Goal: Task Accomplishment & Management: Manage account settings

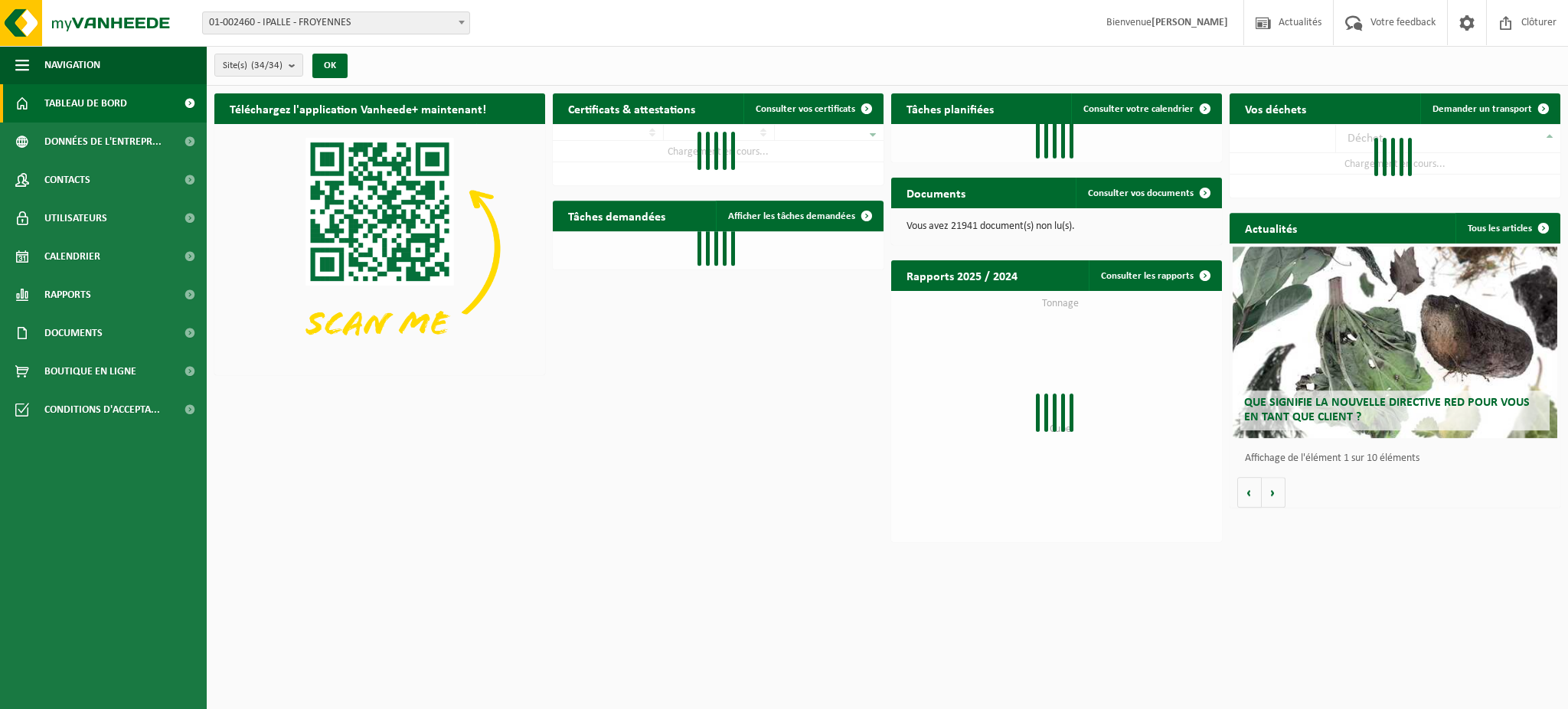
click at [52, 214] on span "Utilisateurs" at bounding box center [76, 219] width 63 height 39
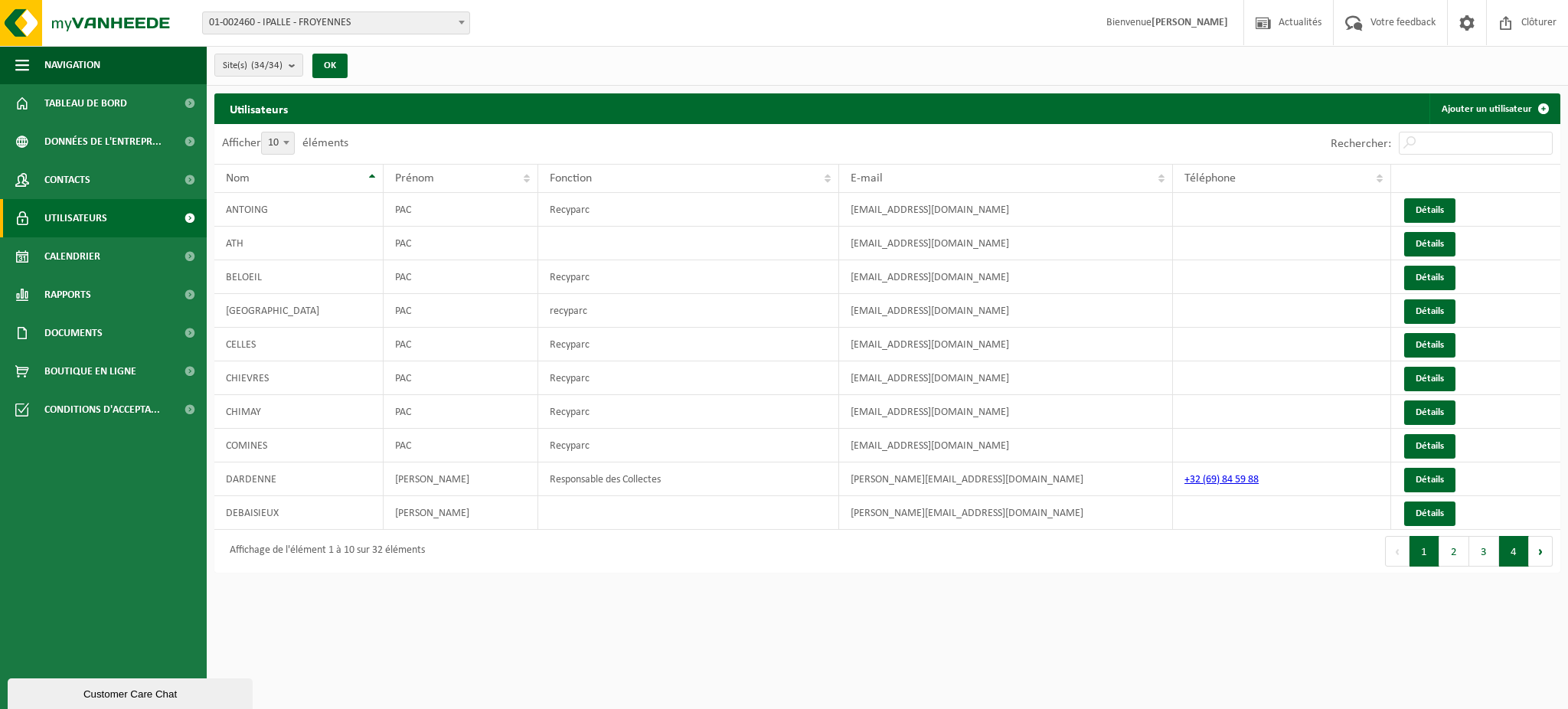
click at [1519, 546] on button "4" at bounding box center [1515, 551] width 30 height 30
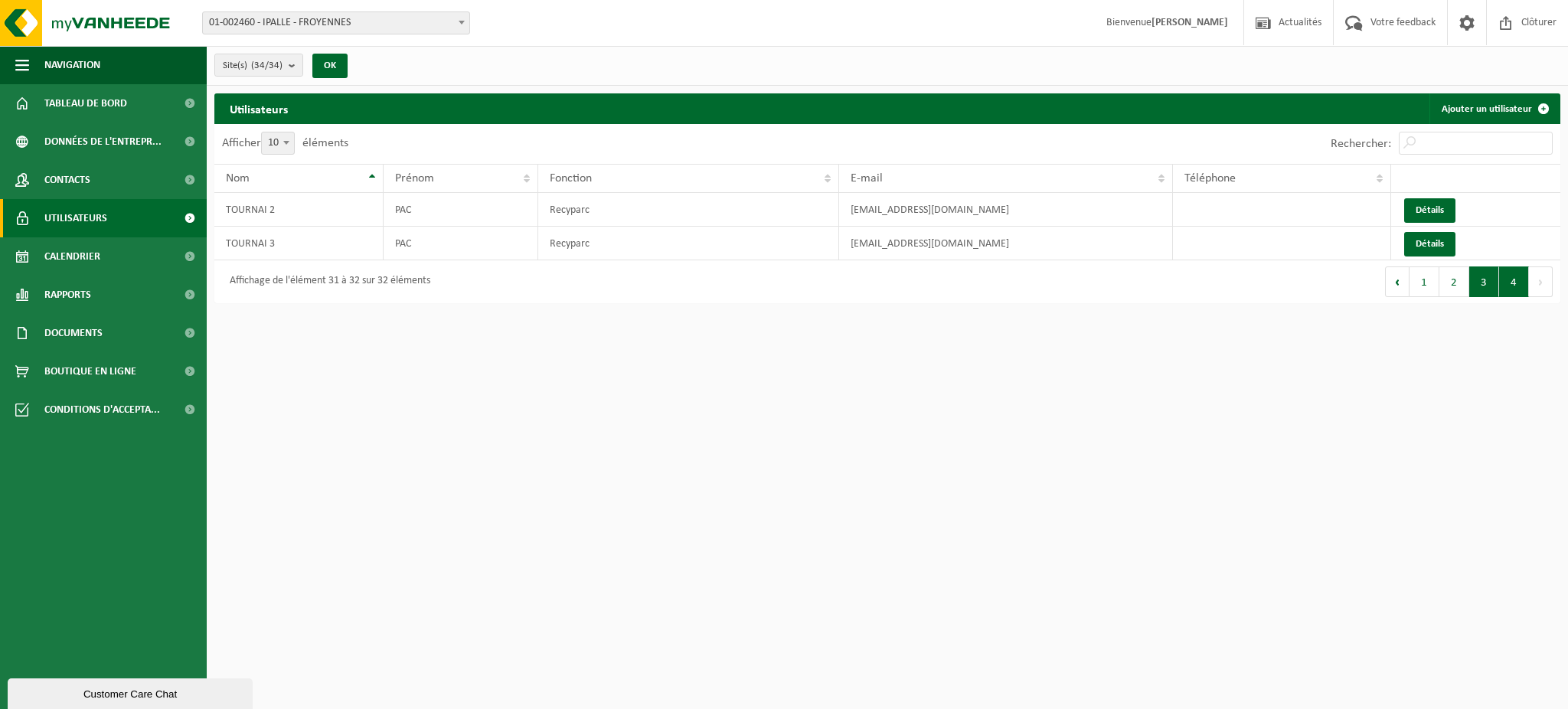
click at [1479, 278] on button "3" at bounding box center [1485, 282] width 30 height 30
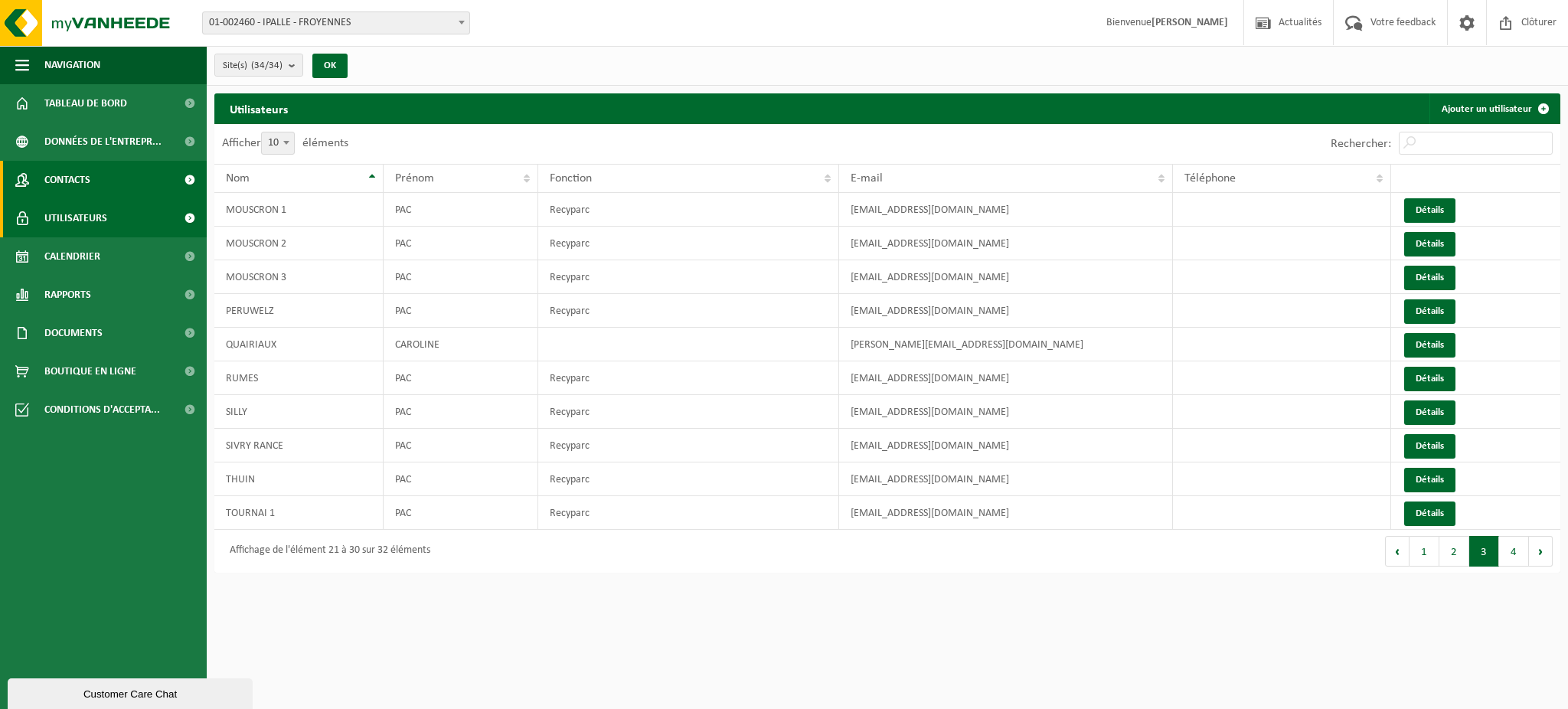
click at [76, 178] on span "Contacts" at bounding box center [67, 180] width 46 height 39
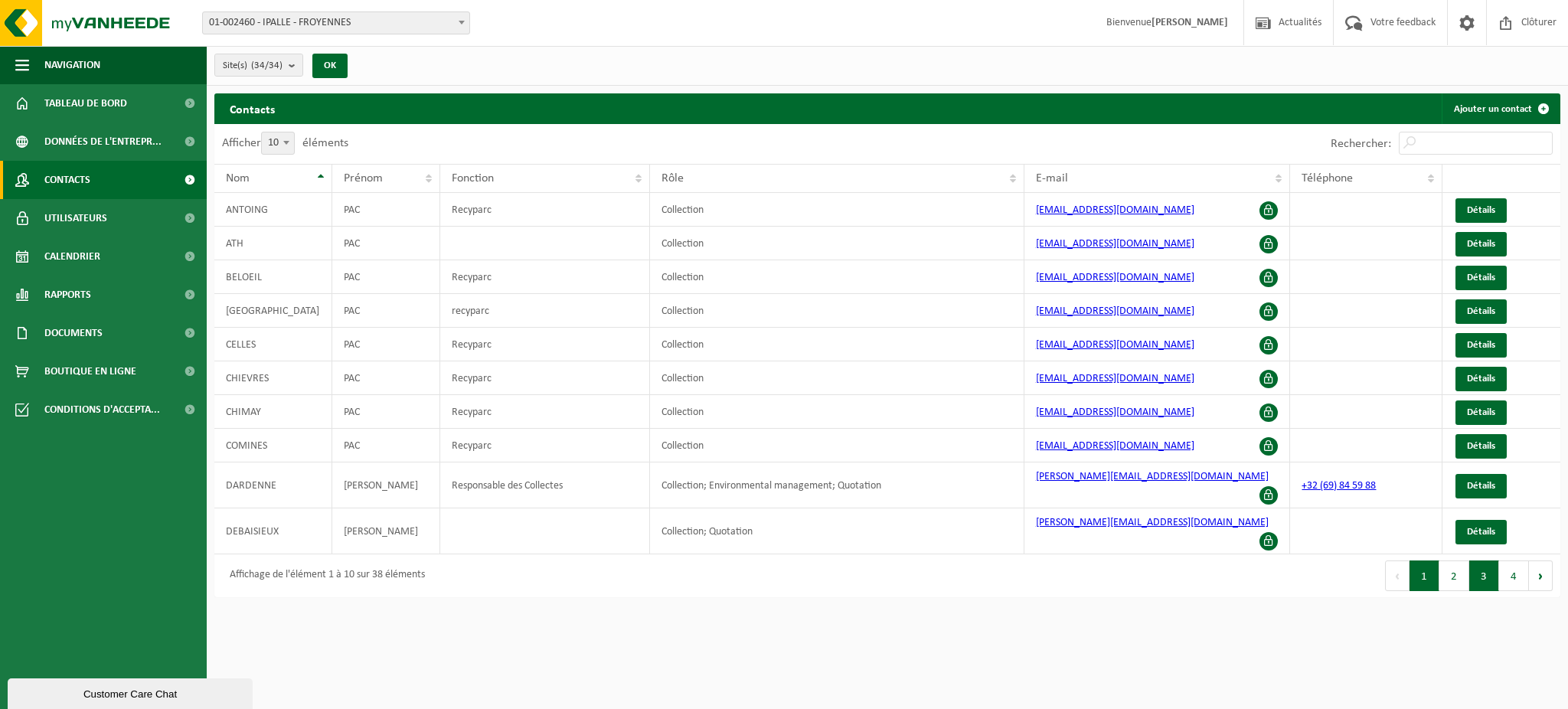
click at [1491, 560] on button "3" at bounding box center [1485, 575] width 30 height 30
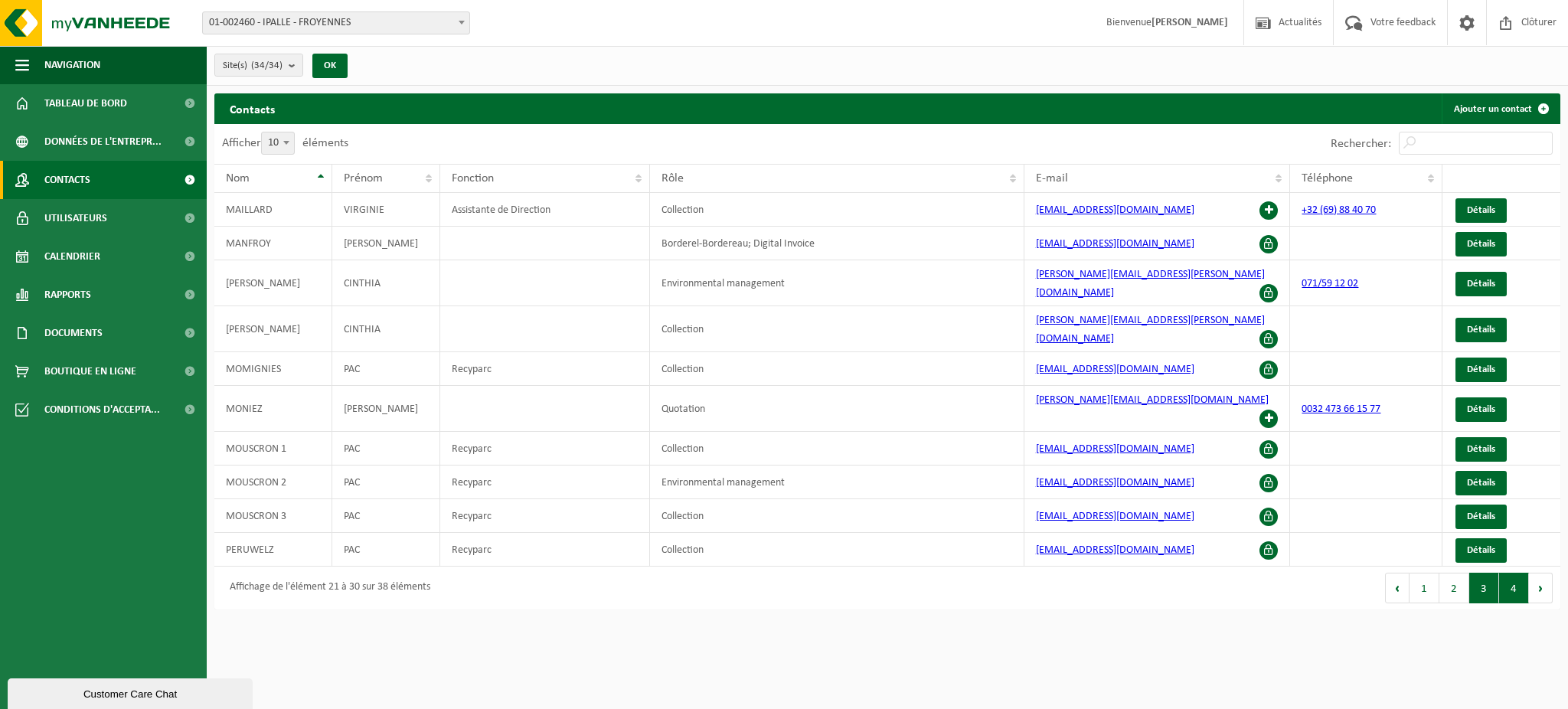
click at [1505, 573] on button "4" at bounding box center [1515, 588] width 30 height 30
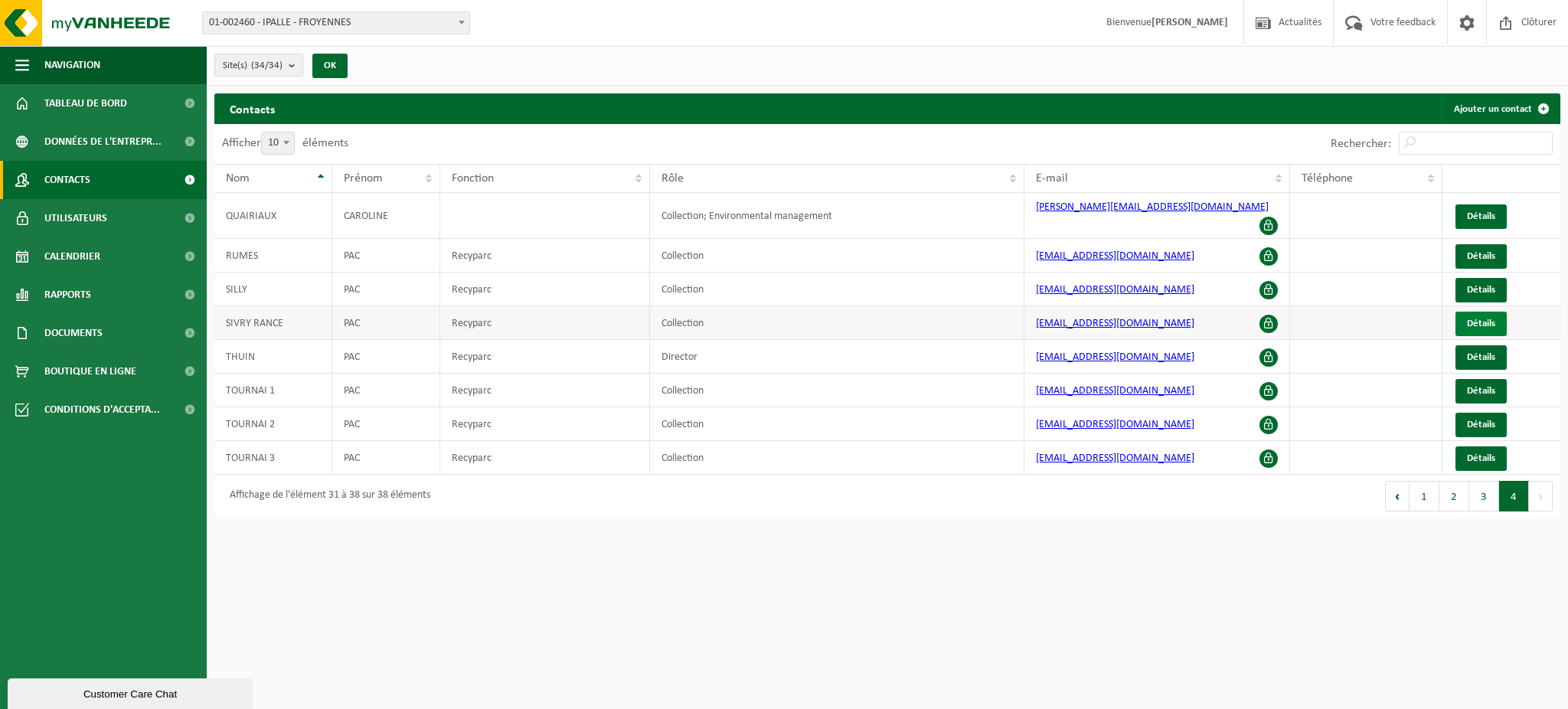
click at [1486, 319] on span "Détails" at bounding box center [1481, 324] width 29 height 10
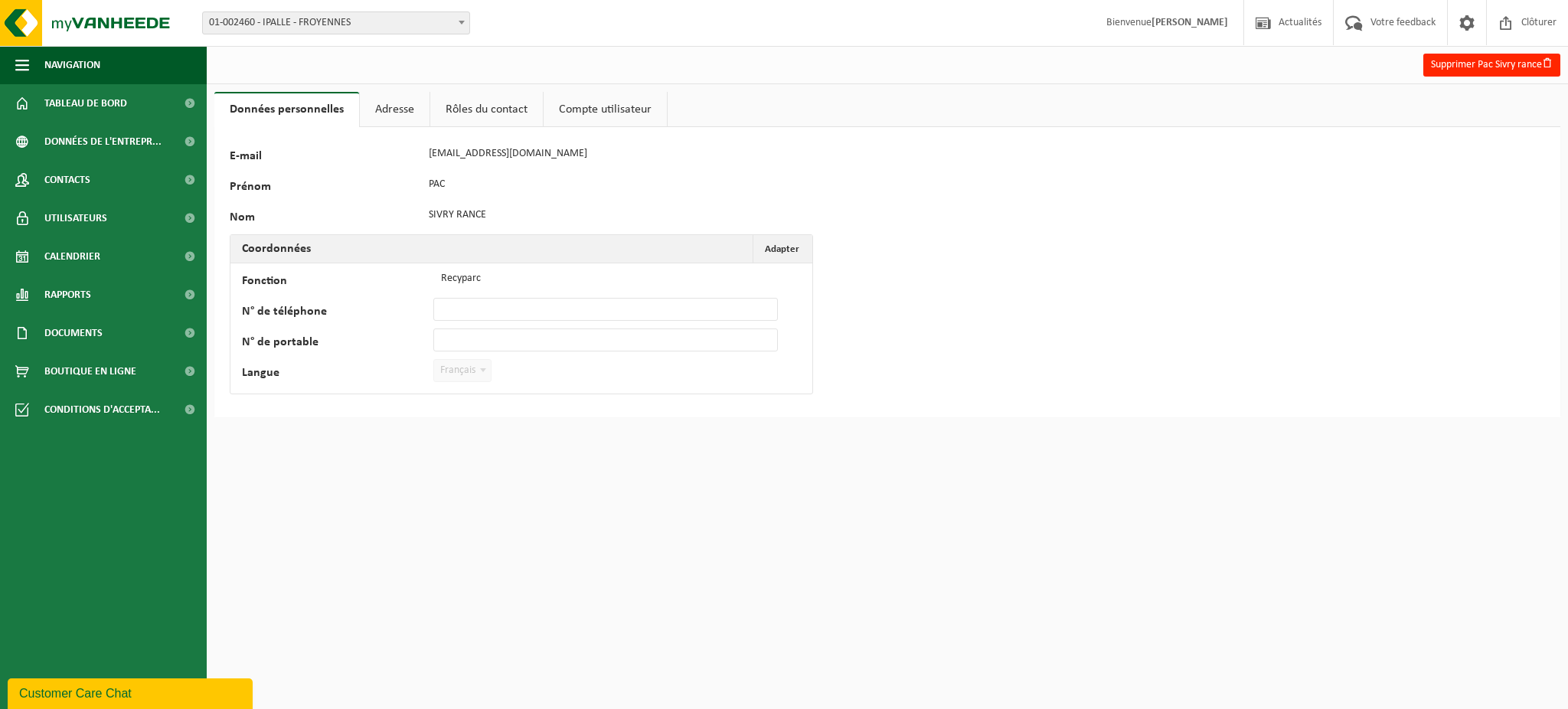
click at [387, 110] on link "Adresse" at bounding box center [395, 109] width 70 height 35
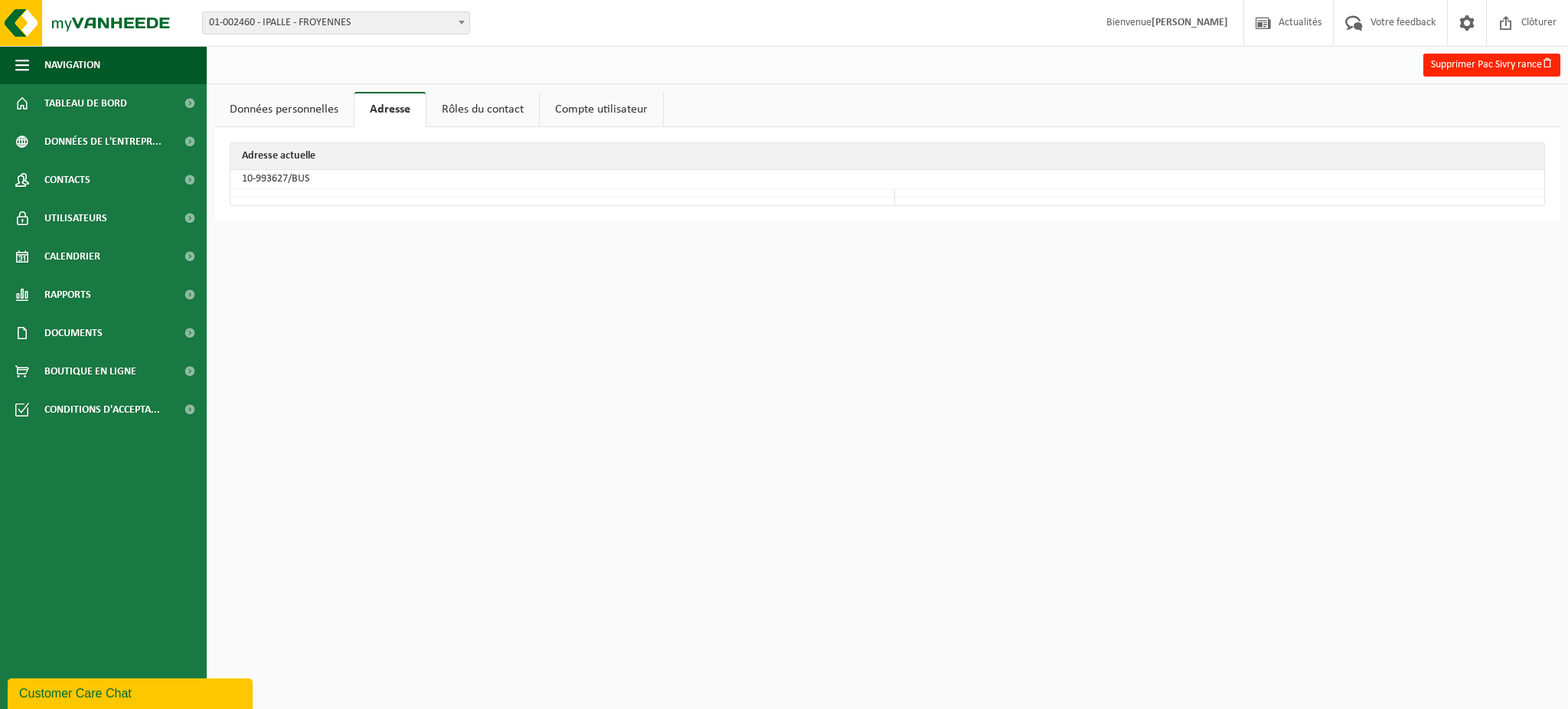
click at [491, 115] on link "Rôles du contact" at bounding box center [483, 109] width 113 height 35
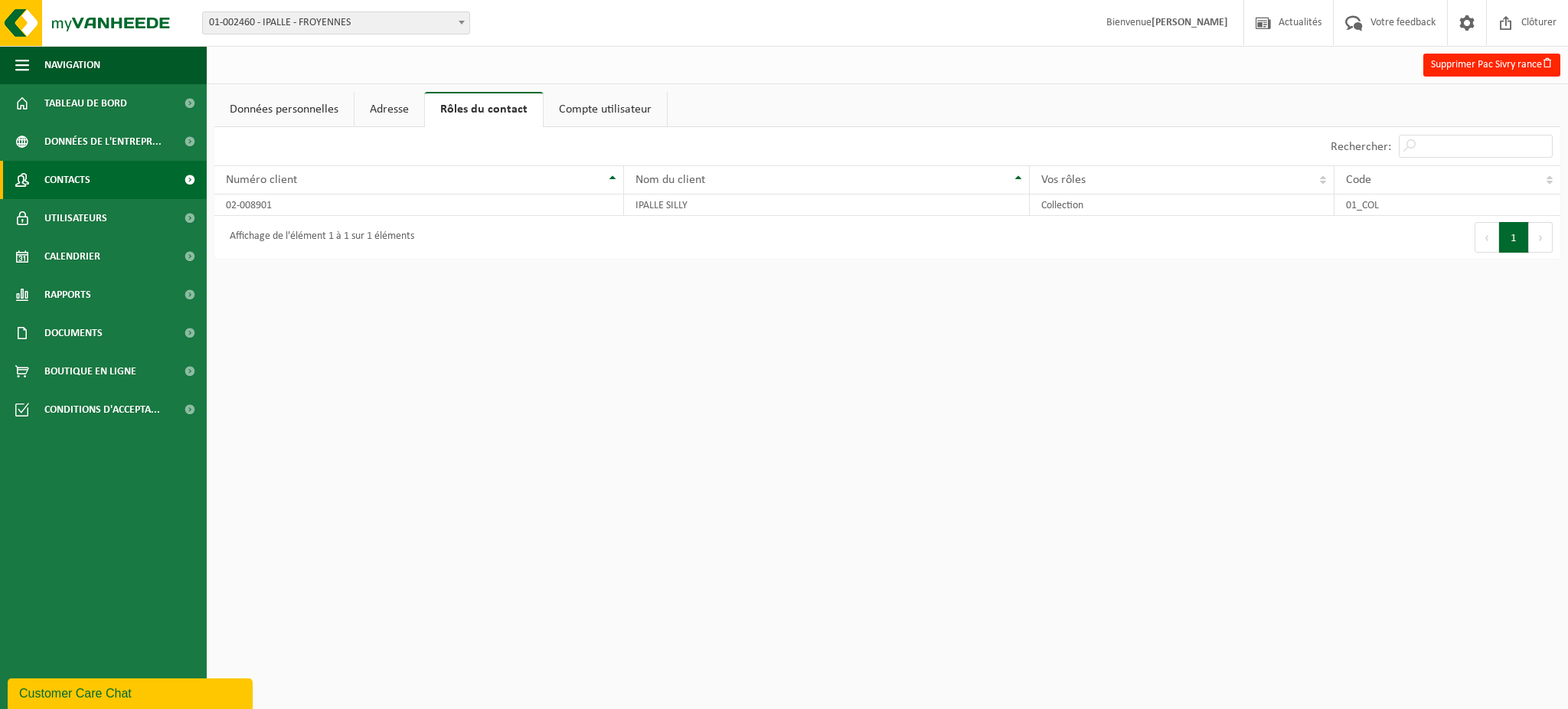
click at [64, 177] on span "Contacts" at bounding box center [67, 180] width 46 height 39
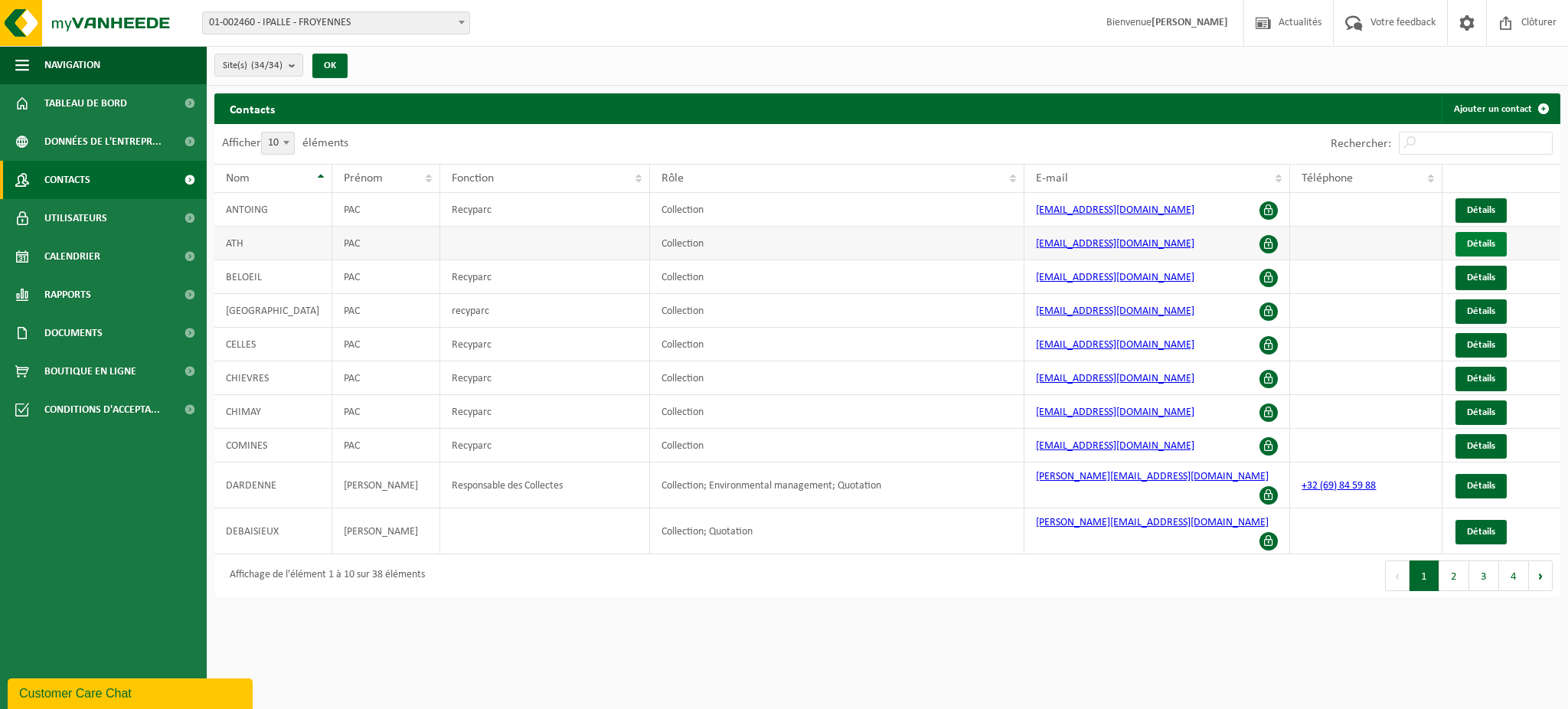
click at [1473, 246] on span "Détails" at bounding box center [1481, 244] width 29 height 10
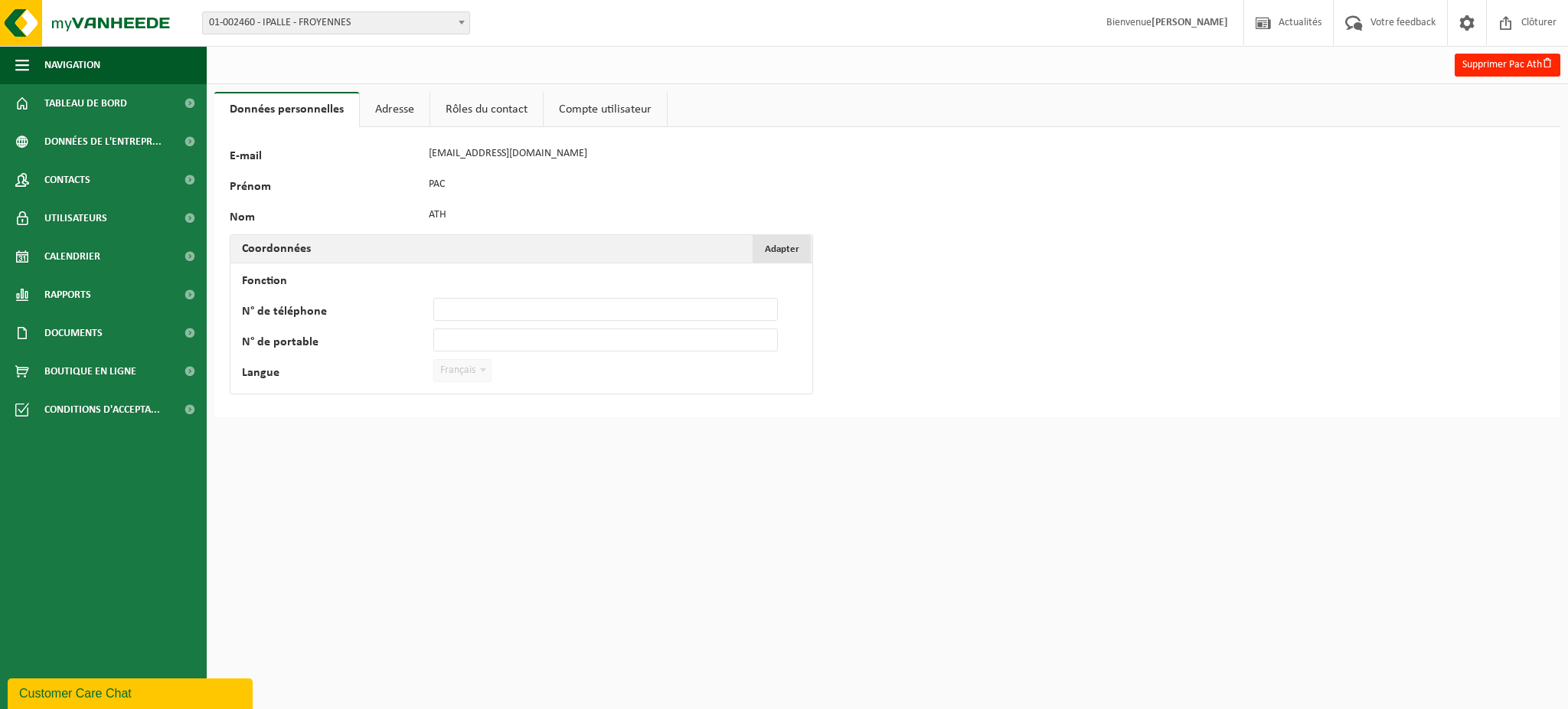
click at [784, 241] on button "Adapter Annuler" at bounding box center [781, 248] width 58 height 28
click at [451, 278] on input "Fonction" at bounding box center [606, 278] width 345 height 23
type input "r"
type input "Recyparc"
click at [282, 405] on button "Confirmer" at bounding box center [282, 401] width 76 height 24
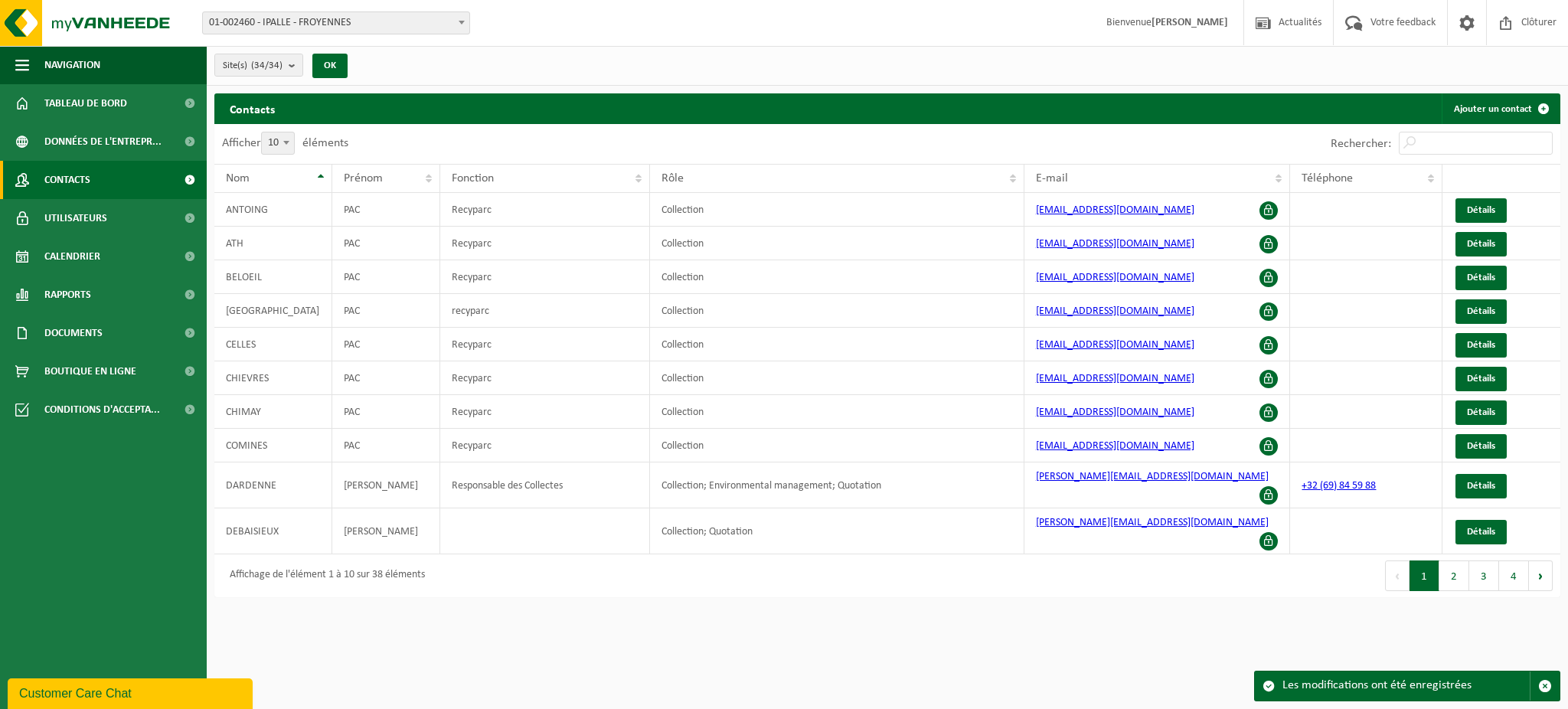
click at [1449, 560] on button "2" at bounding box center [1455, 575] width 30 height 30
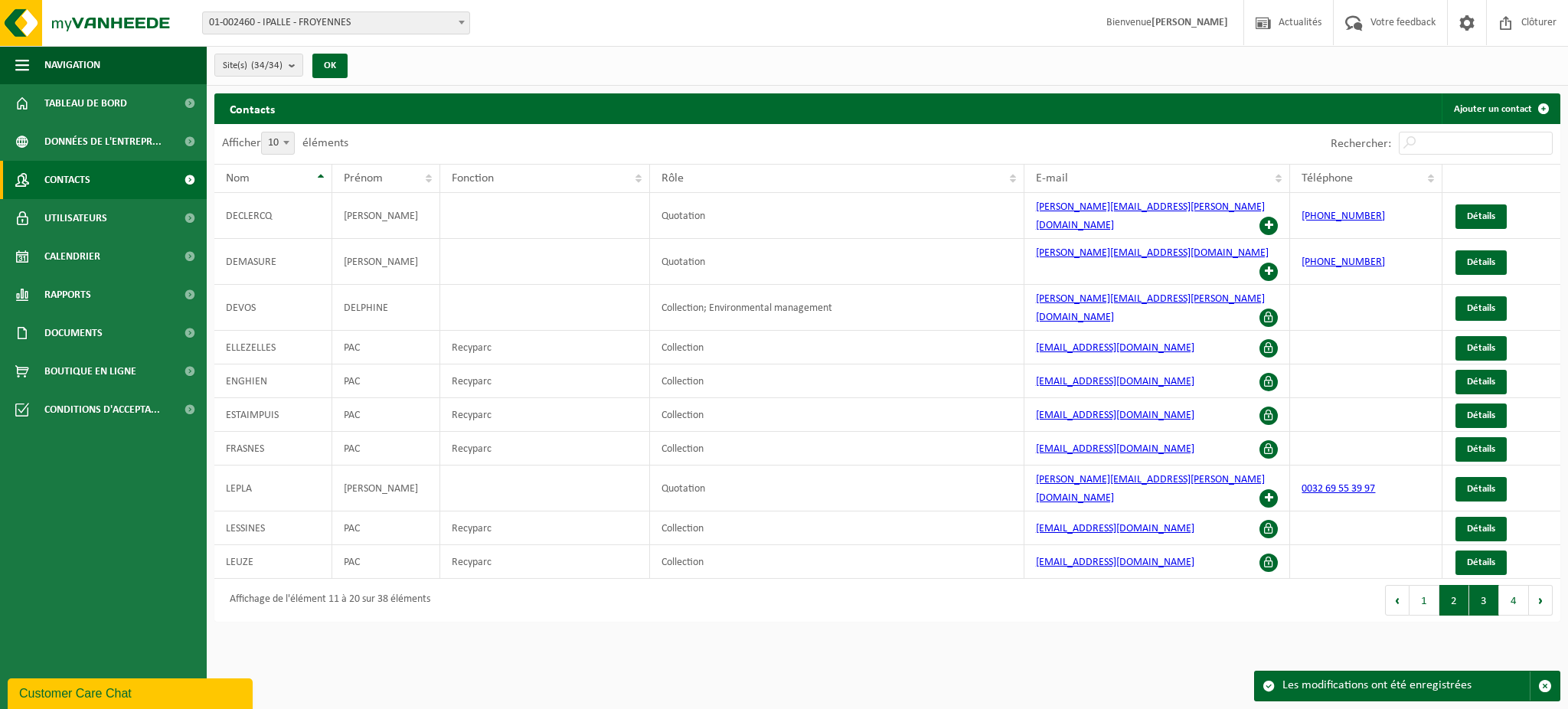
click at [1473, 585] on button "3" at bounding box center [1485, 601] width 30 height 30
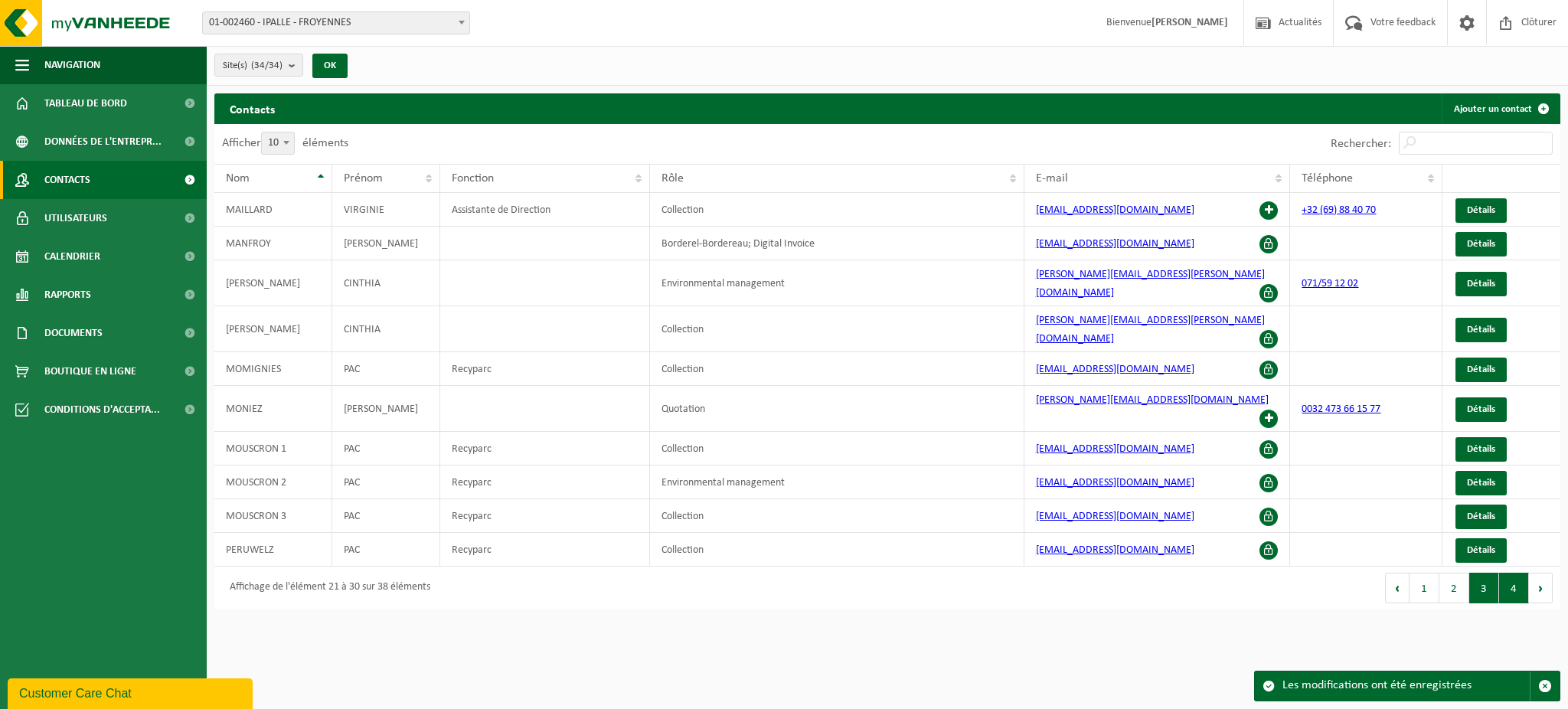
click at [1502, 573] on button "4" at bounding box center [1515, 588] width 30 height 30
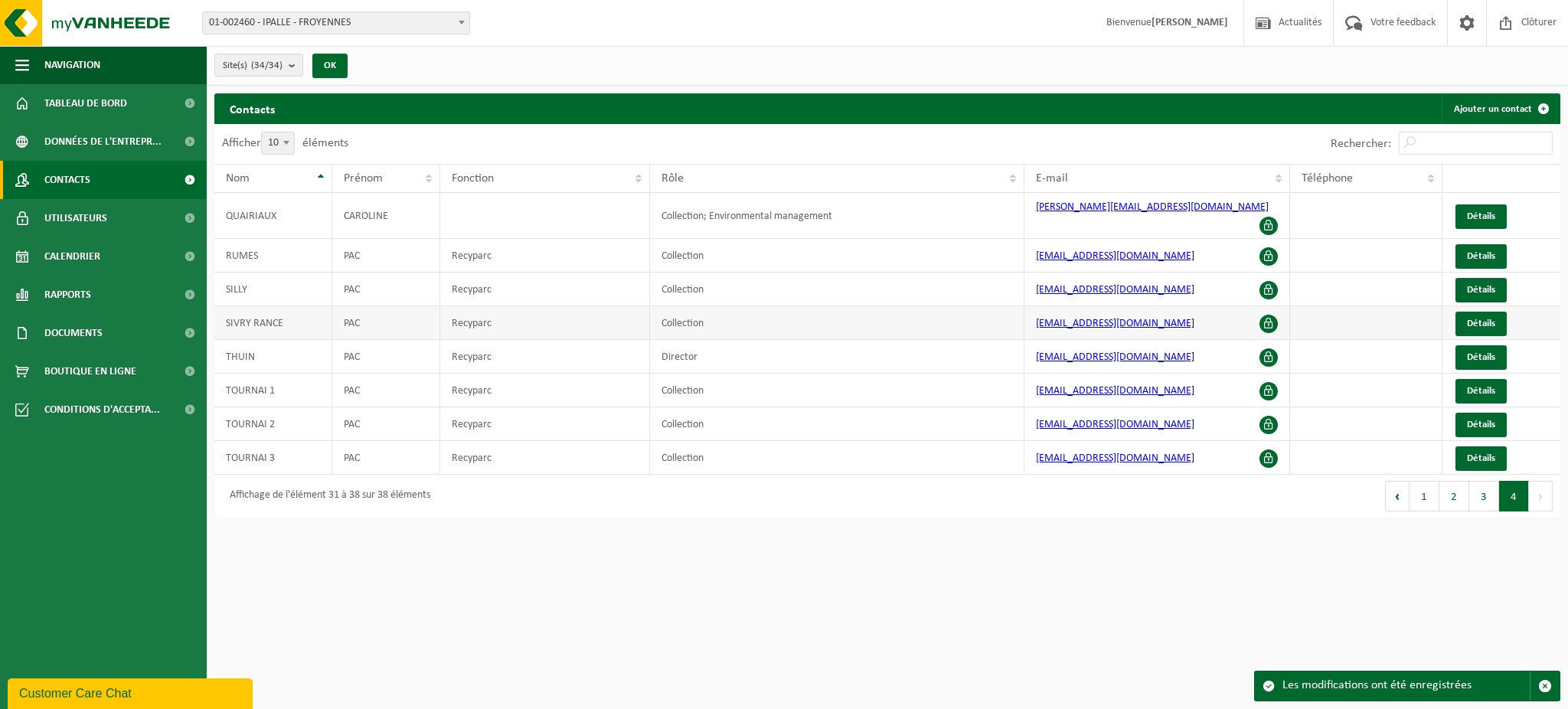
click at [286, 306] on td "SIVRY RANCE" at bounding box center [273, 323] width 118 height 34
click at [1270, 315] on span at bounding box center [1269, 324] width 19 height 19
click at [1499, 312] on link "Détails" at bounding box center [1481, 324] width 51 height 24
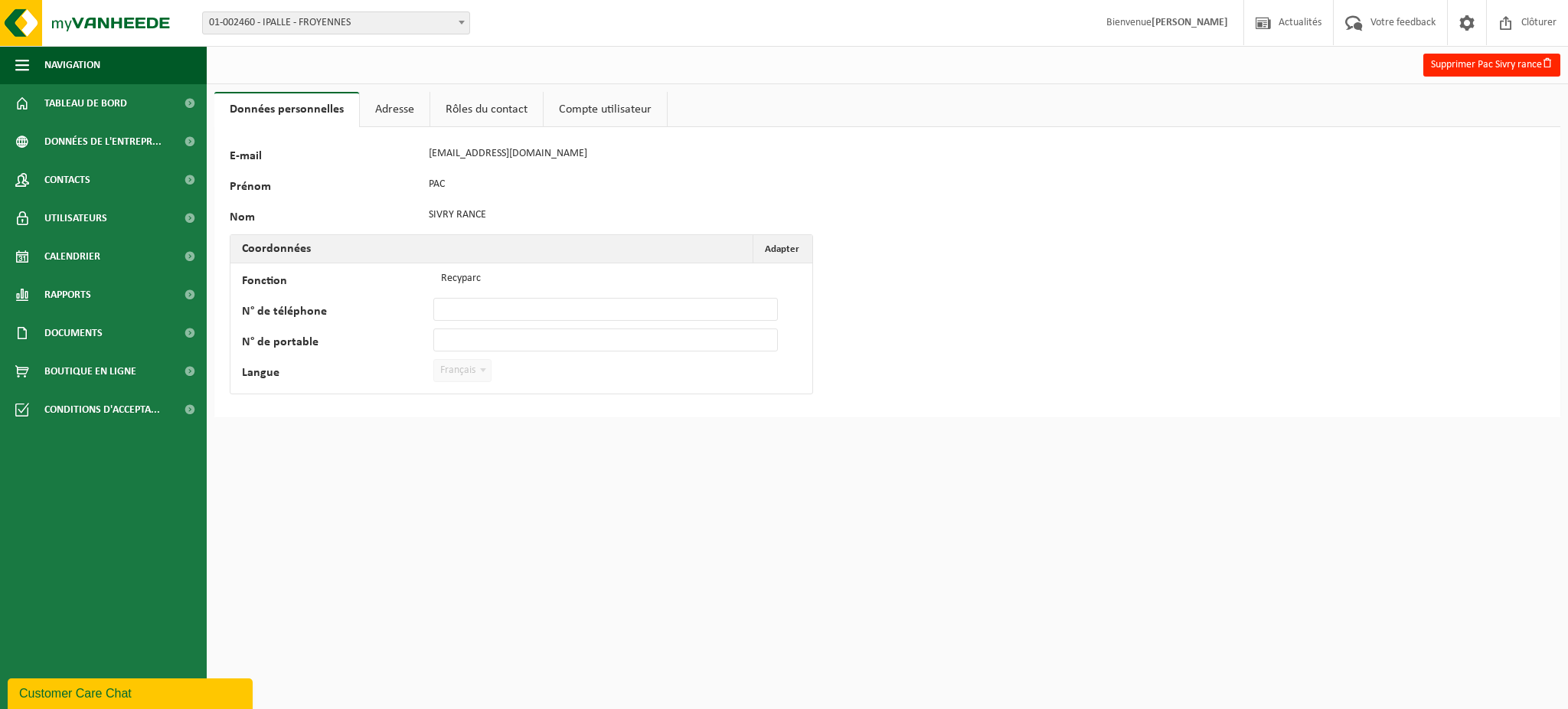
click at [471, 117] on link "Rôles du contact" at bounding box center [487, 109] width 113 height 35
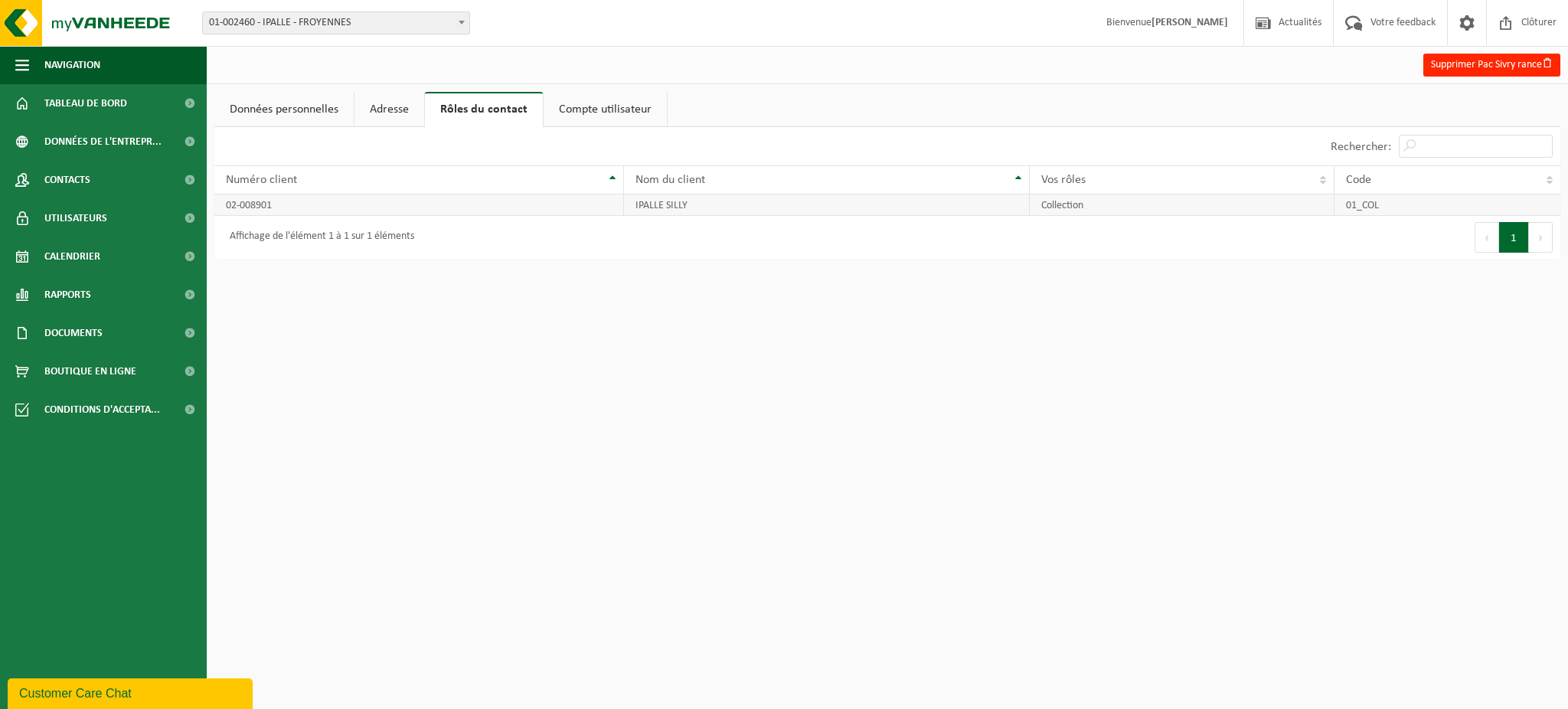
click at [669, 204] on td "IPALLE SILLY" at bounding box center [827, 204] width 406 height 21
click at [592, 122] on link "Compte utilisateur" at bounding box center [605, 109] width 124 height 35
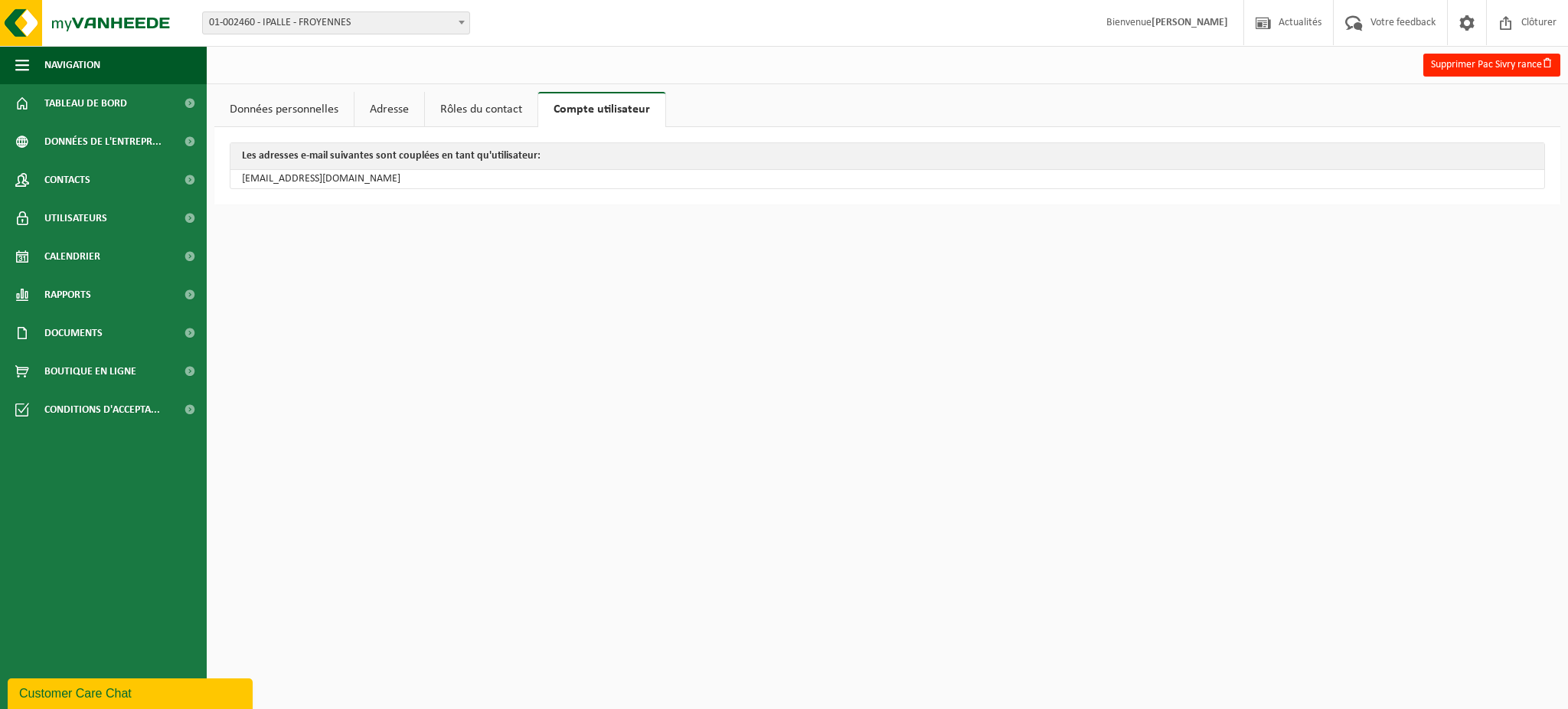
click at [410, 112] on link "Adresse" at bounding box center [389, 109] width 70 height 35
click at [503, 93] on link "Rôles du contact" at bounding box center [483, 109] width 113 height 35
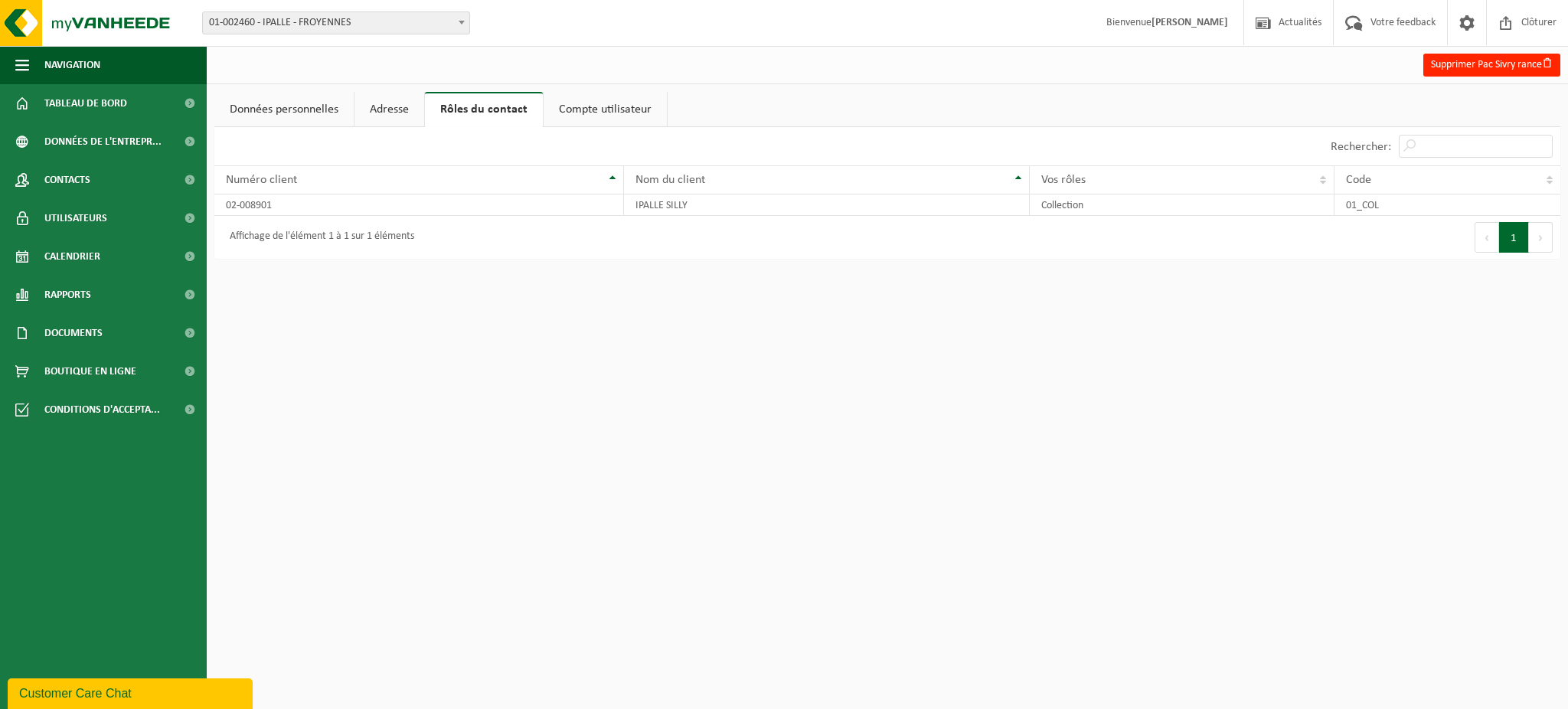
click at [283, 119] on link "Données personnelles" at bounding box center [284, 109] width 140 height 35
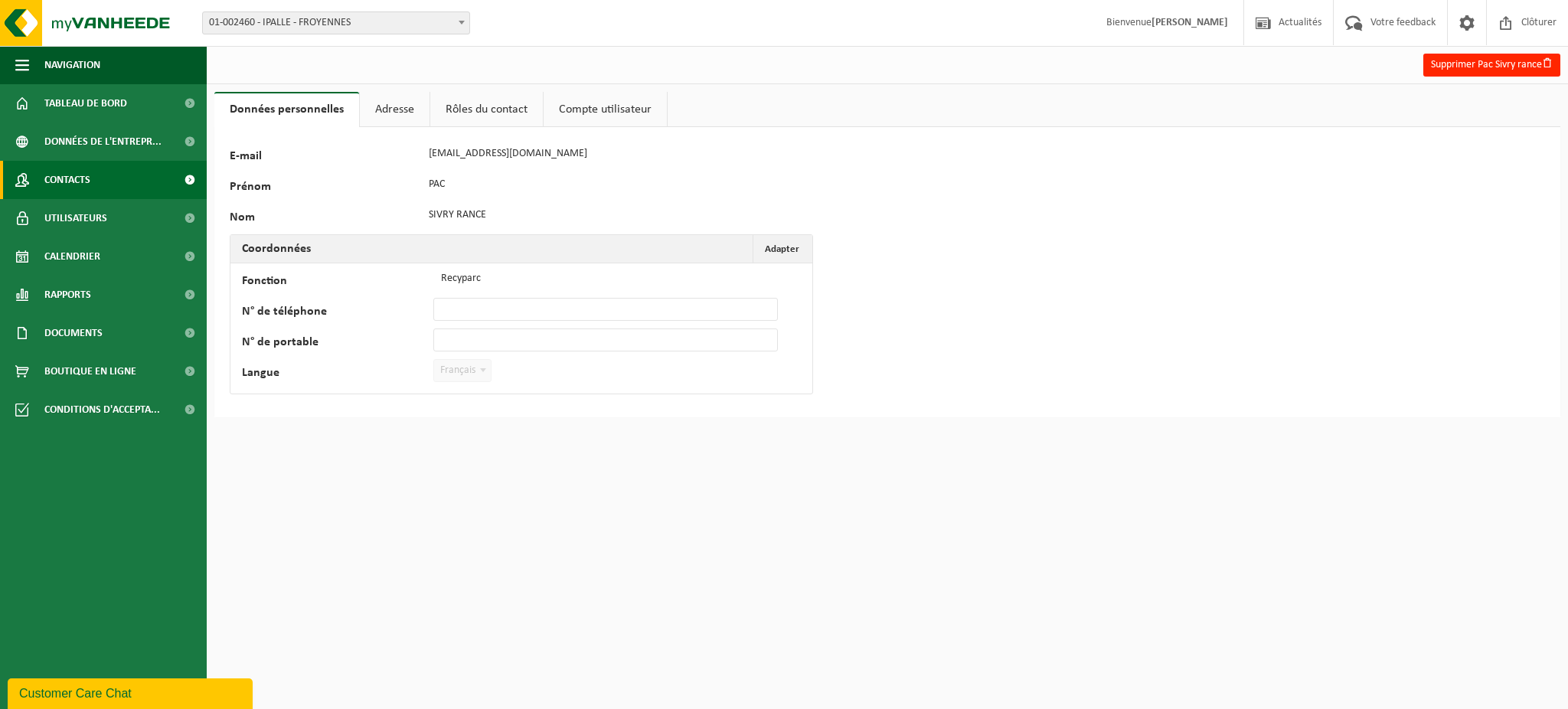
click at [86, 173] on span "Contacts" at bounding box center [67, 180] width 46 height 39
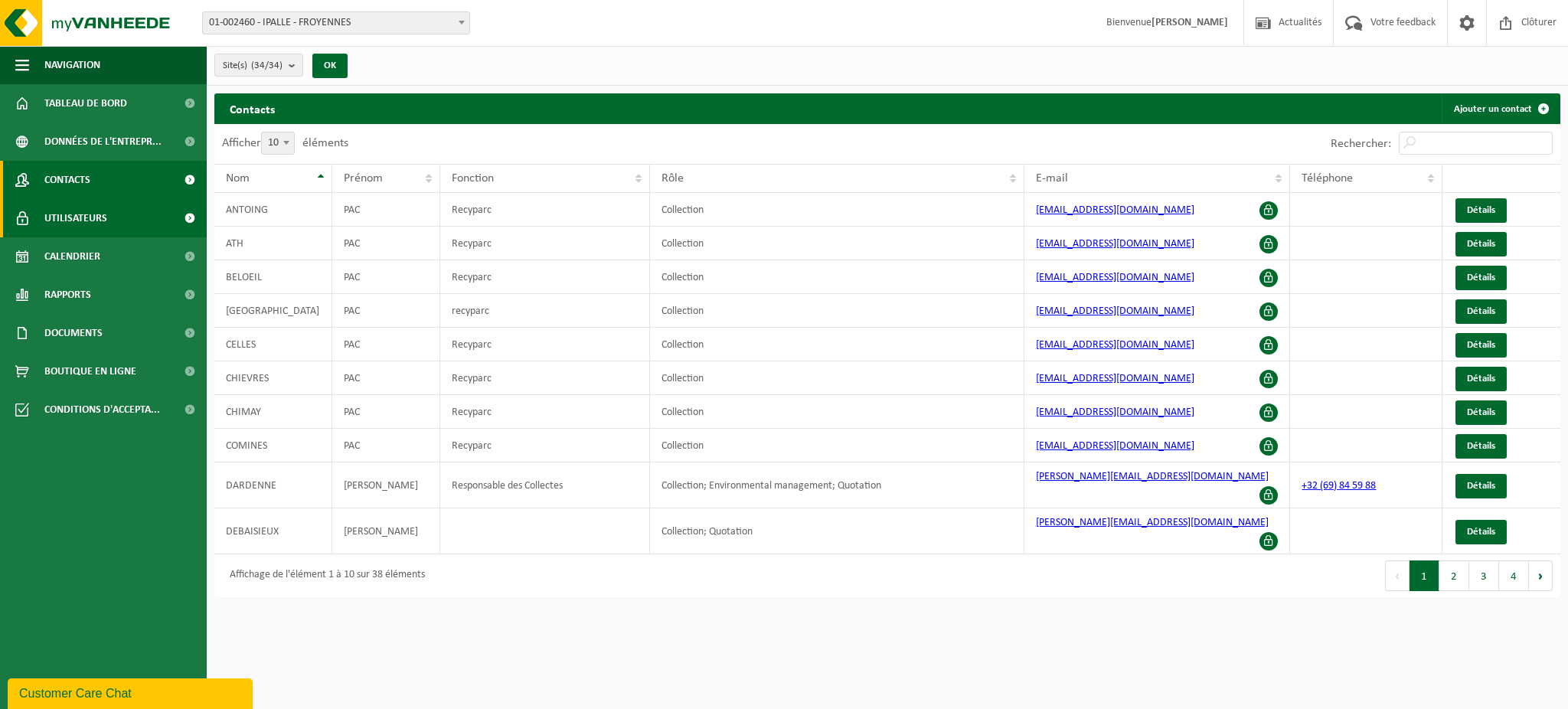
click at [40, 214] on link "Utilisateurs" at bounding box center [103, 219] width 207 height 39
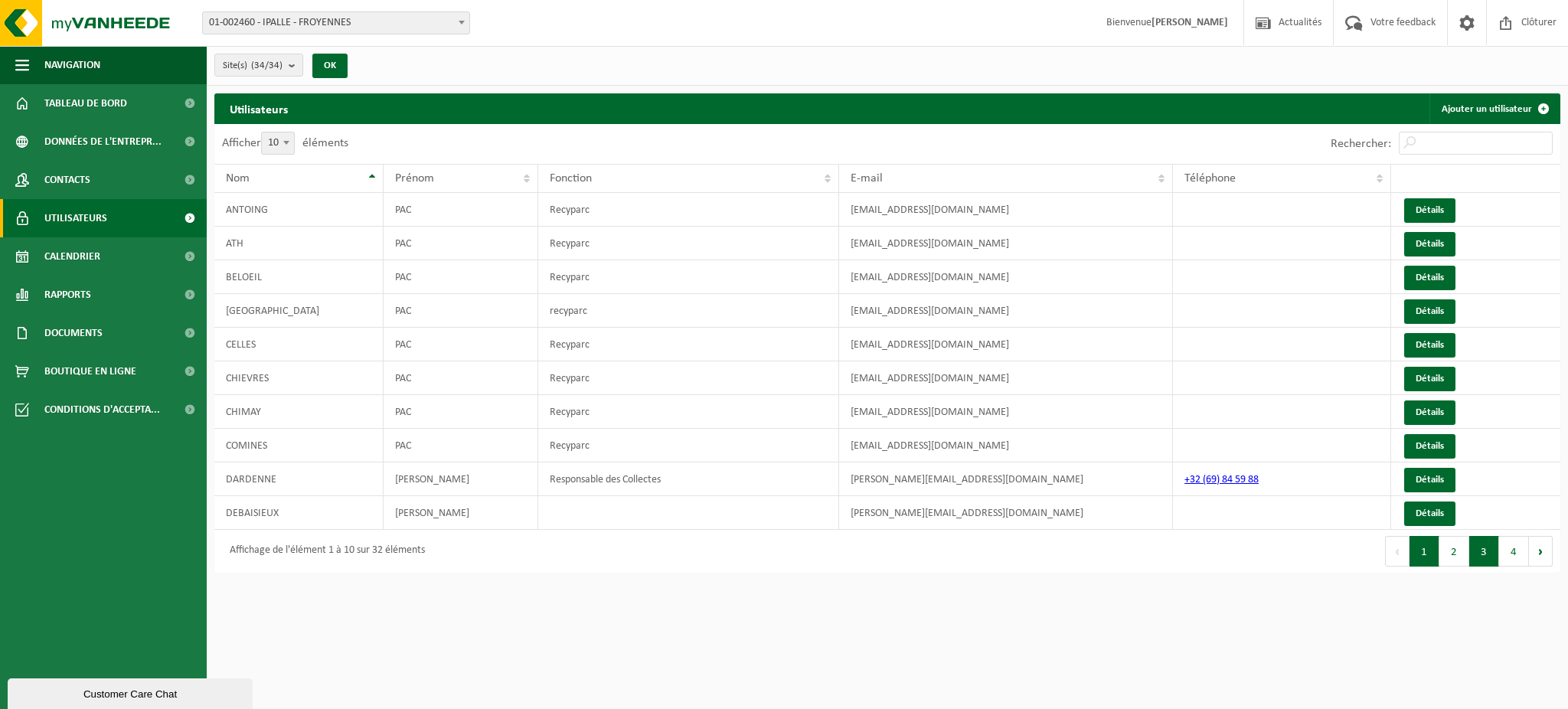
click at [1484, 553] on button "3" at bounding box center [1485, 551] width 30 height 30
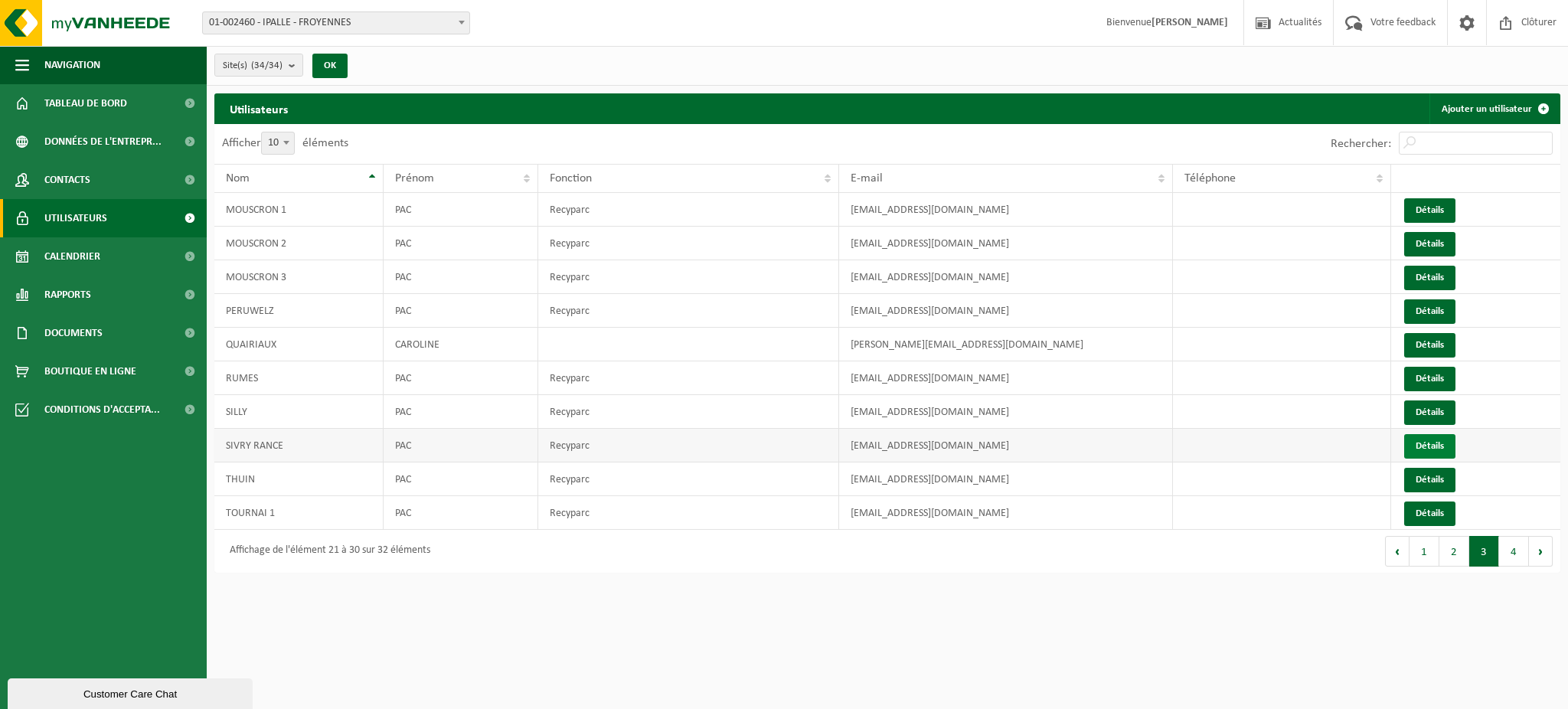
click at [1448, 445] on link "Détails" at bounding box center [1430, 446] width 51 height 24
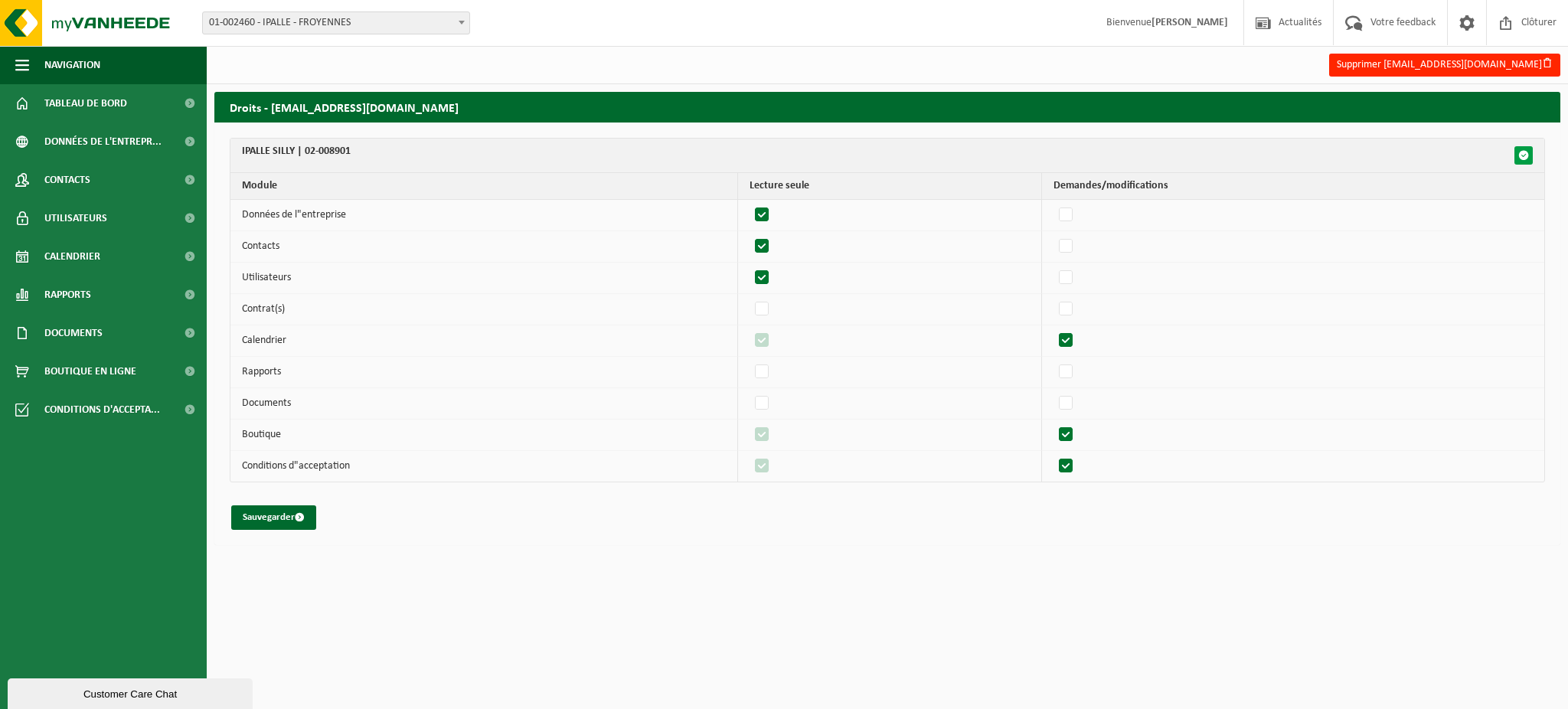
click at [1527, 153] on span "button" at bounding box center [1523, 155] width 11 height 11
checkbox input "true"
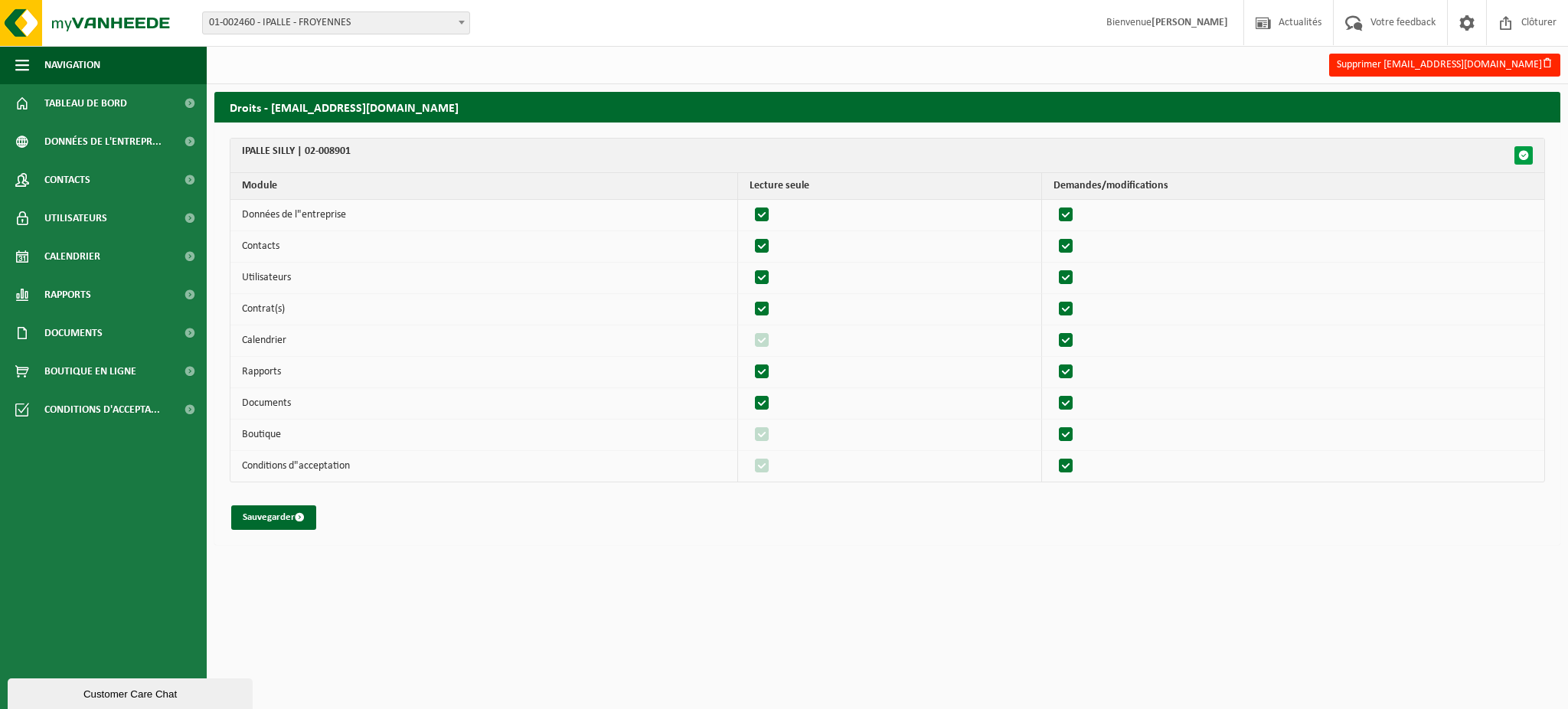
checkbox input "true"
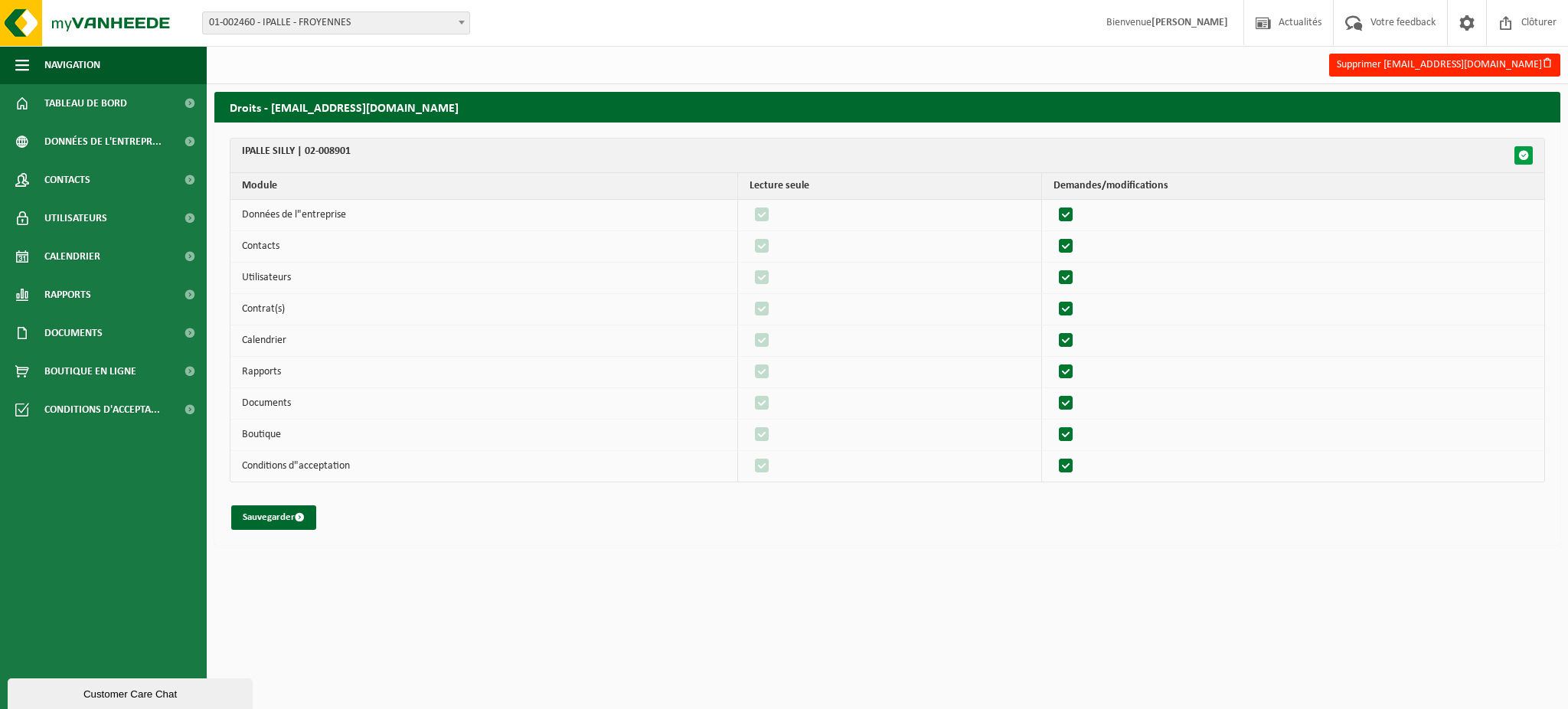
click at [1527, 153] on span "button" at bounding box center [1523, 155] width 11 height 11
checkbox input "false"
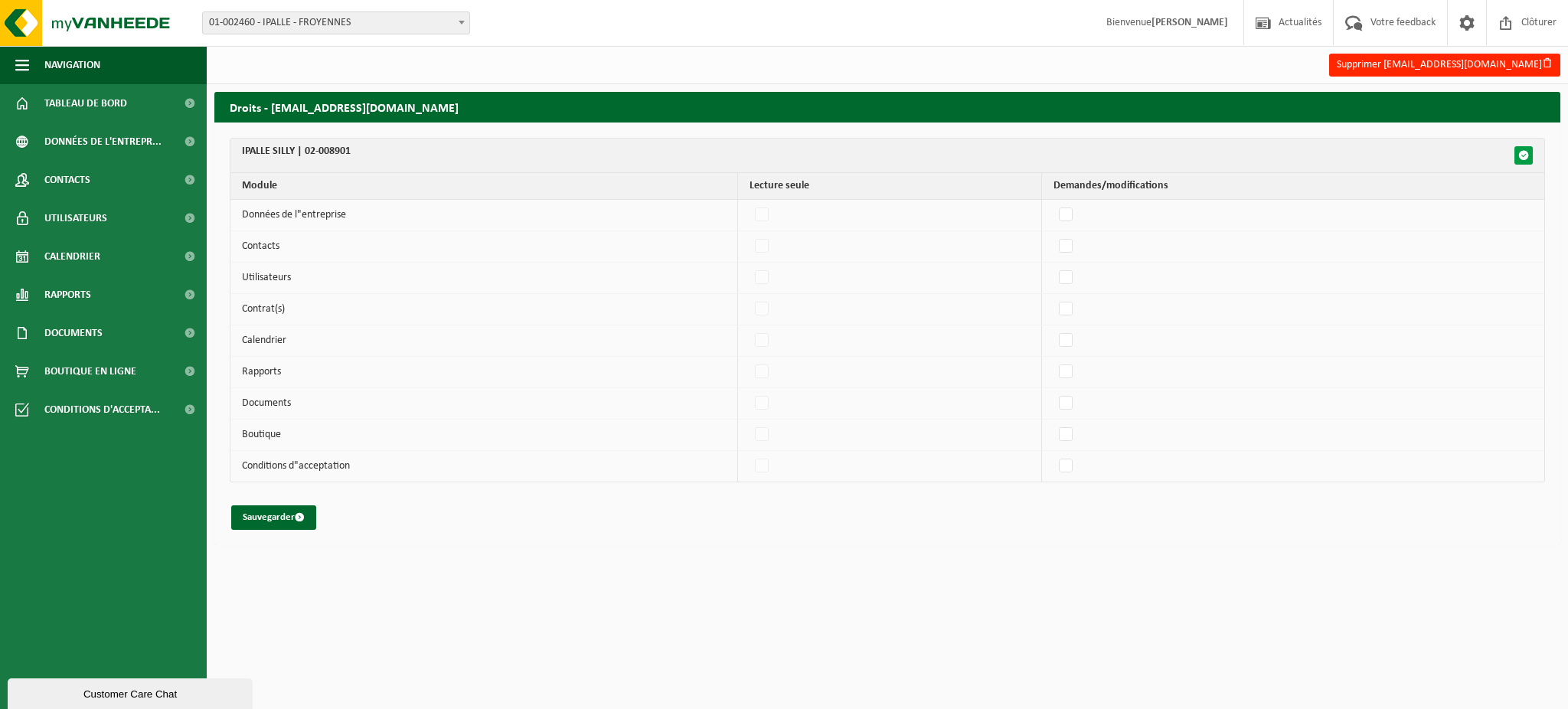
checkbox input "false"
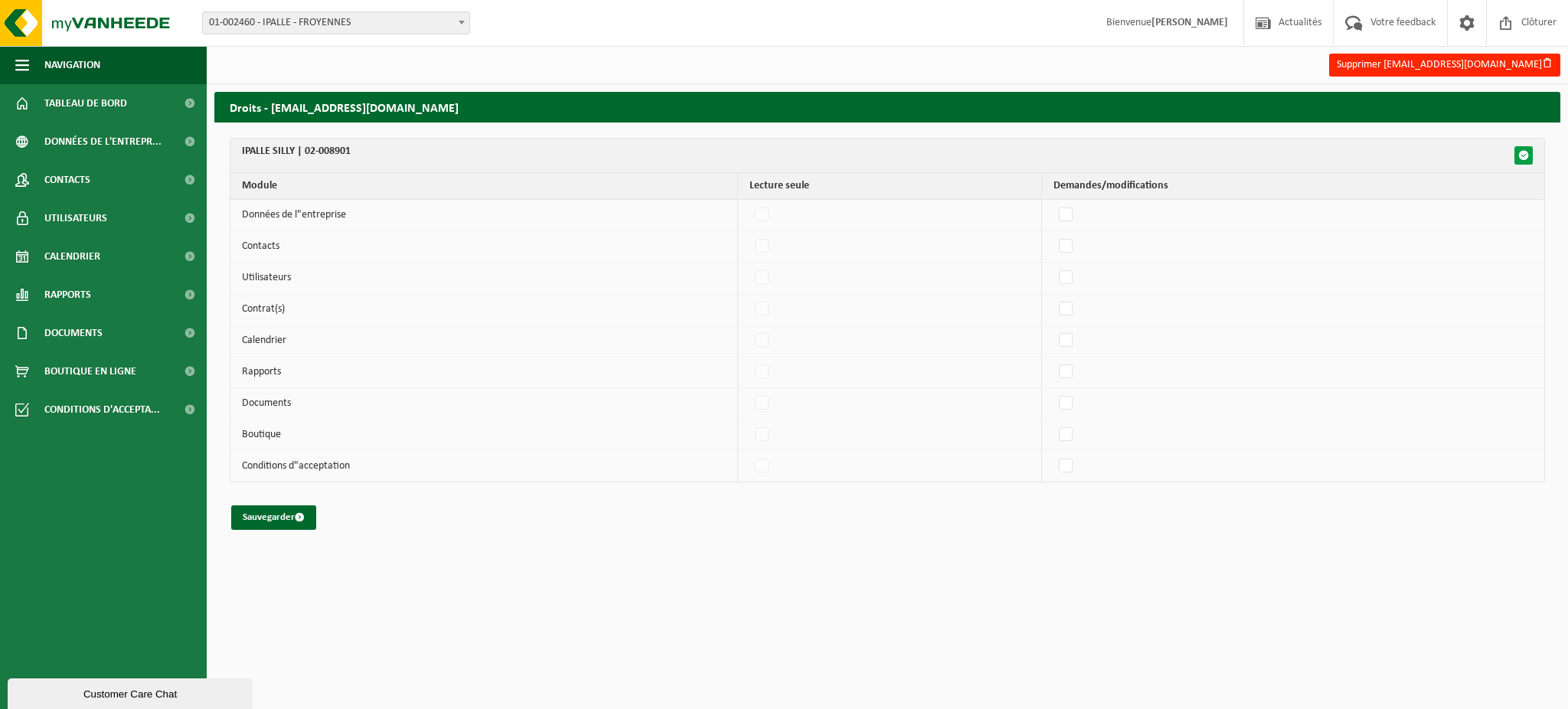
checkbox input "false"
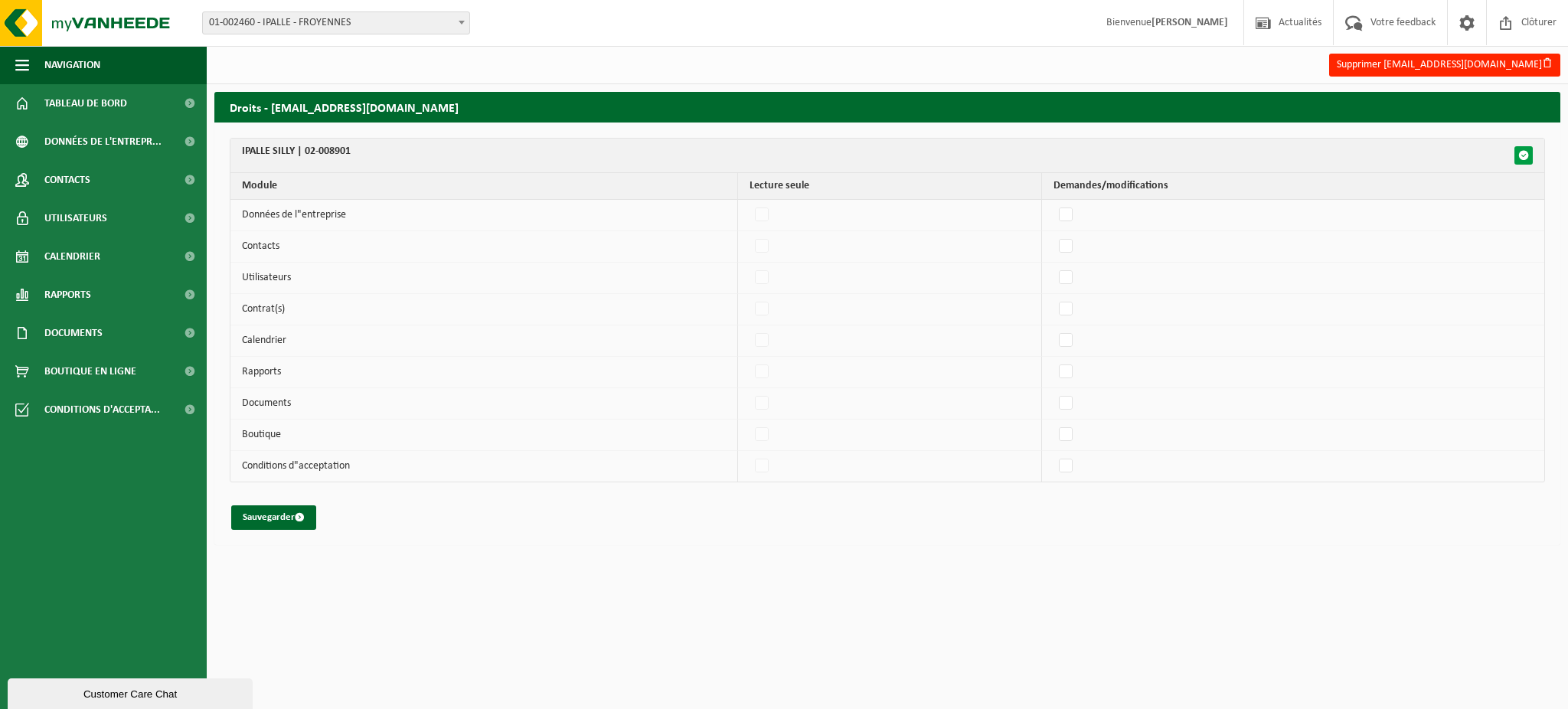
checkbox input "false"
click at [1527, 153] on span "button" at bounding box center [1523, 155] width 11 height 11
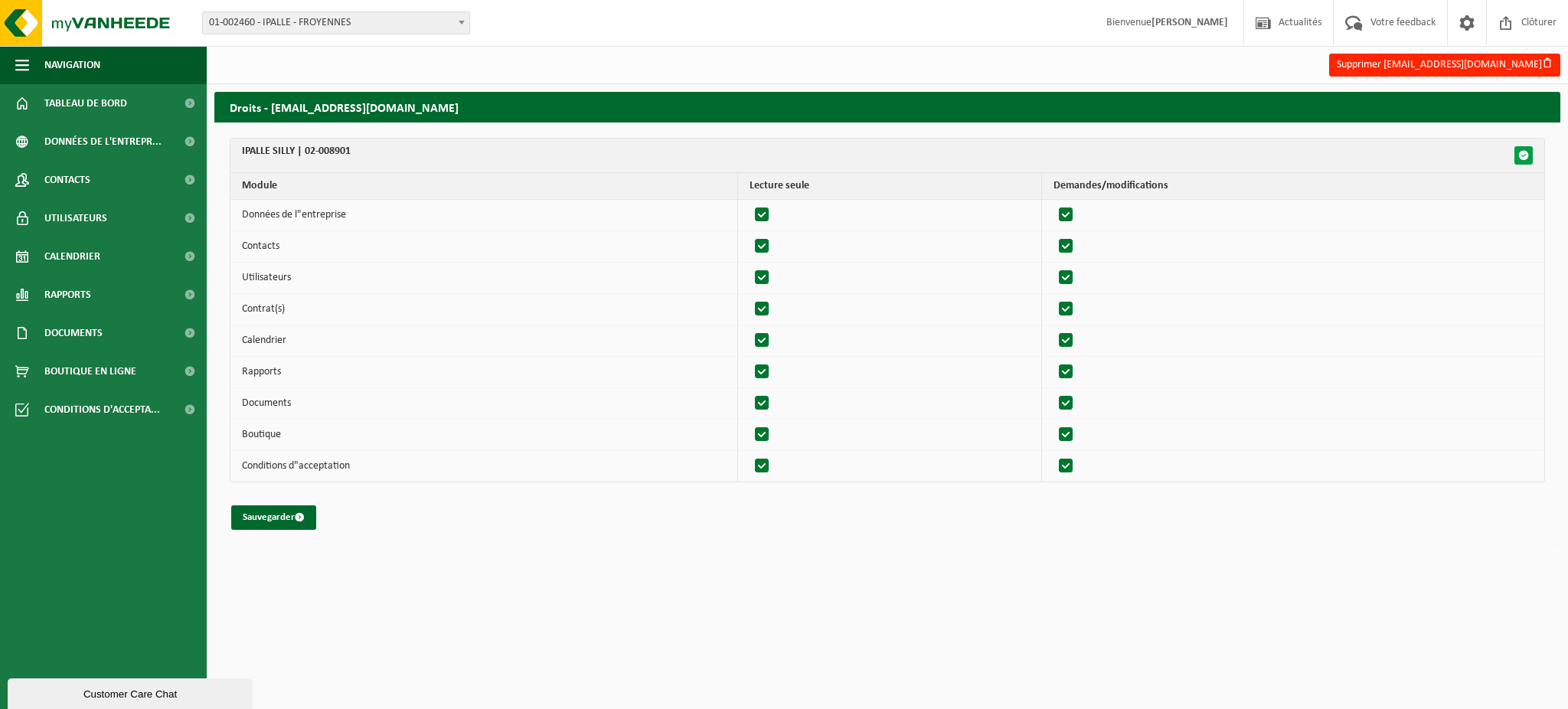
checkbox input "true"
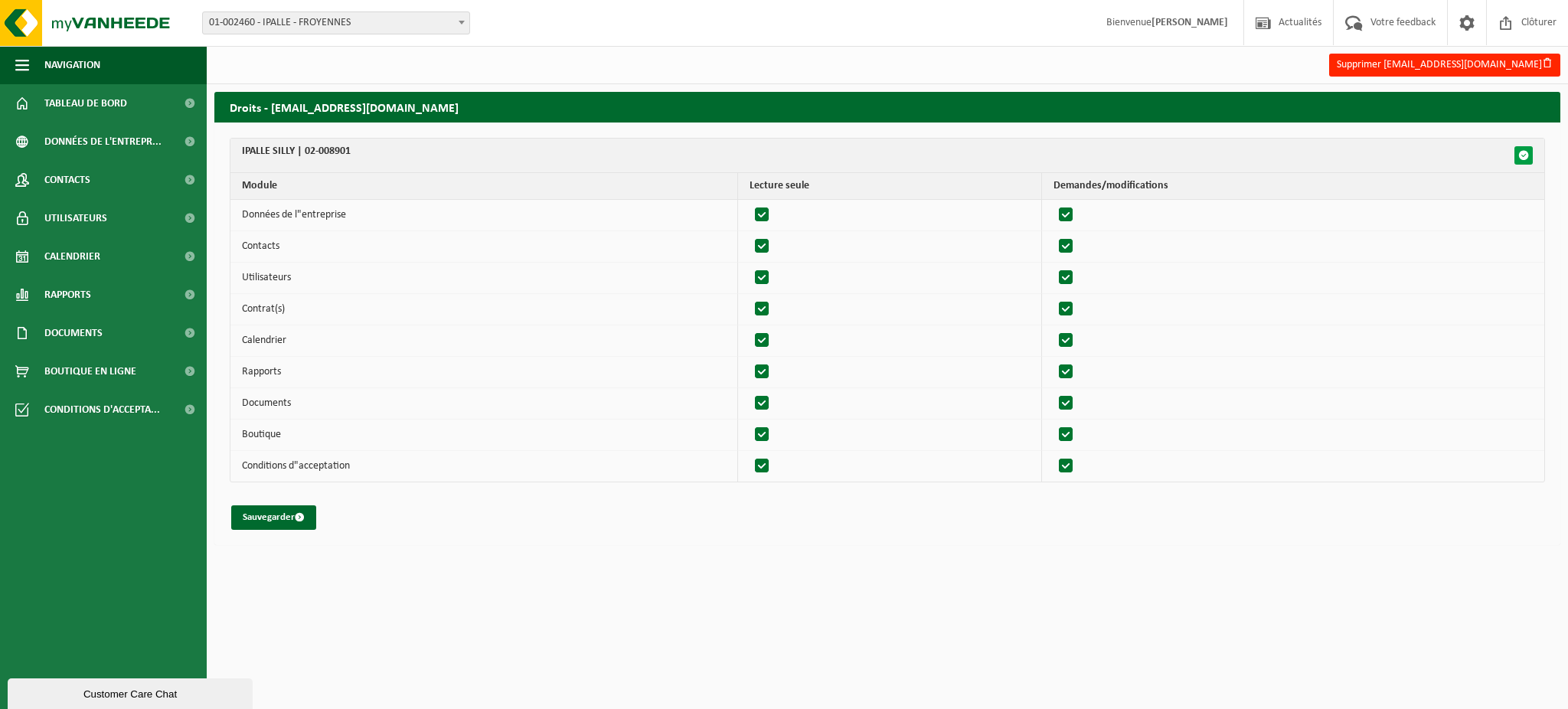
checkbox input "true"
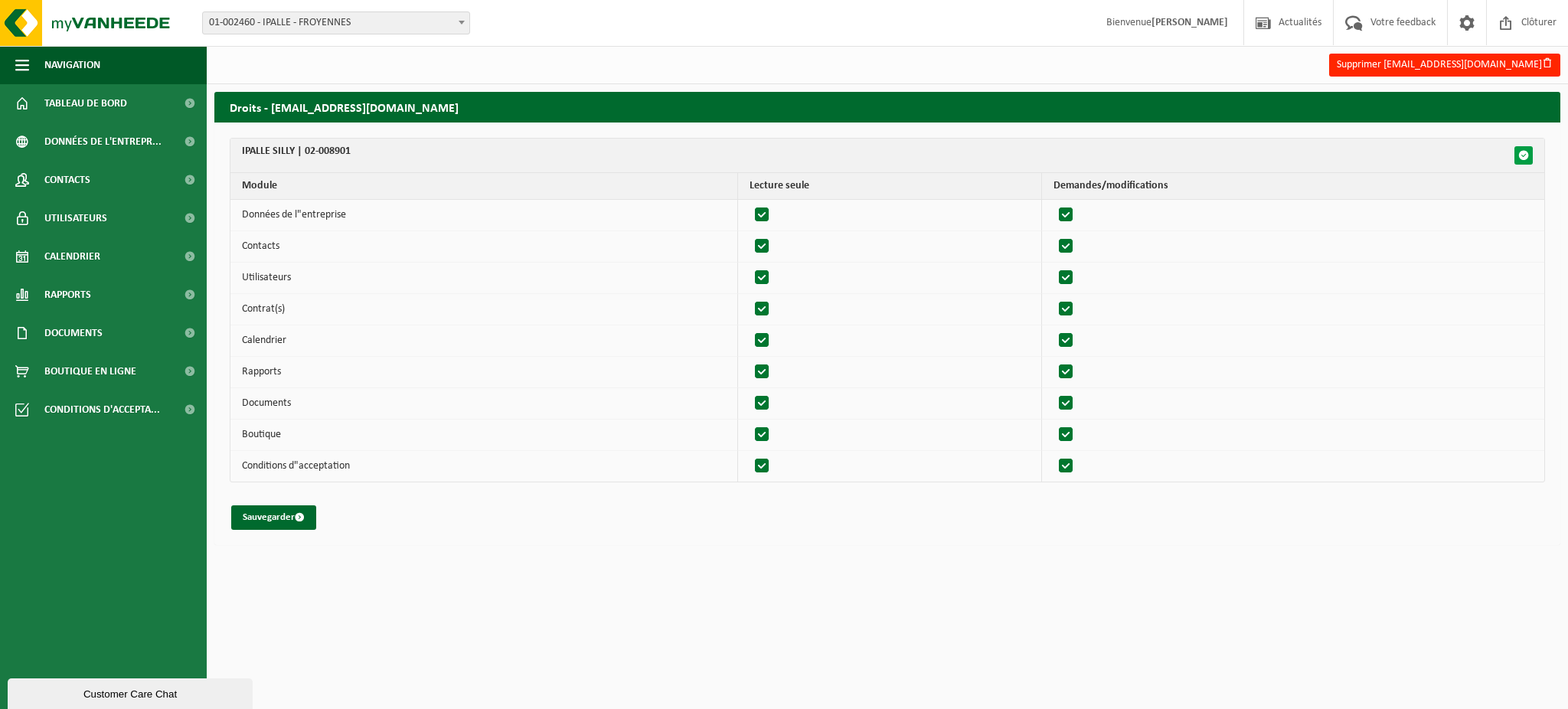
checkbox input "true"
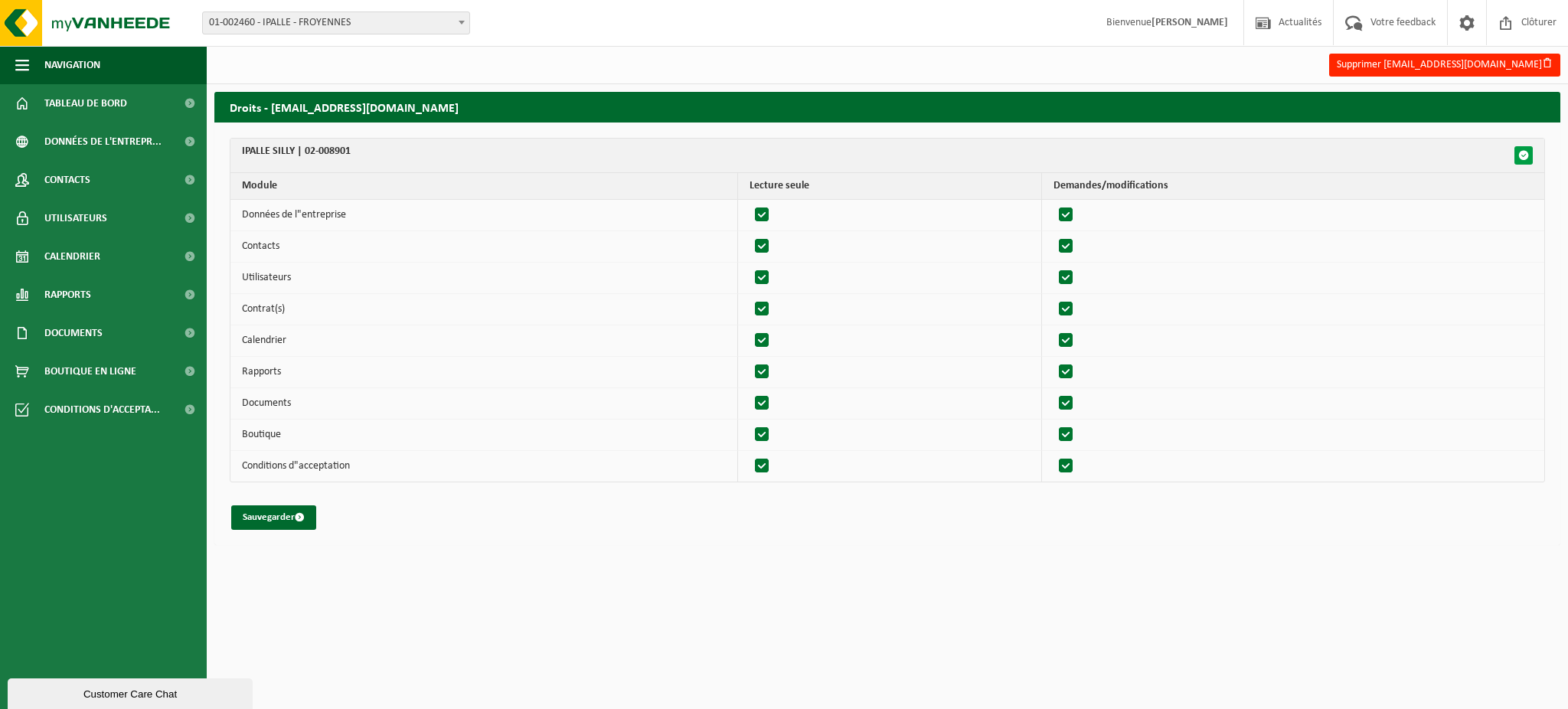
checkbox input "true"
click at [1522, 153] on span "button" at bounding box center [1523, 155] width 11 height 11
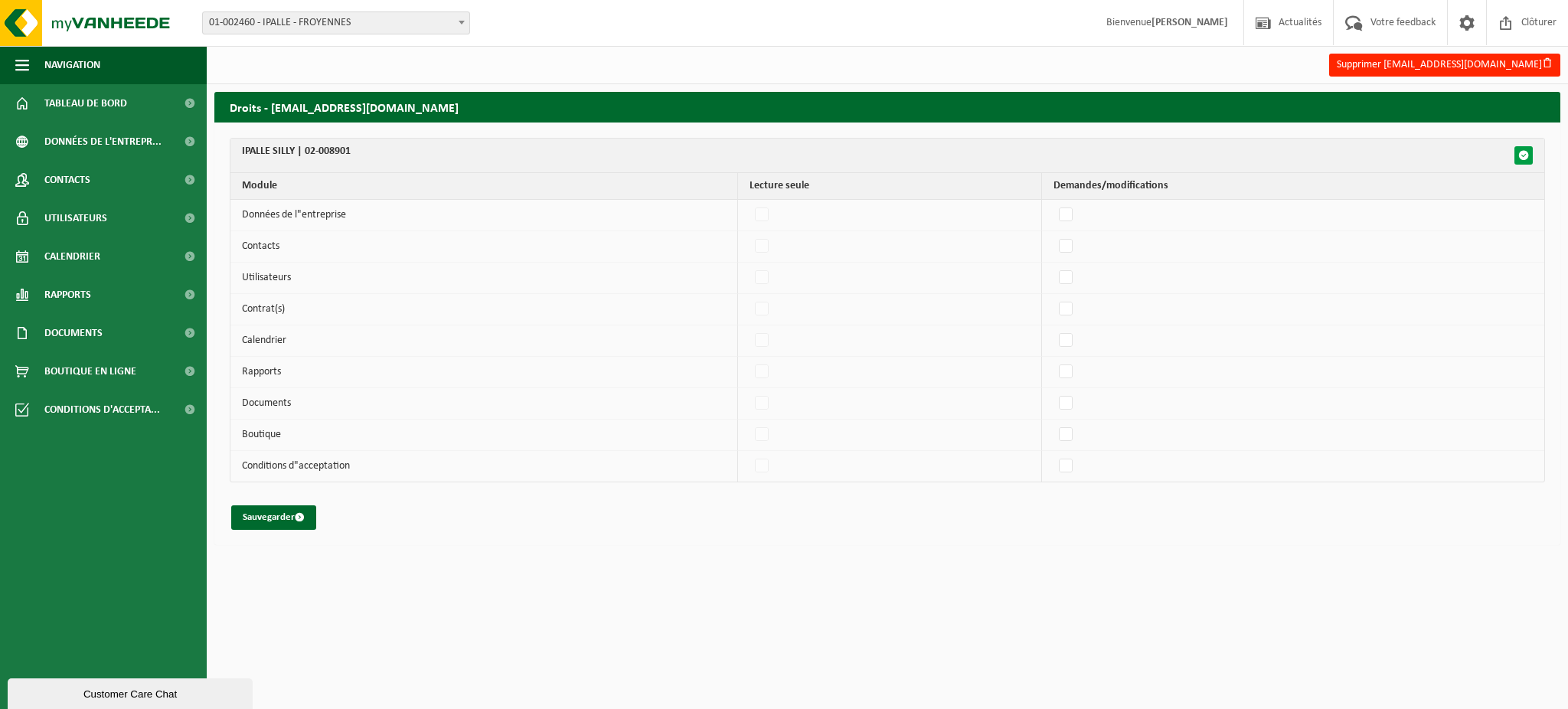
checkbox input "false"
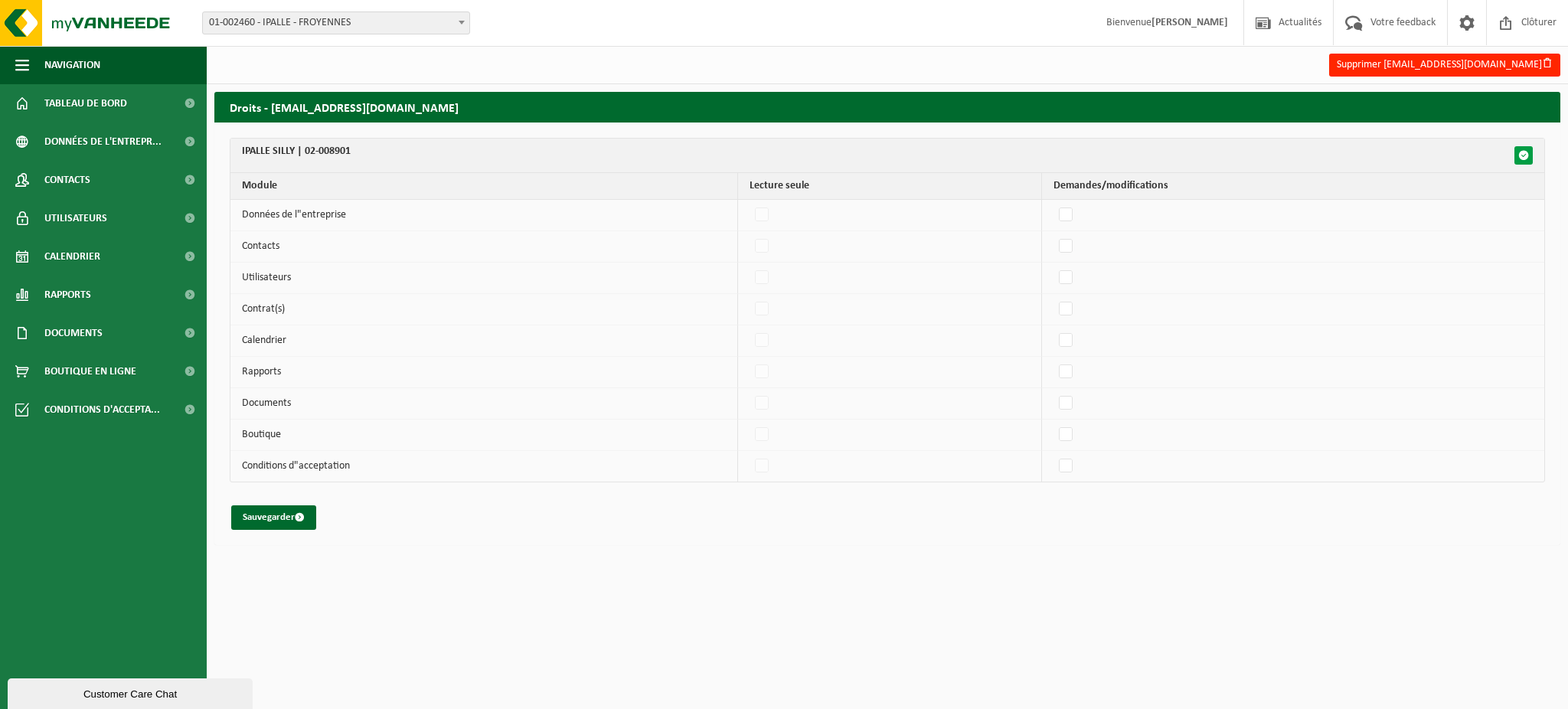
checkbox input "false"
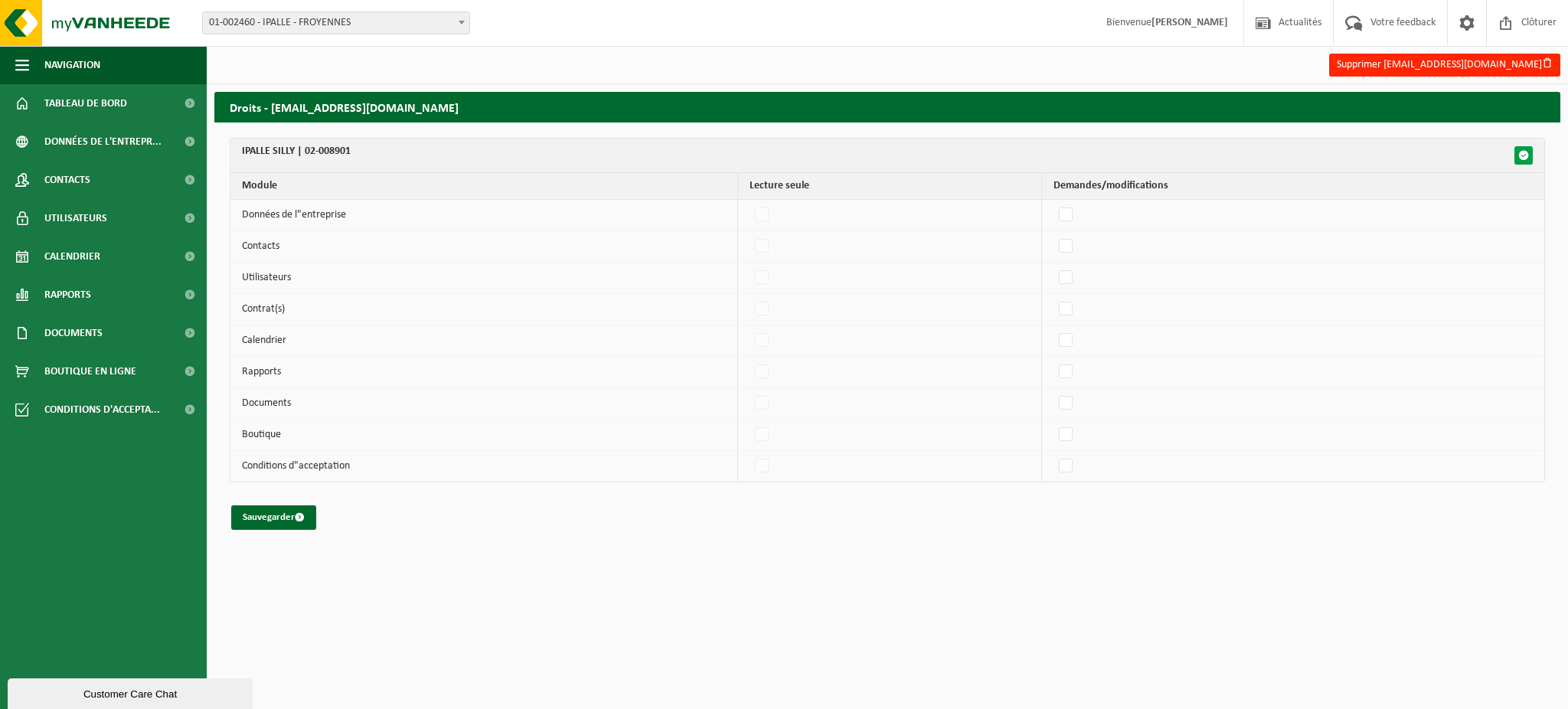
checkbox input "false"
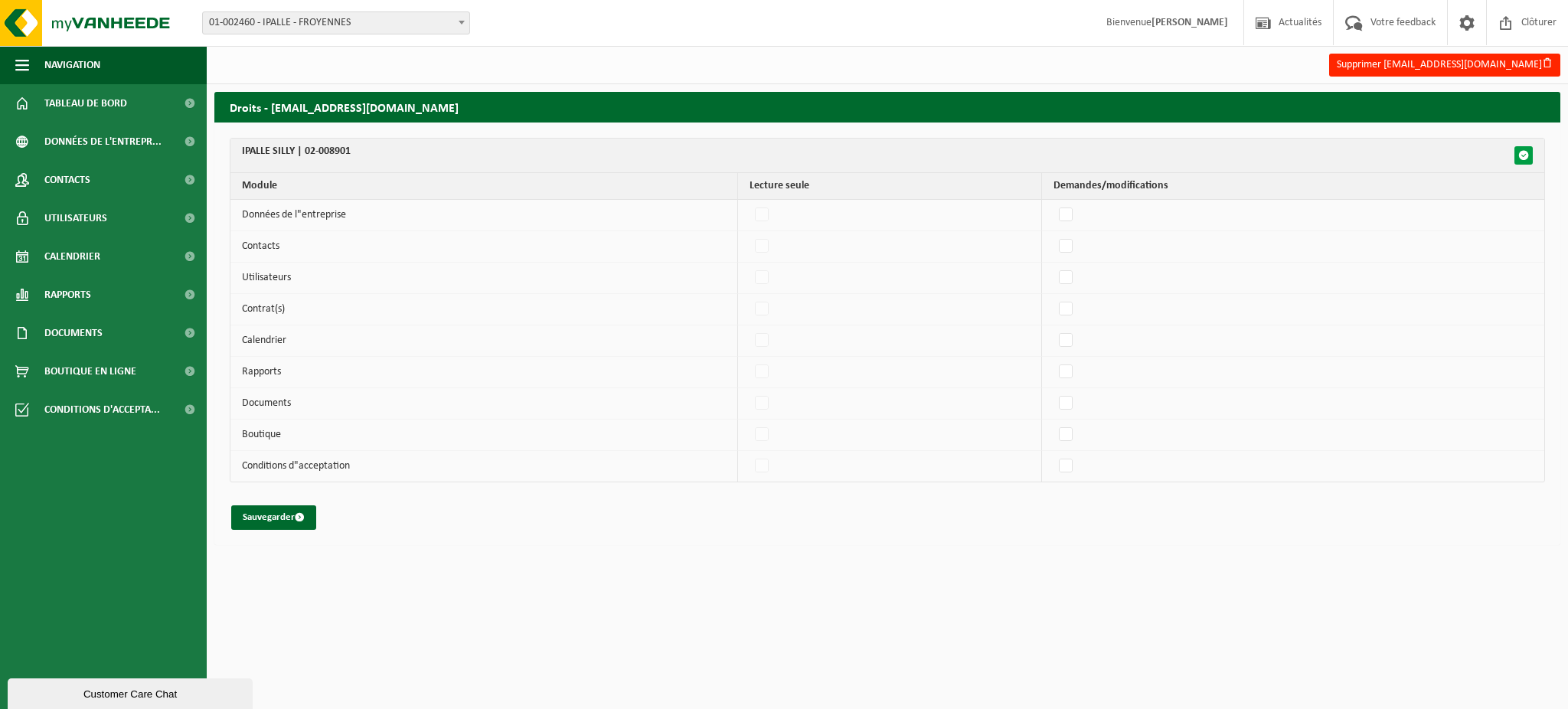
checkbox input "false"
click at [68, 150] on span "Données de l'entrepr..." at bounding box center [103, 142] width 117 height 39
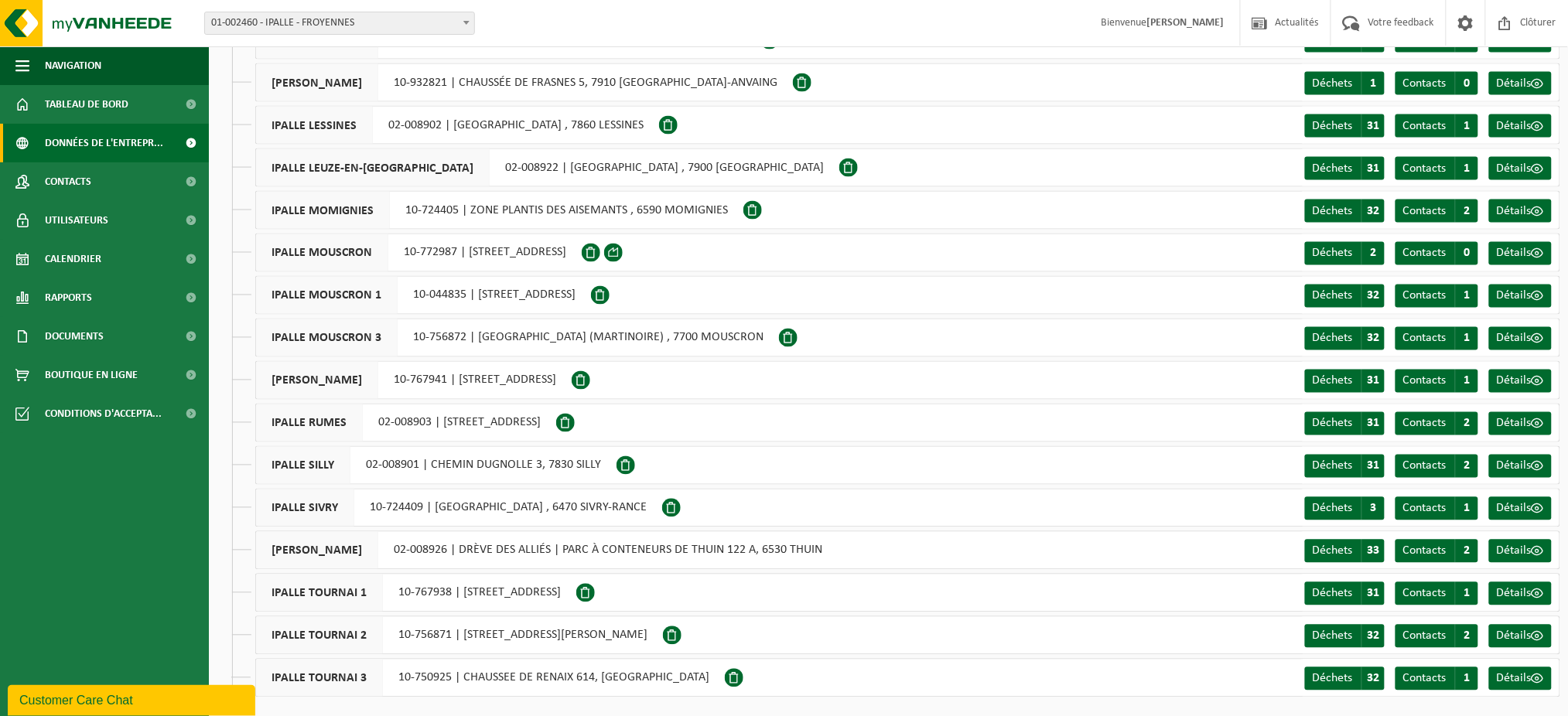
scroll to position [849, 0]
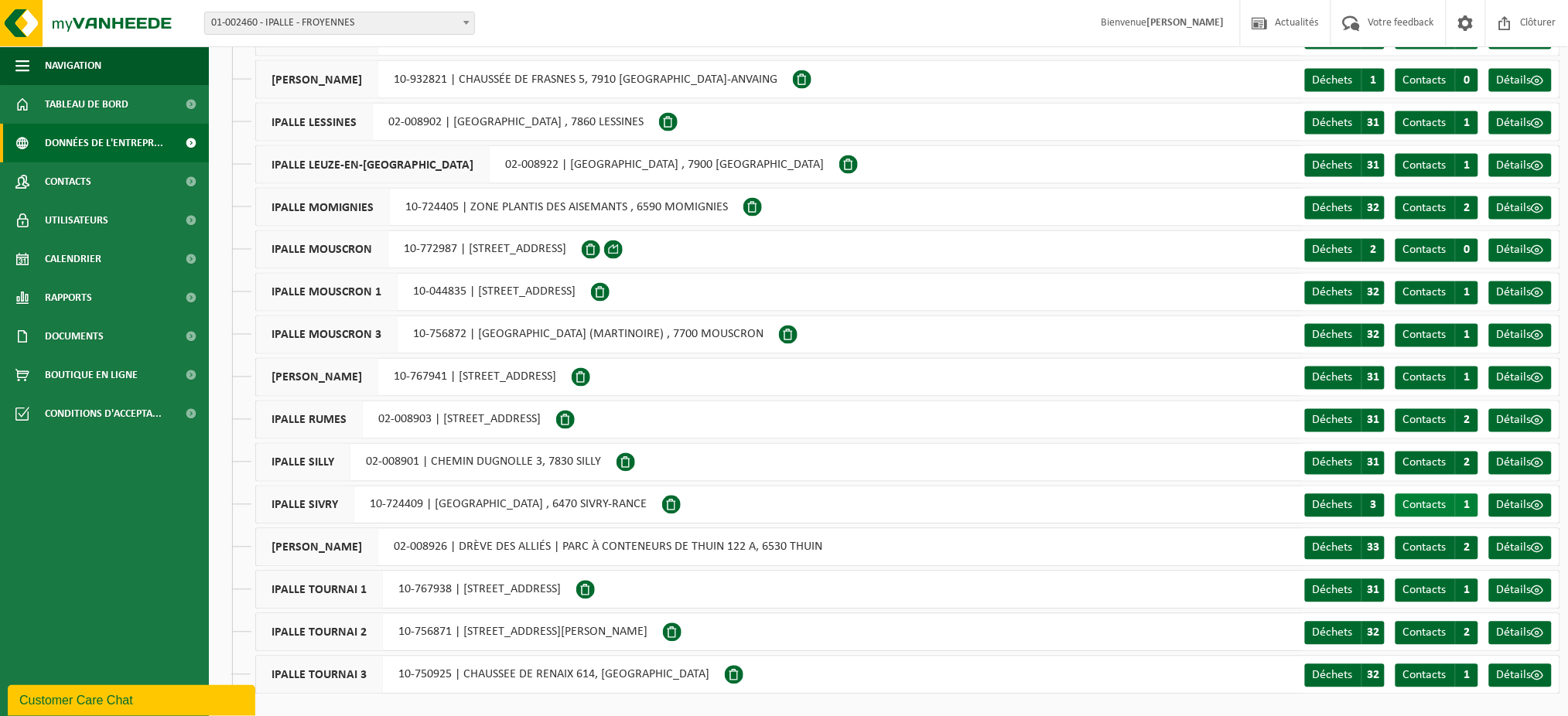
click at [1436, 507] on span "Contacts" at bounding box center [1424, 505] width 43 height 13
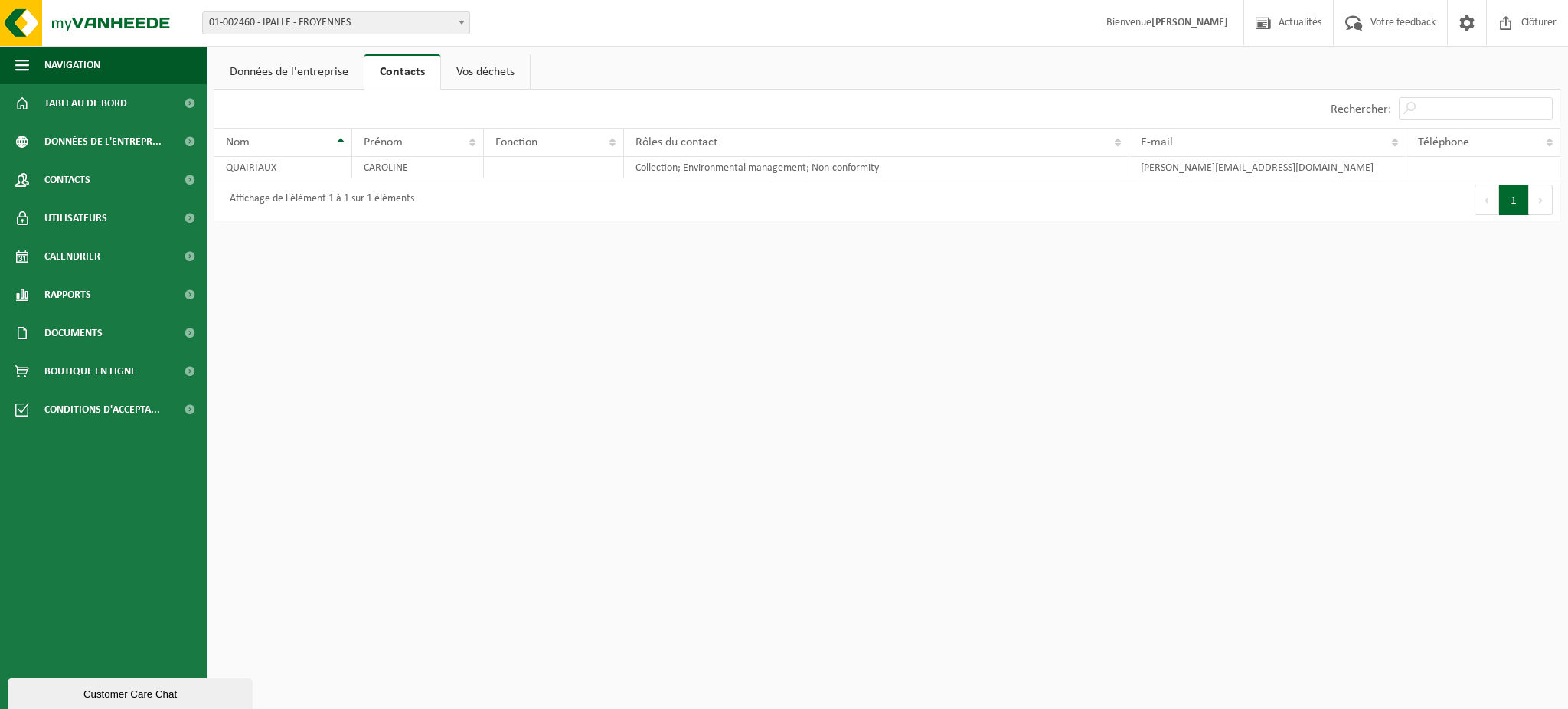
click at [500, 82] on link "Vos déchets" at bounding box center [485, 72] width 89 height 35
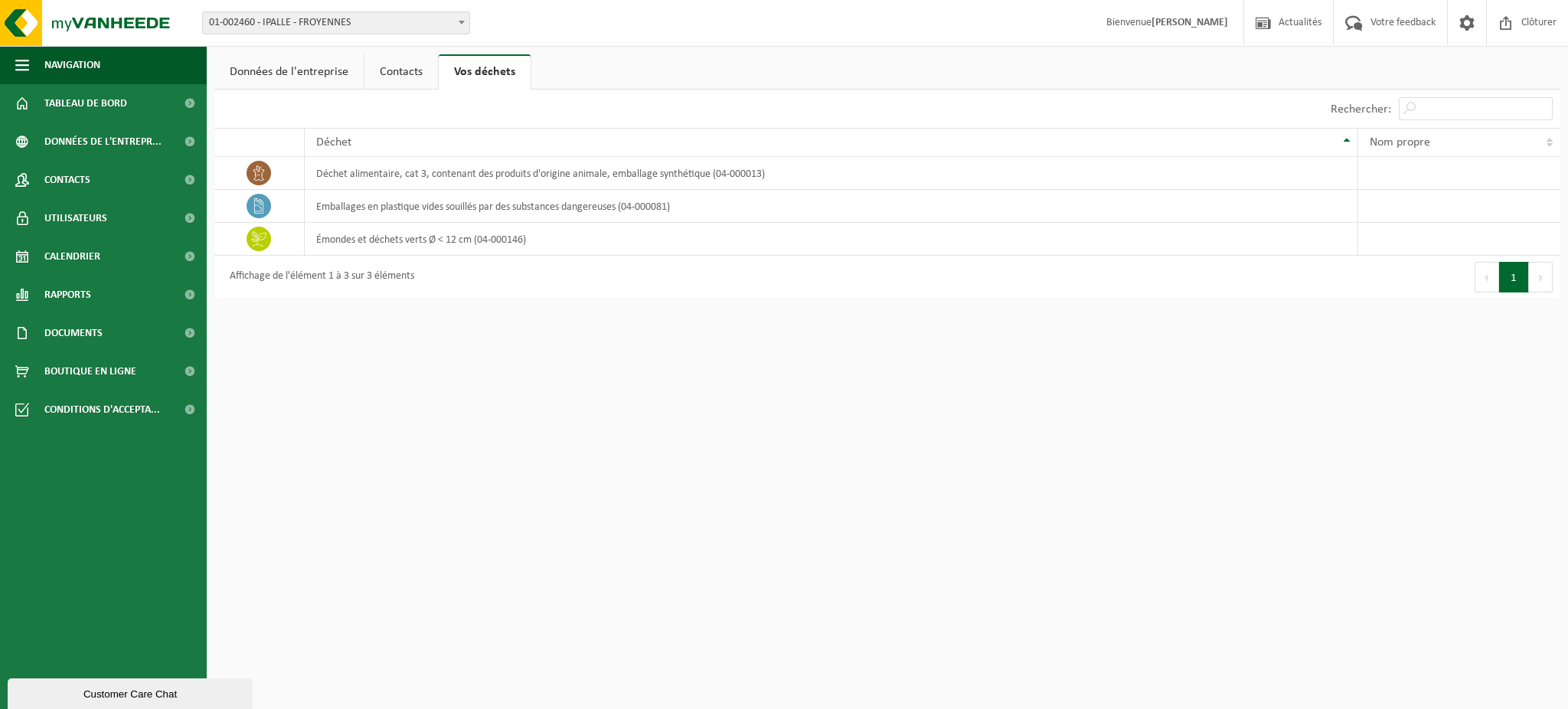
click at [286, 73] on link "Données de l'entreprise" at bounding box center [289, 72] width 150 height 35
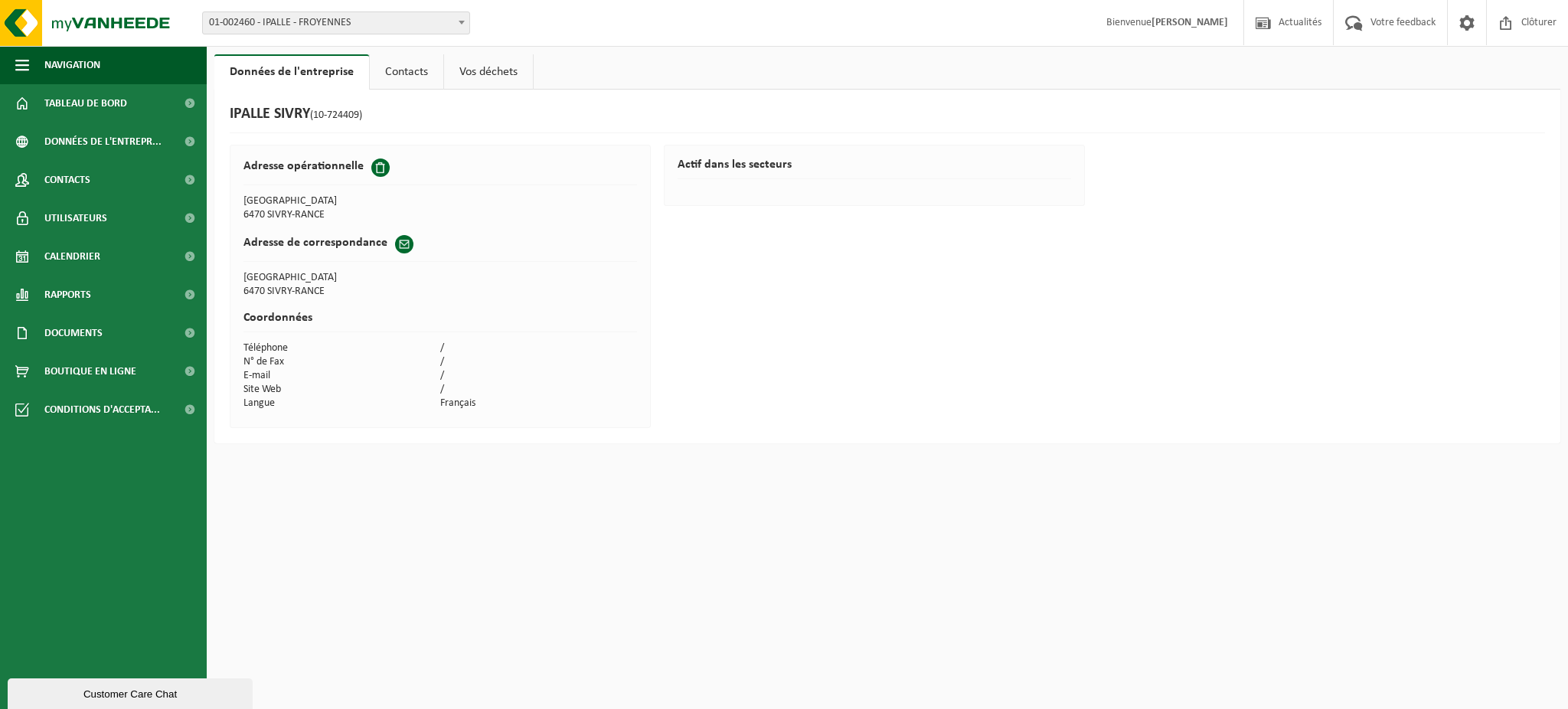
click at [303, 28] on span "01-002460 - IPALLE - FROYENNES" at bounding box center [336, 23] width 267 height 21
click at [307, 19] on span "01-002460 - IPALLE - FROYENNES" at bounding box center [336, 23] width 267 height 21
click at [88, 177] on span "Contacts" at bounding box center [67, 180] width 46 height 39
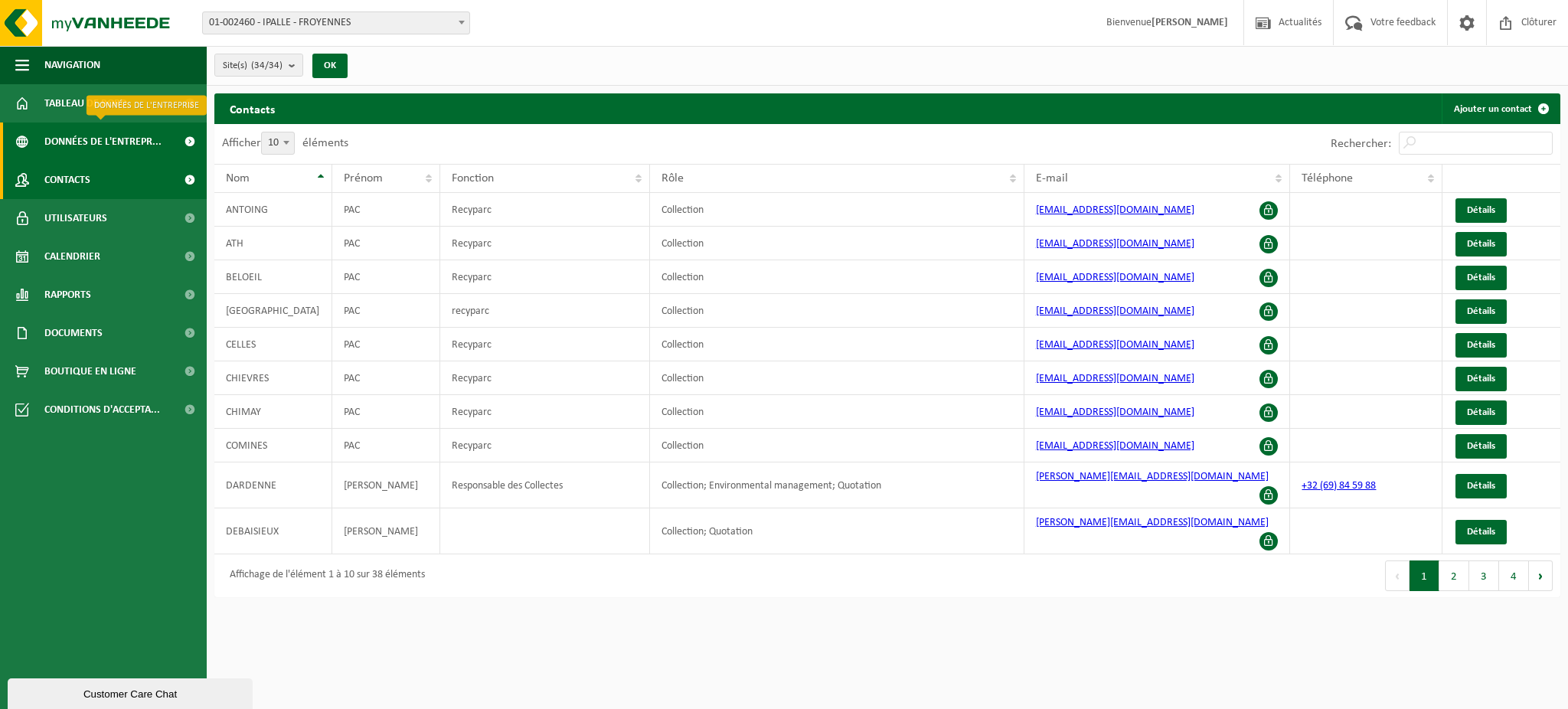
click at [87, 131] on span "Données de l'entrepr..." at bounding box center [103, 142] width 117 height 39
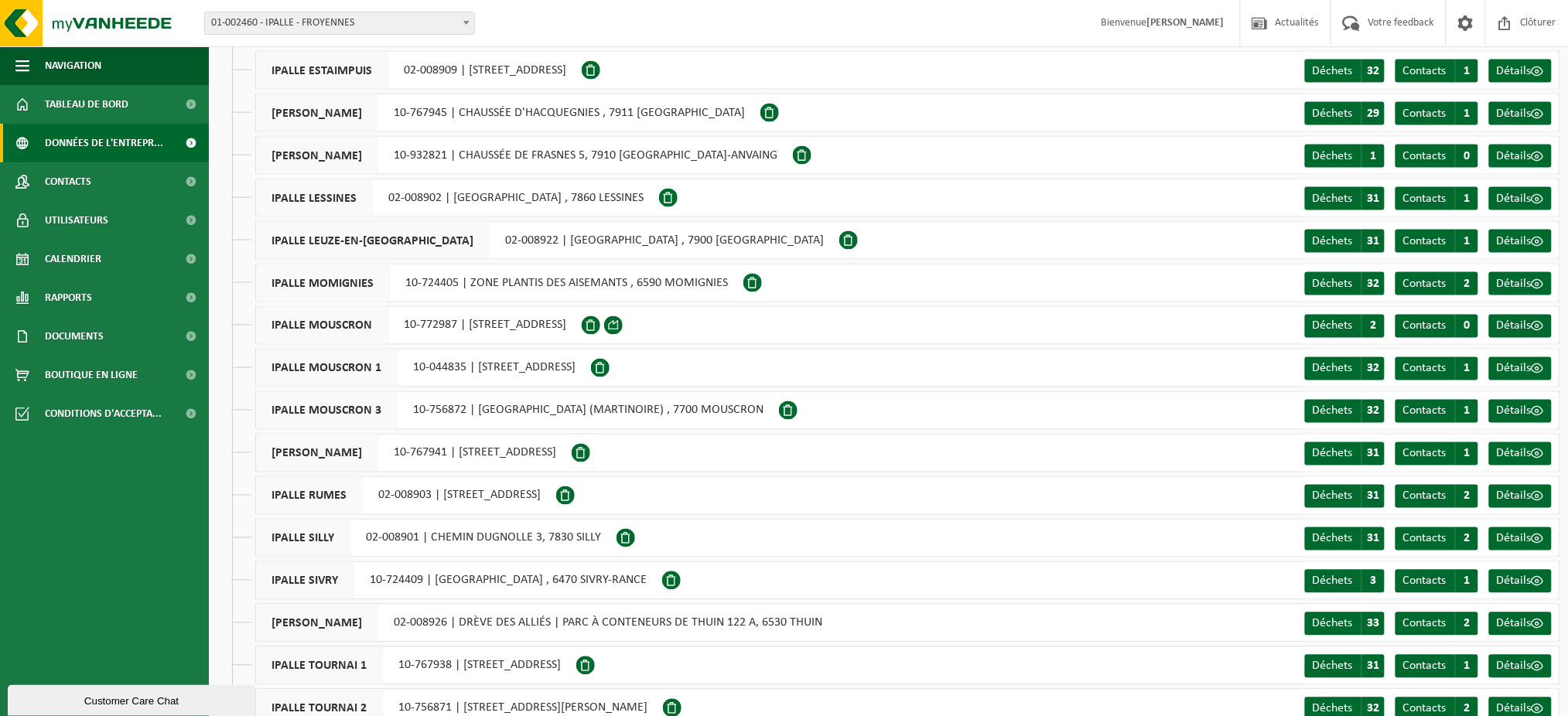
scroll to position [824, 0]
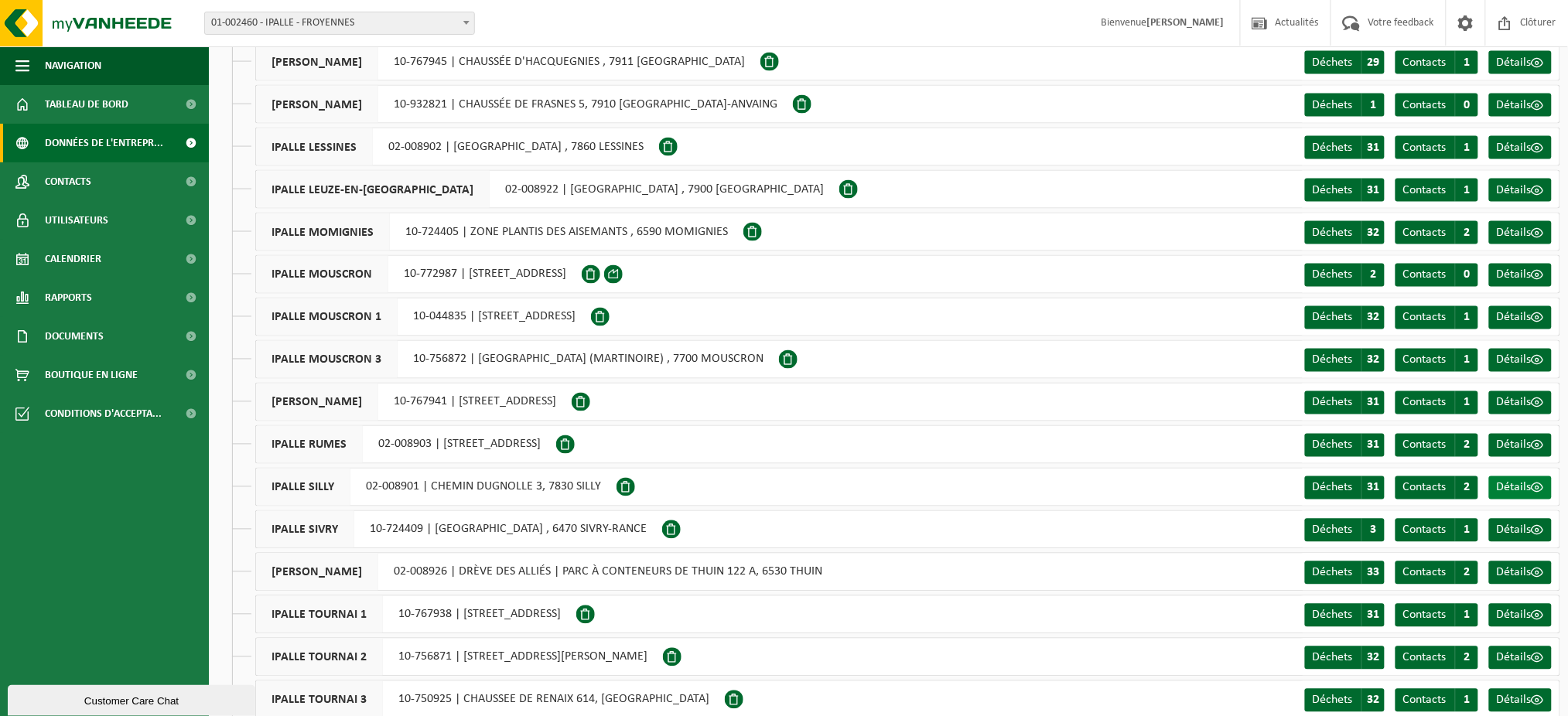
click at [1509, 484] on span "Détails" at bounding box center [1514, 488] width 35 height 13
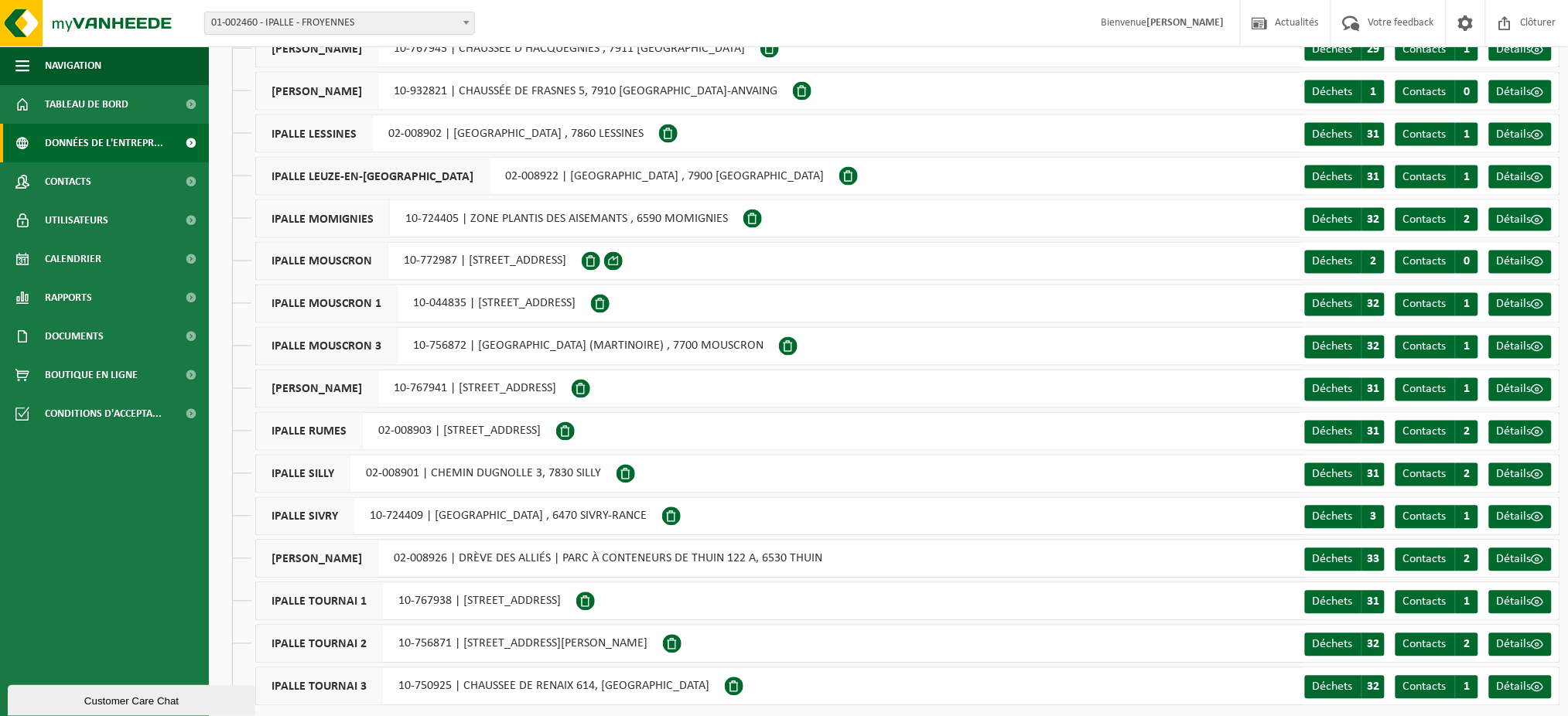
scroll to position [849, 0]
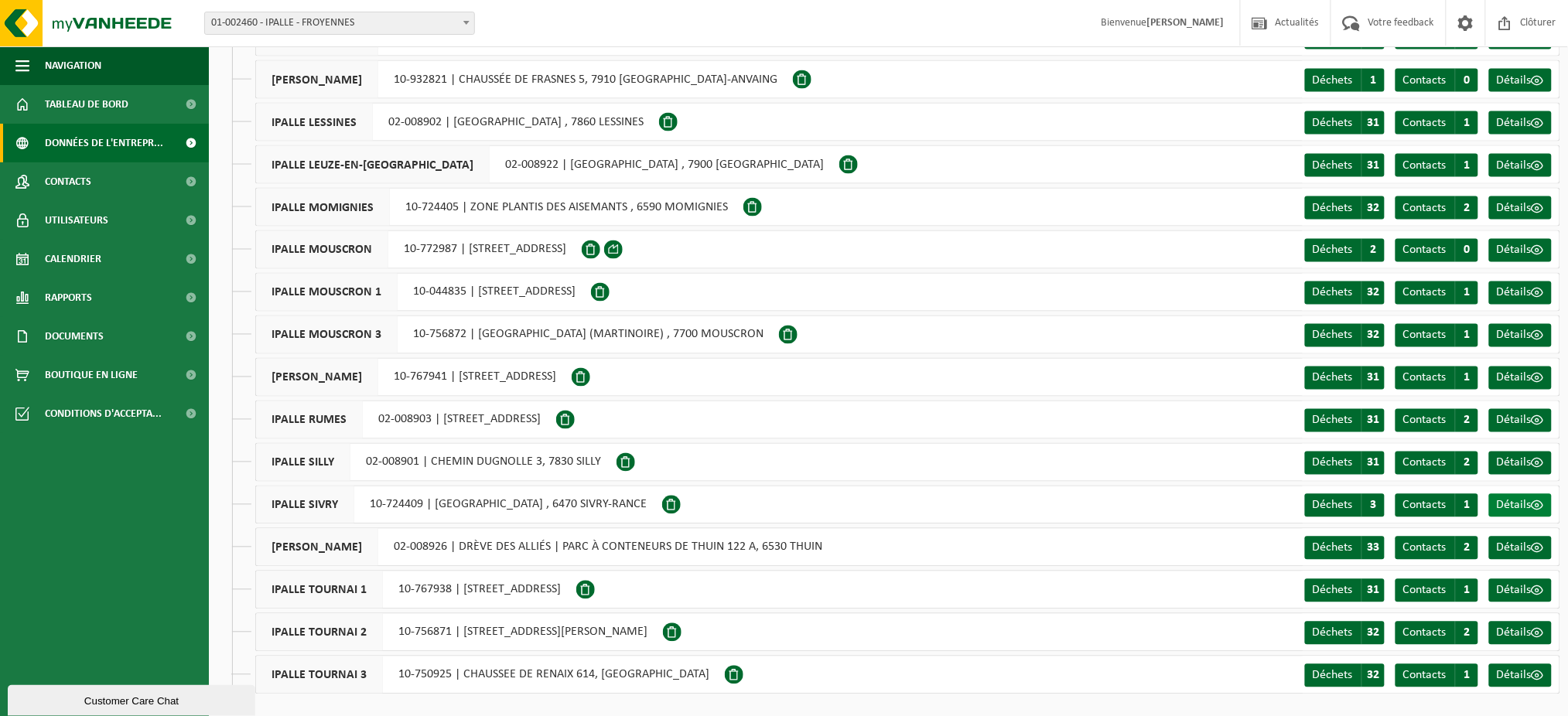
click at [1535, 505] on span at bounding box center [1538, 505] width 13 height 13
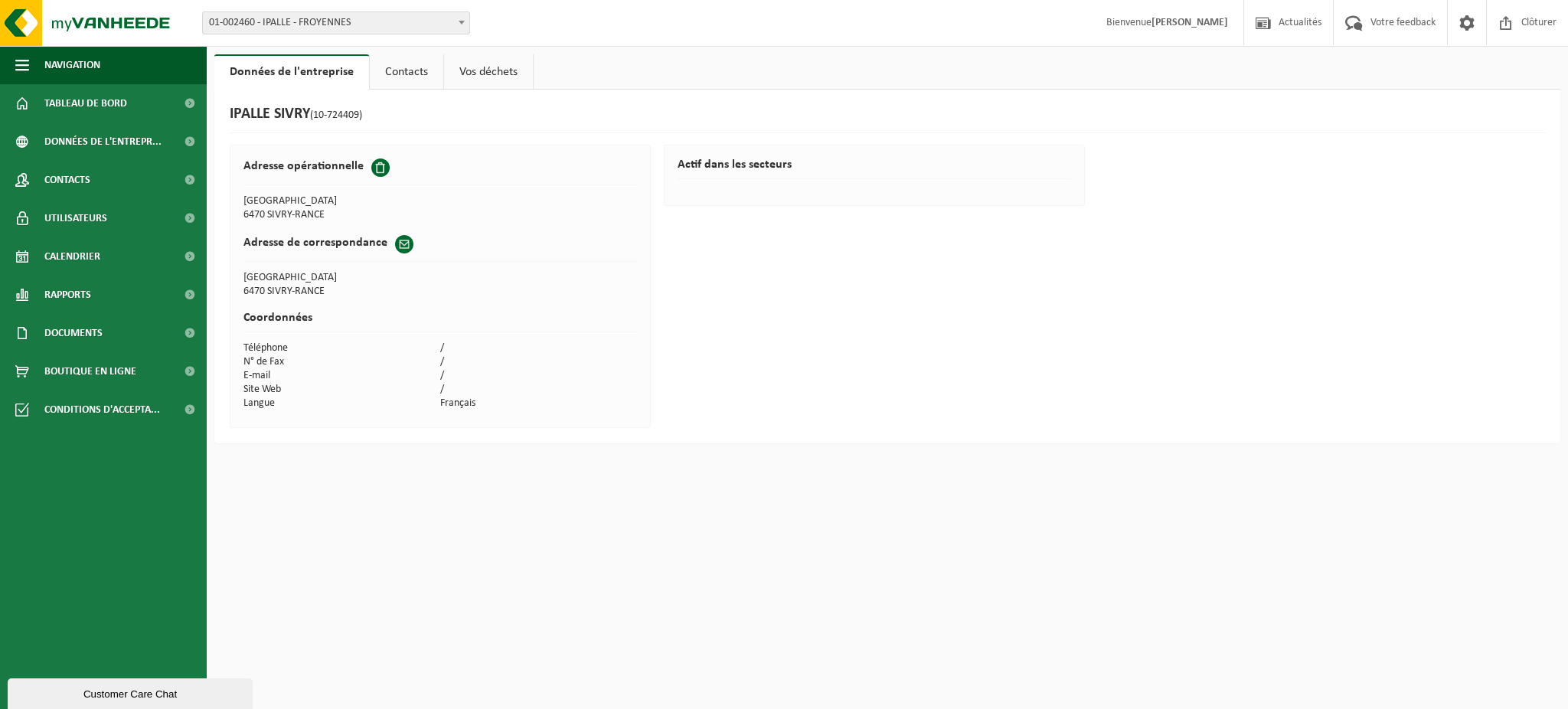
click at [401, 79] on link "Contacts" at bounding box center [406, 72] width 73 height 35
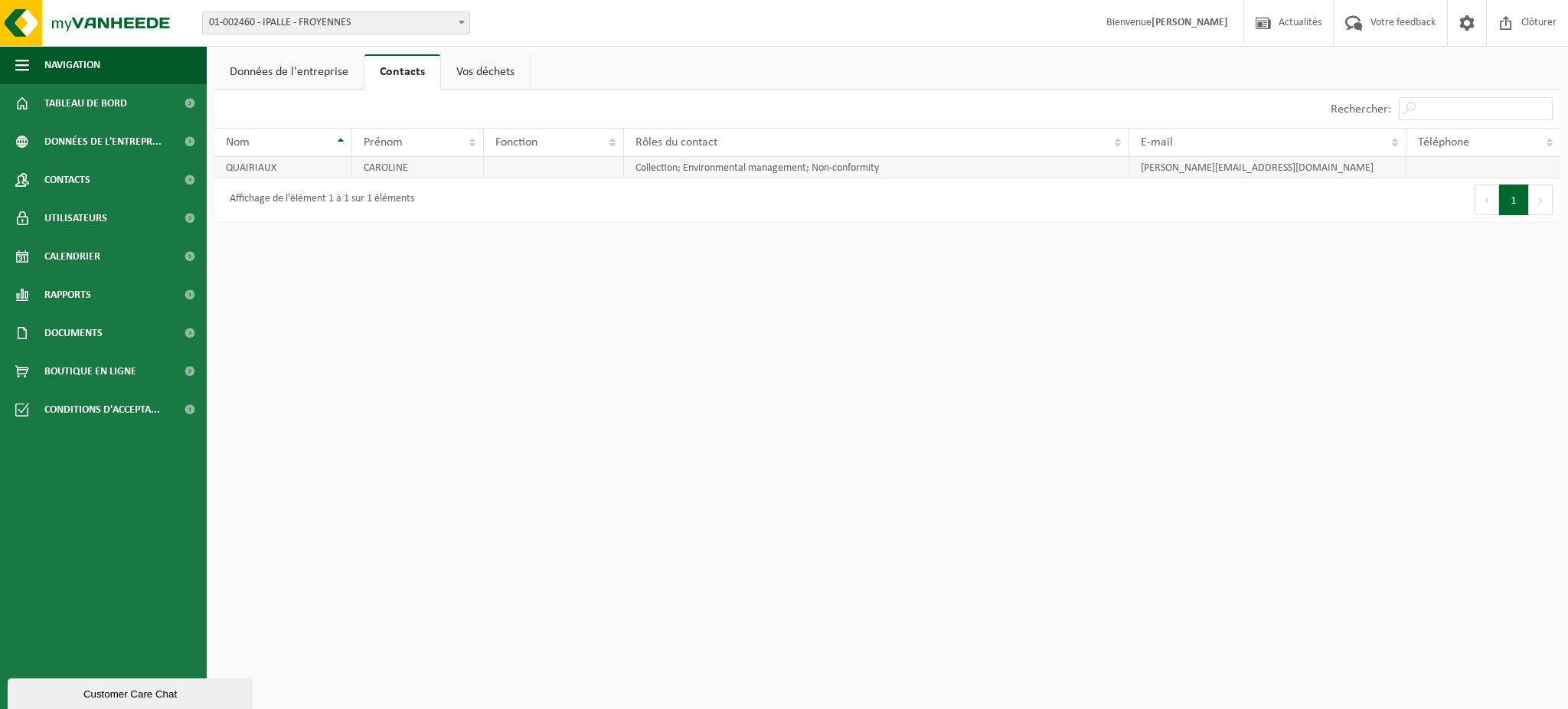
click at [549, 164] on td at bounding box center [554, 167] width 140 height 21
click at [470, 66] on link "Vos déchets" at bounding box center [485, 72] width 89 height 35
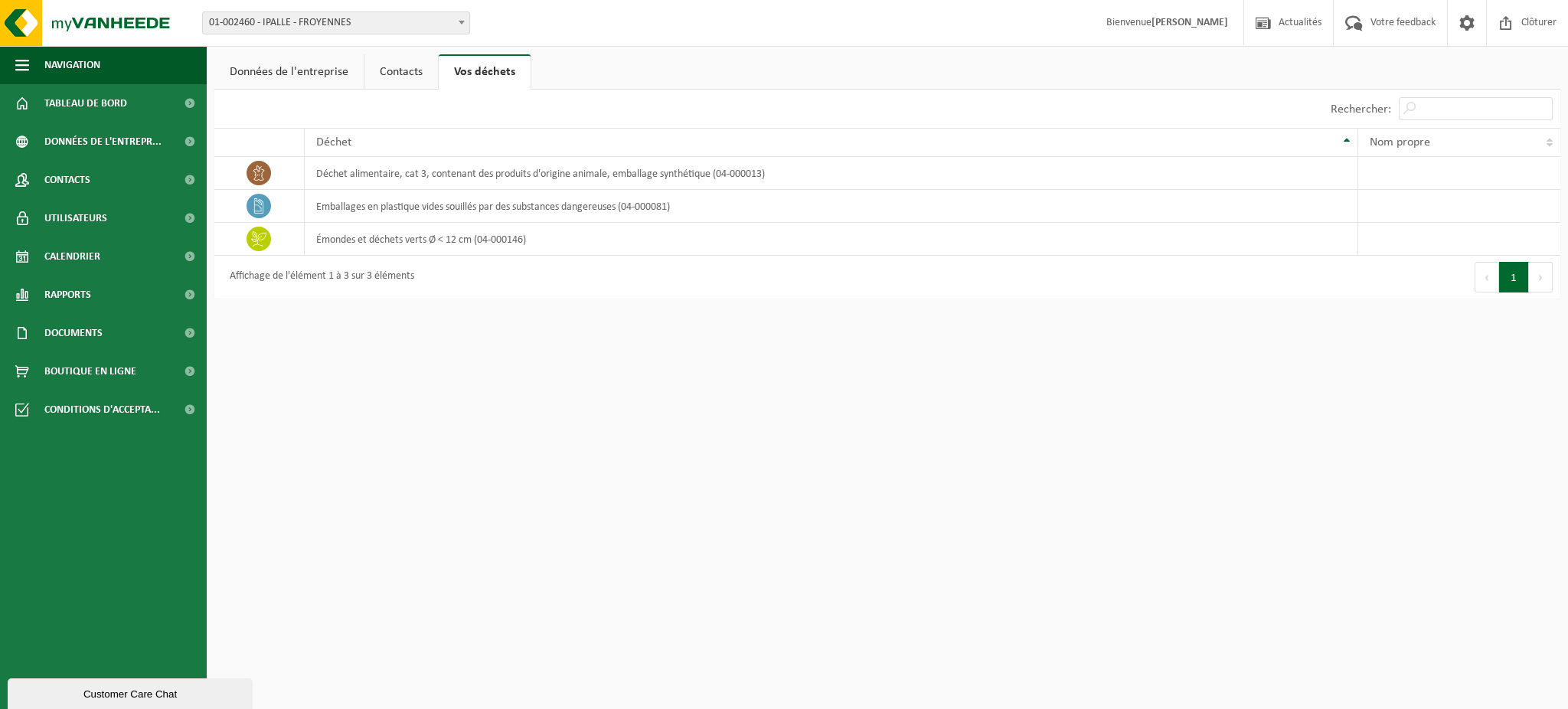
click at [289, 77] on link "Données de l'entreprise" at bounding box center [289, 72] width 150 height 35
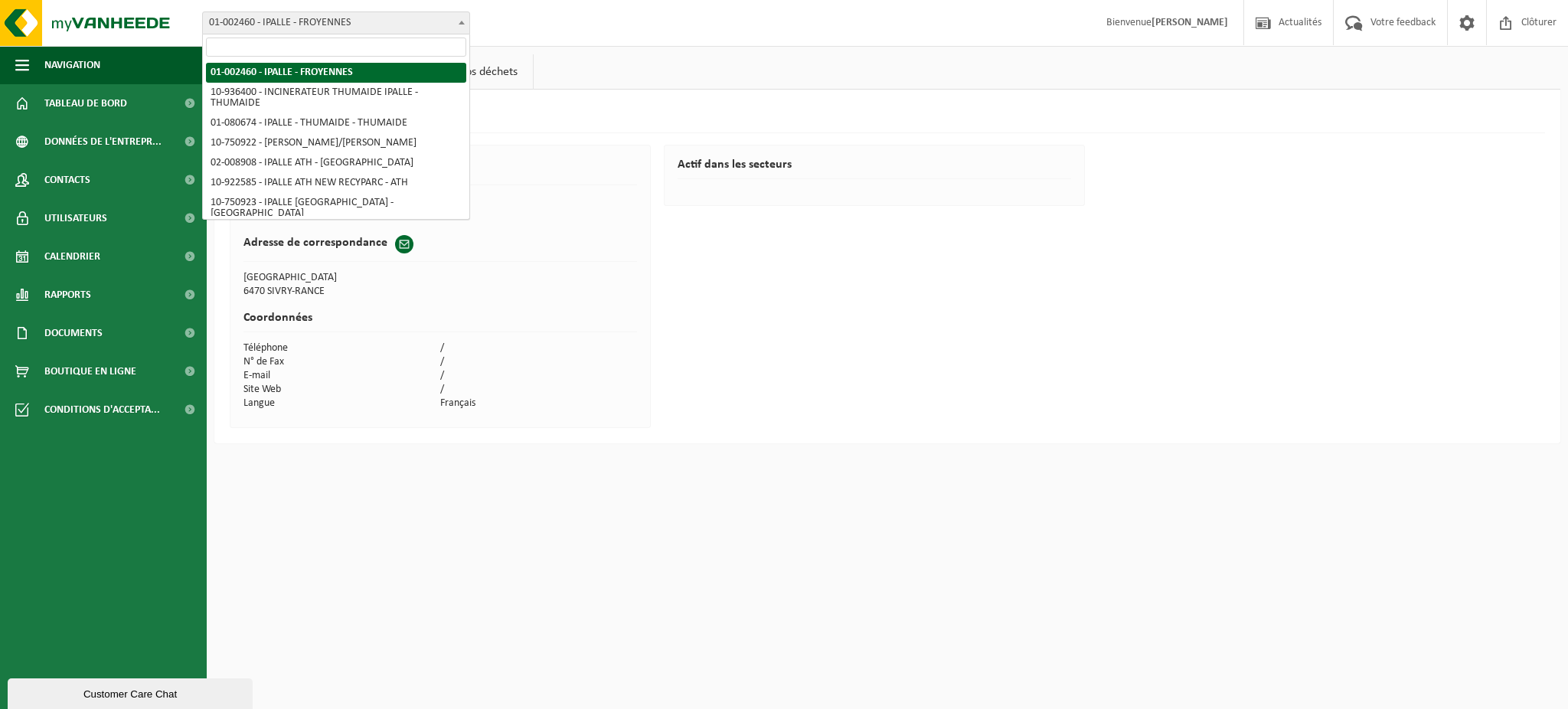
click at [321, 24] on span "01-002460 - IPALLE - FROYENNES" at bounding box center [336, 23] width 267 height 21
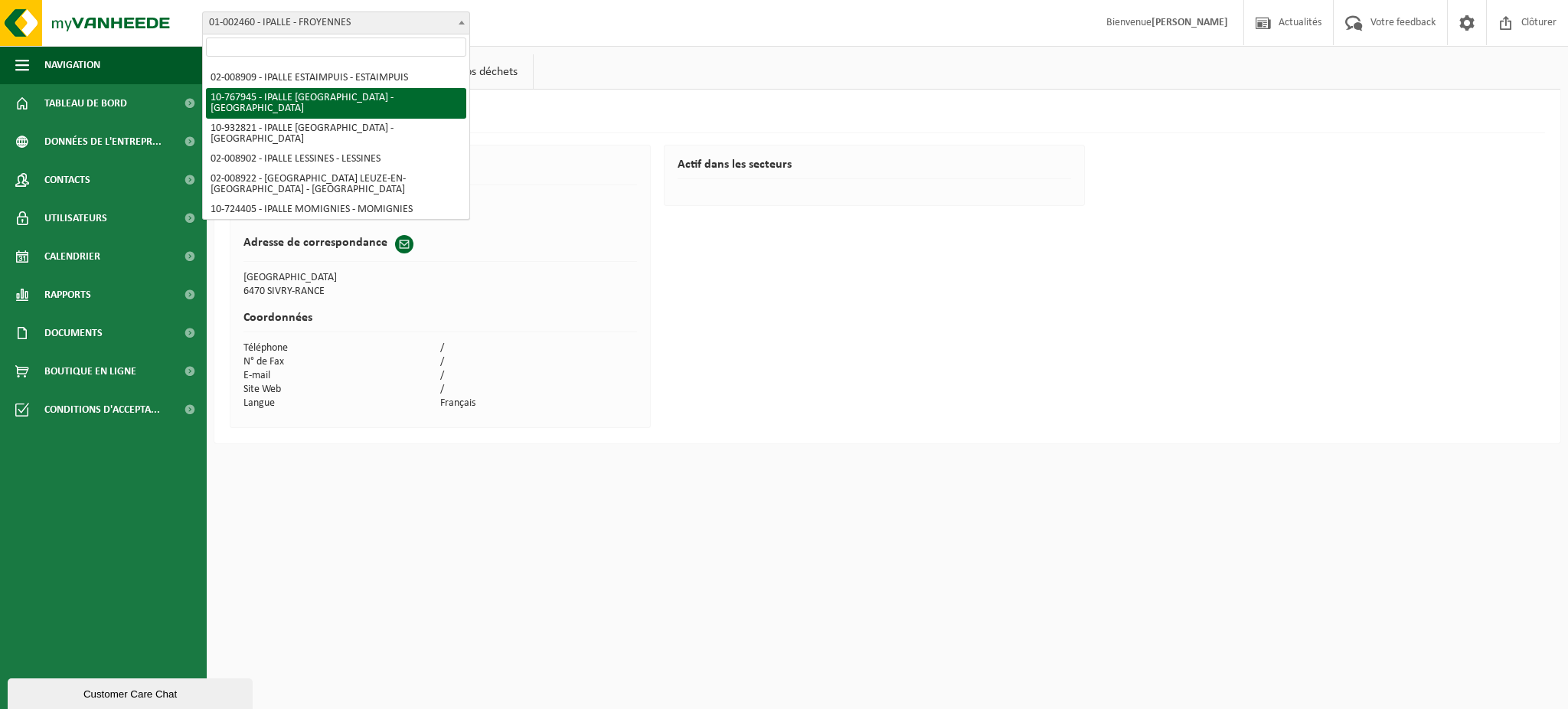
scroll to position [510, 0]
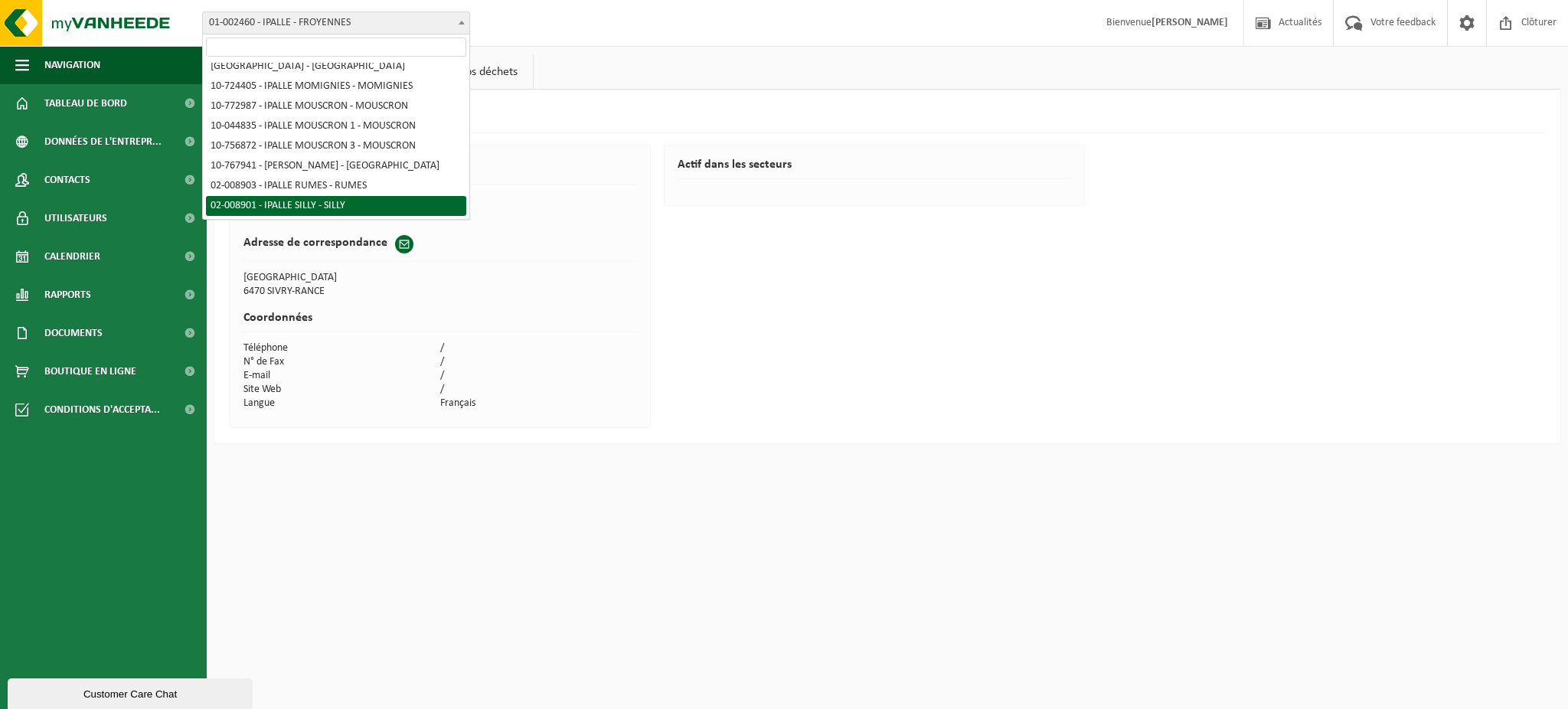
select select "9964"
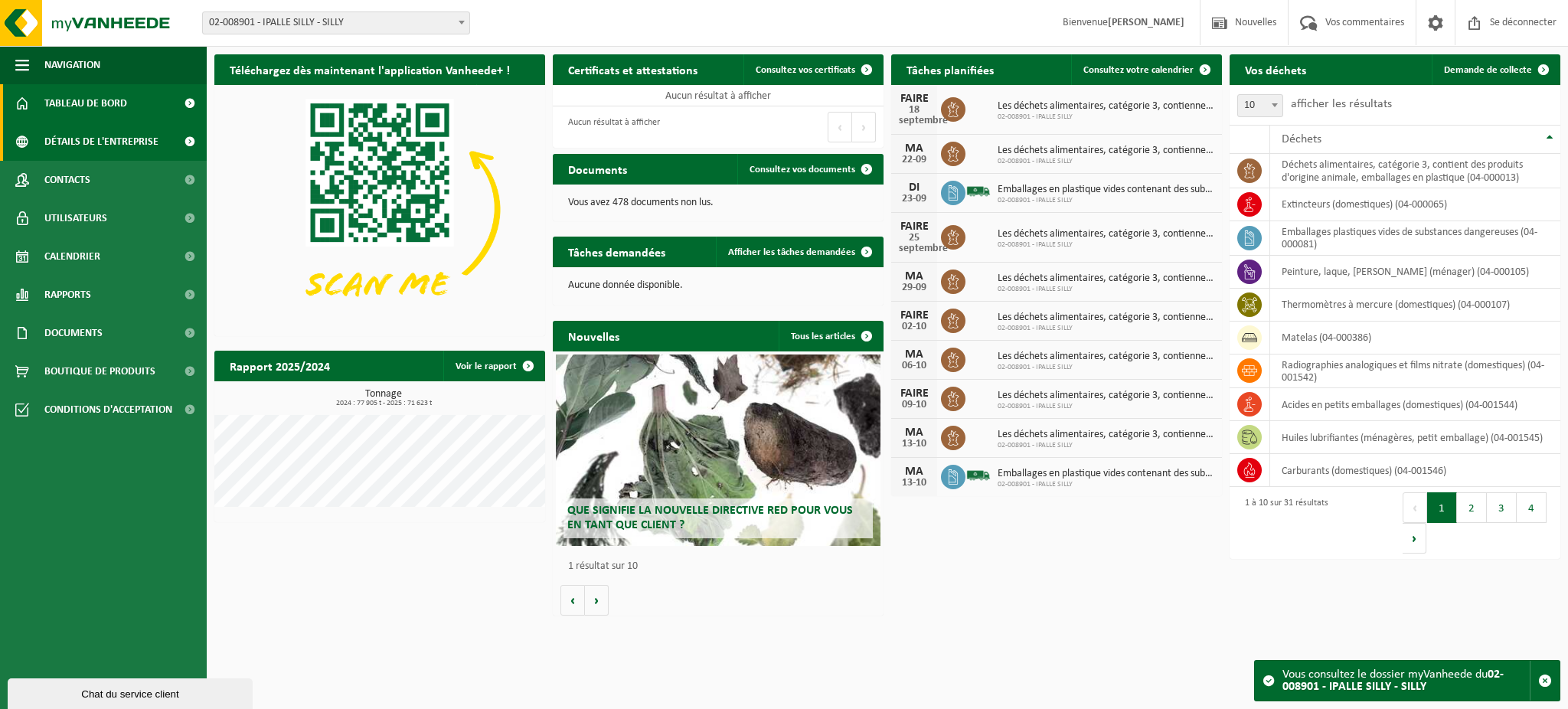
click at [87, 141] on font "Détails de l'entreprise" at bounding box center [102, 142] width 114 height 12
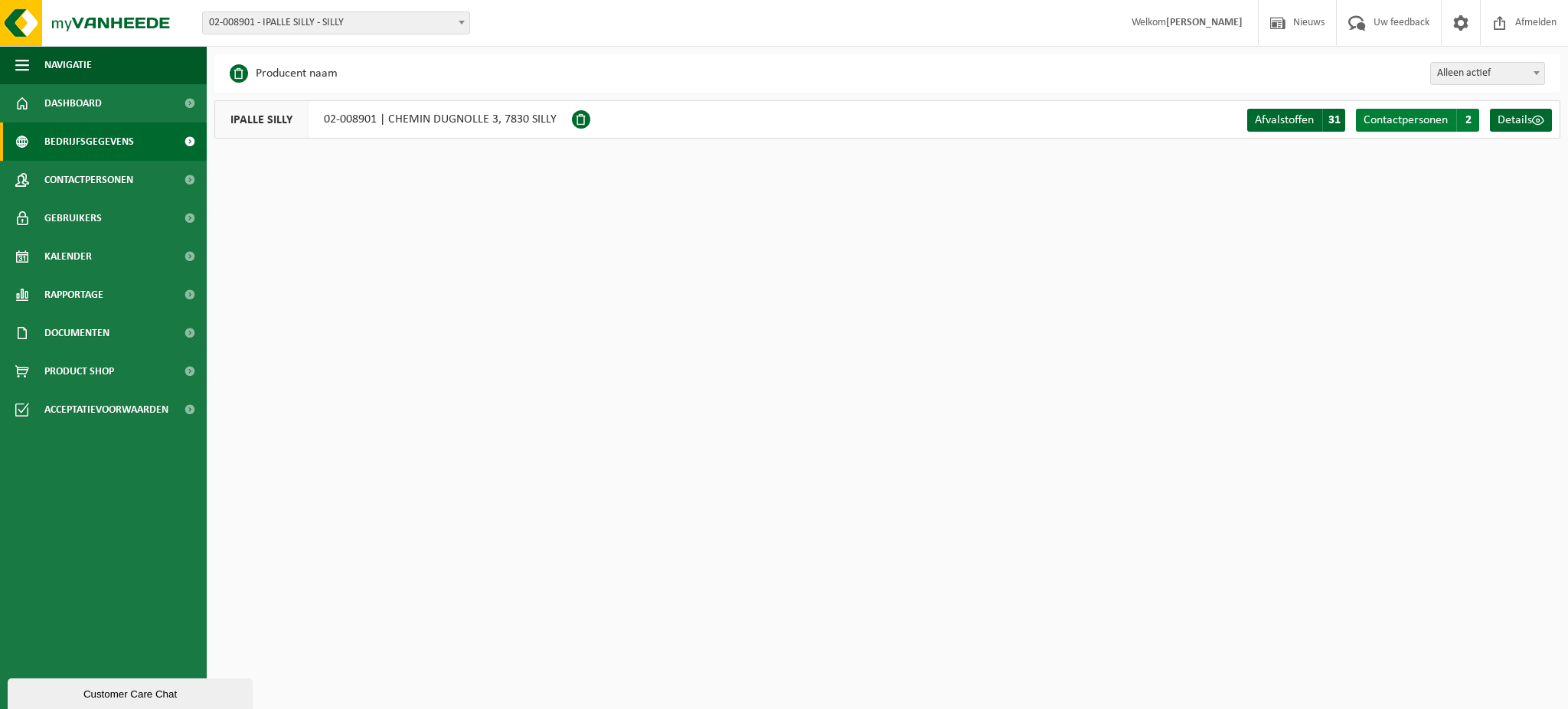
click at [1466, 119] on span "2" at bounding box center [1468, 119] width 23 height 23
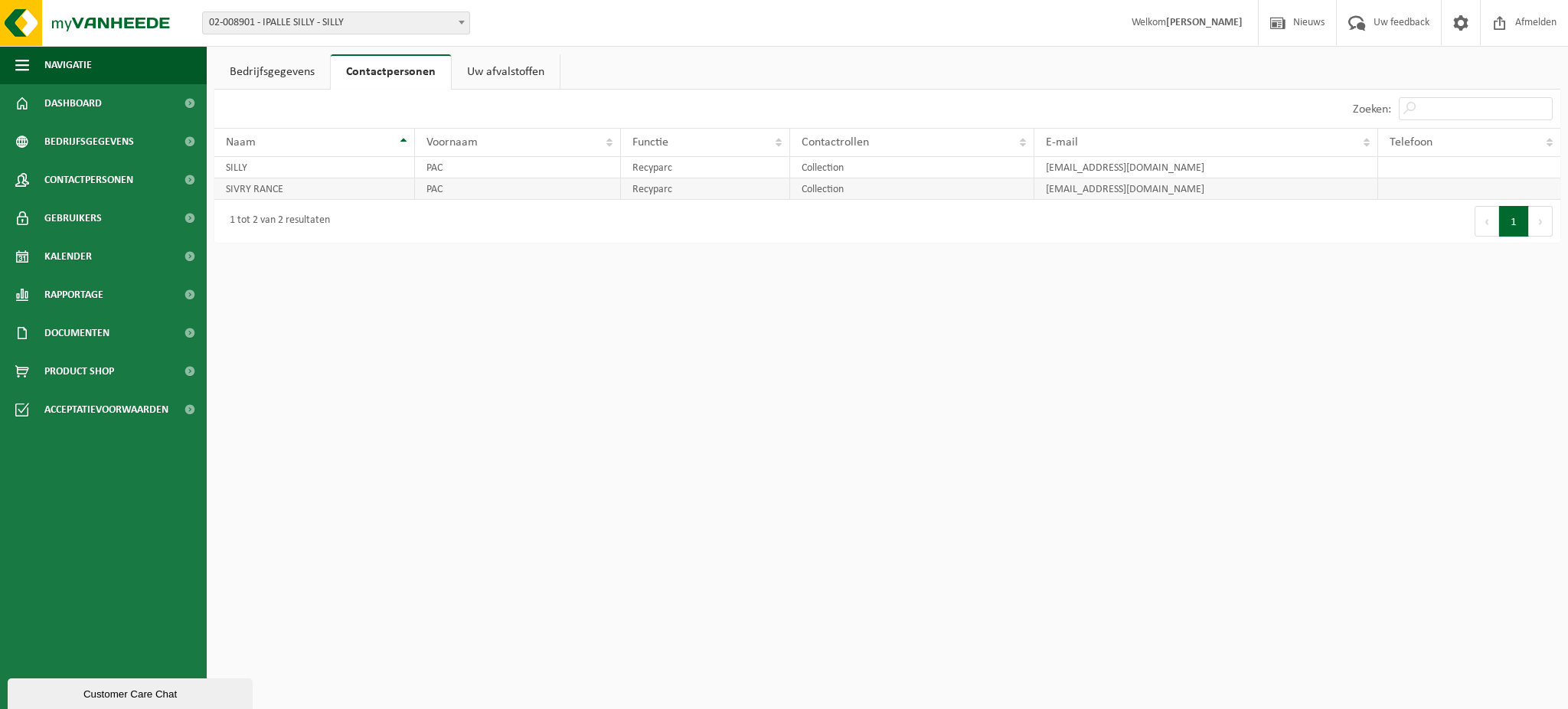
click at [363, 189] on td "SIVRY RANCE" at bounding box center [315, 188] width 201 height 21
drag, startPoint x: 363, startPoint y: 189, endPoint x: 1181, endPoint y: 270, distance: 822.0
click at [1181, 270] on html "Vestiging: 01-002460 - IPALLE - FROYENNES 10-936400 - INCINERATEUR THUMAIDE IPA…" at bounding box center [784, 354] width 1568 height 709
click at [483, 82] on link "Uw afvalstoffen" at bounding box center [506, 72] width 108 height 35
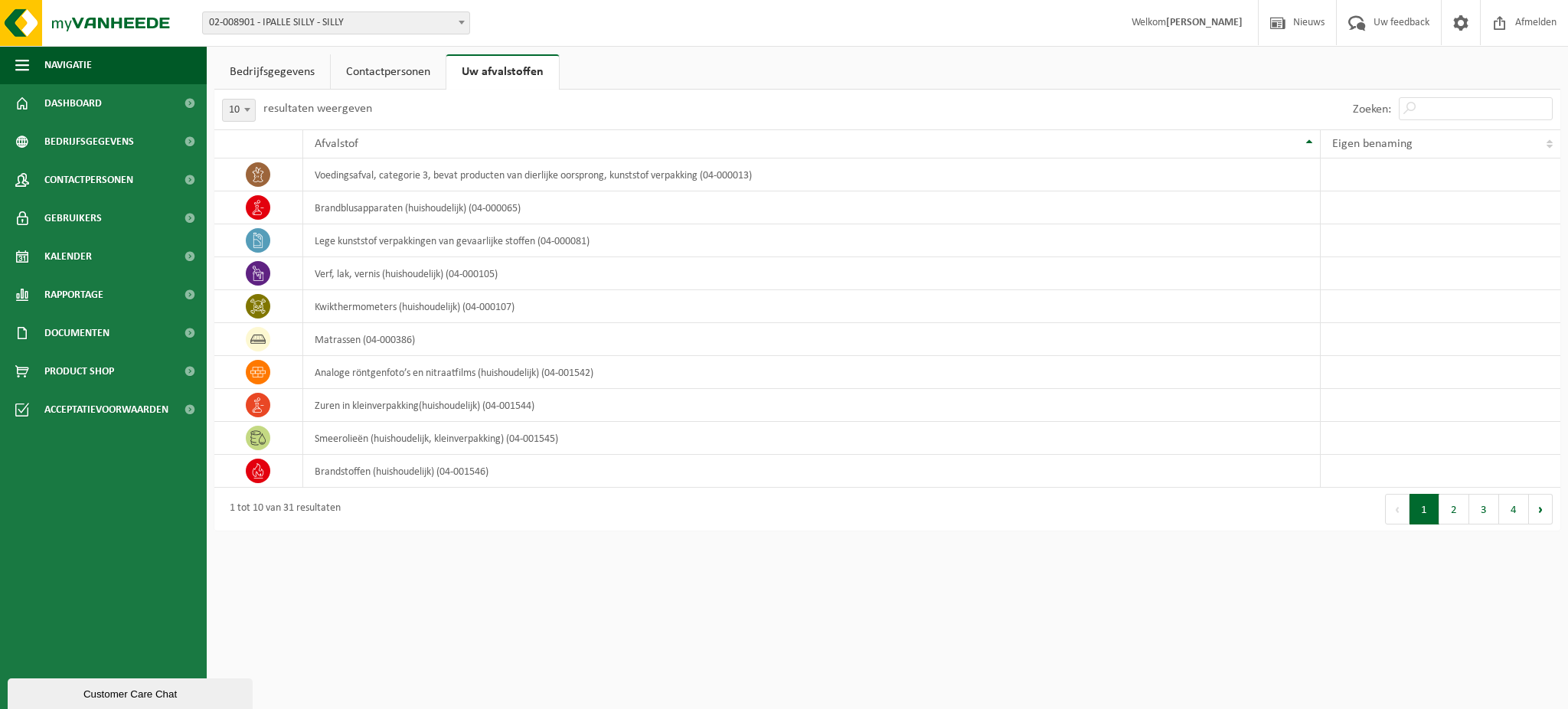
click at [269, 82] on link "Bedrijfsgegevens" at bounding box center [272, 72] width 115 height 35
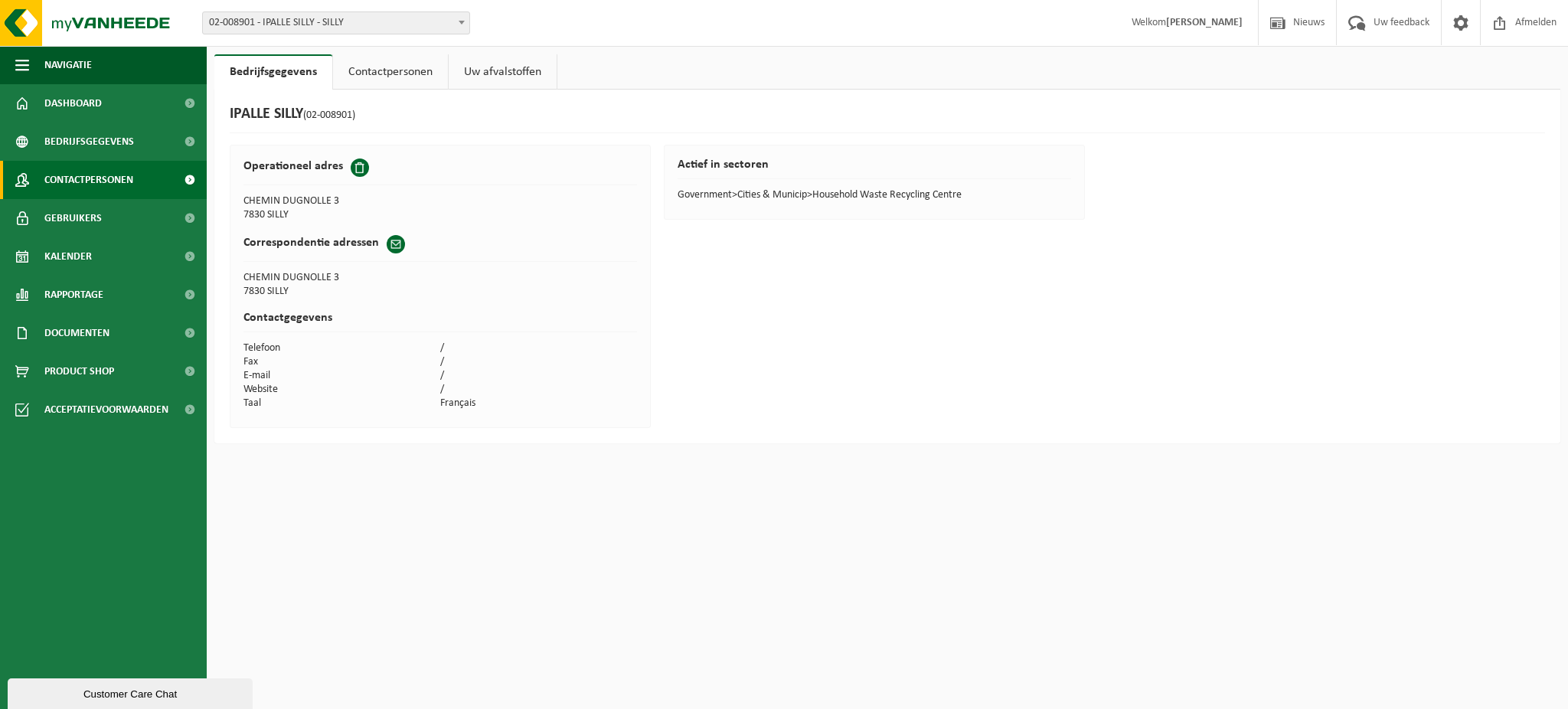
click at [87, 187] on span "Contactpersonen" at bounding box center [89, 180] width 89 height 39
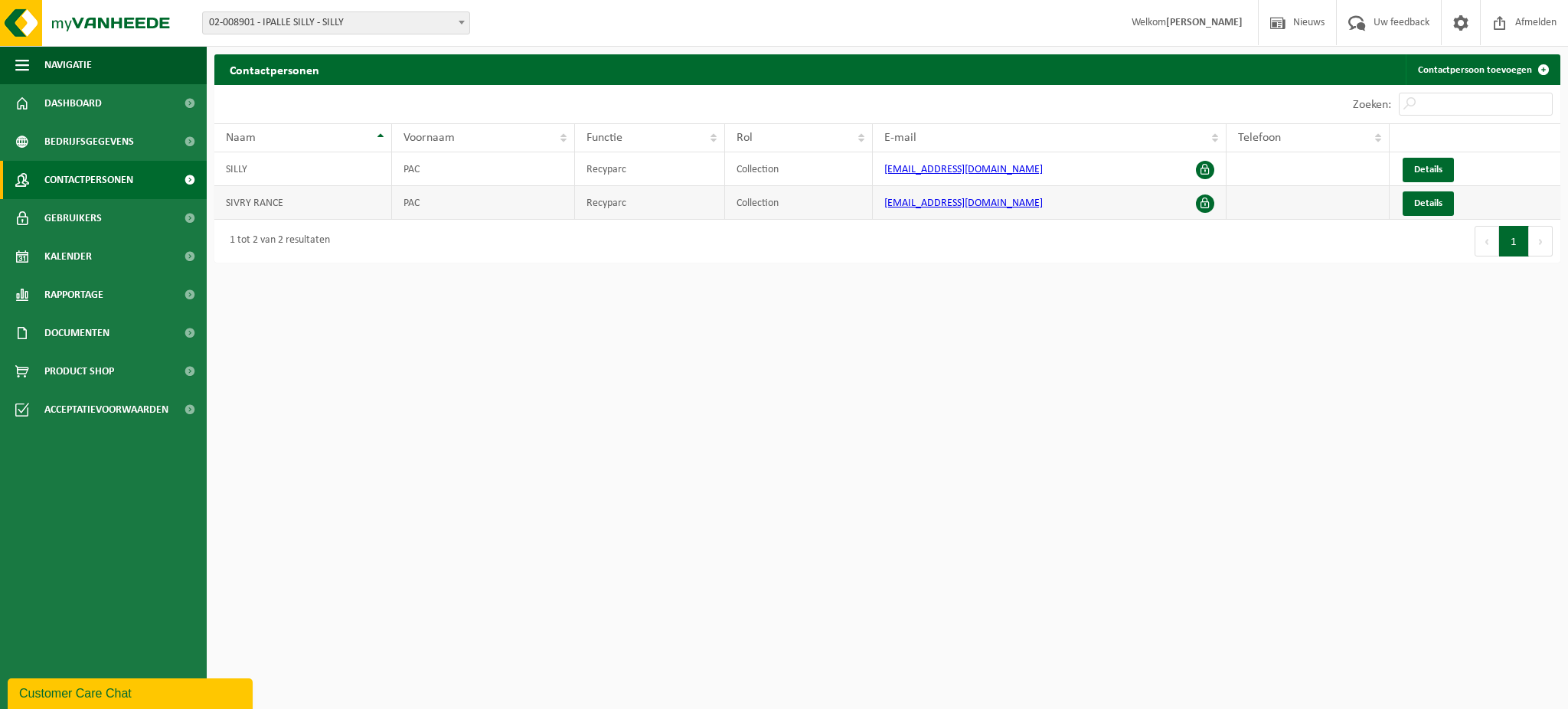
click at [1204, 205] on span at bounding box center [1205, 204] width 19 height 19
click at [1440, 211] on link "Details" at bounding box center [1428, 204] width 51 height 24
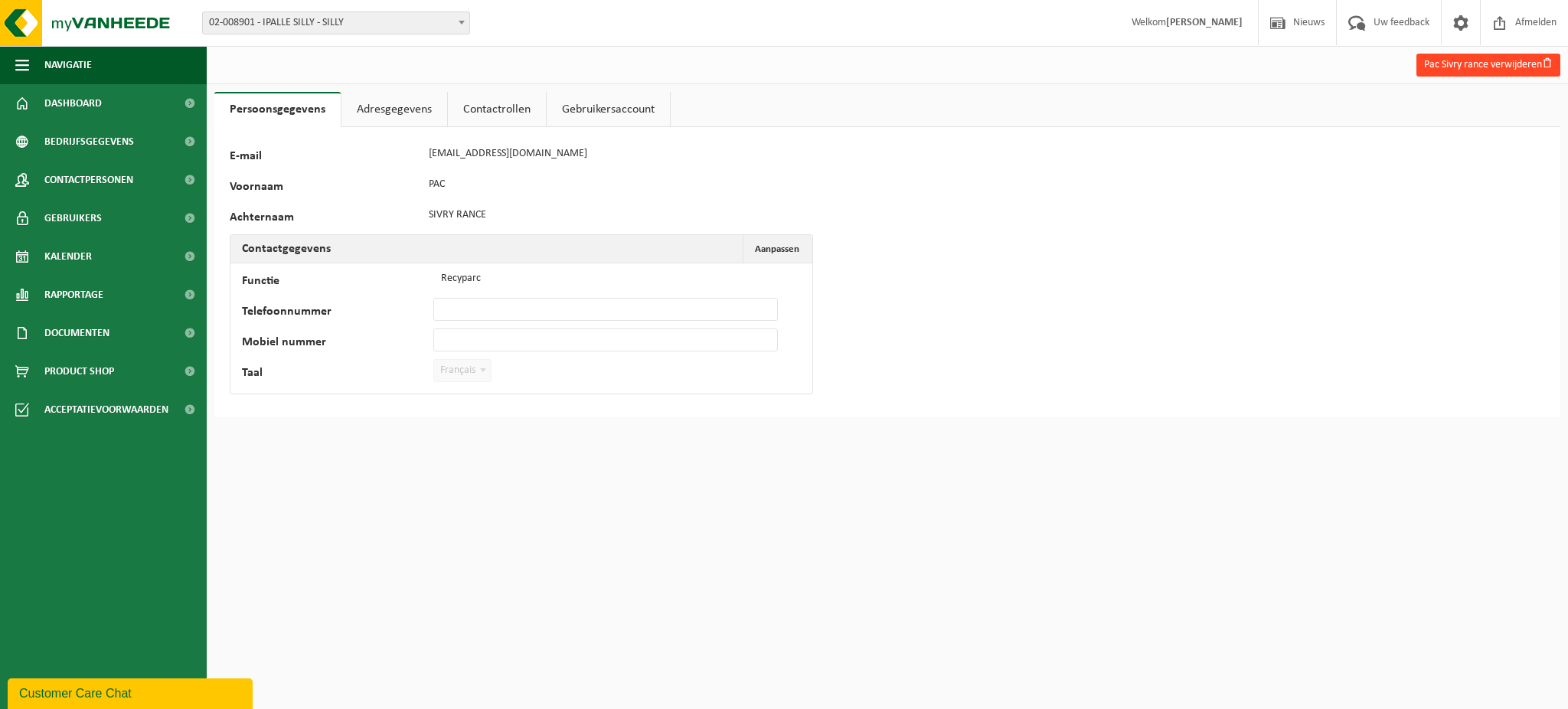
click at [1483, 67] on button "Pac Sivry rance verwijderen" at bounding box center [1488, 65] width 144 height 23
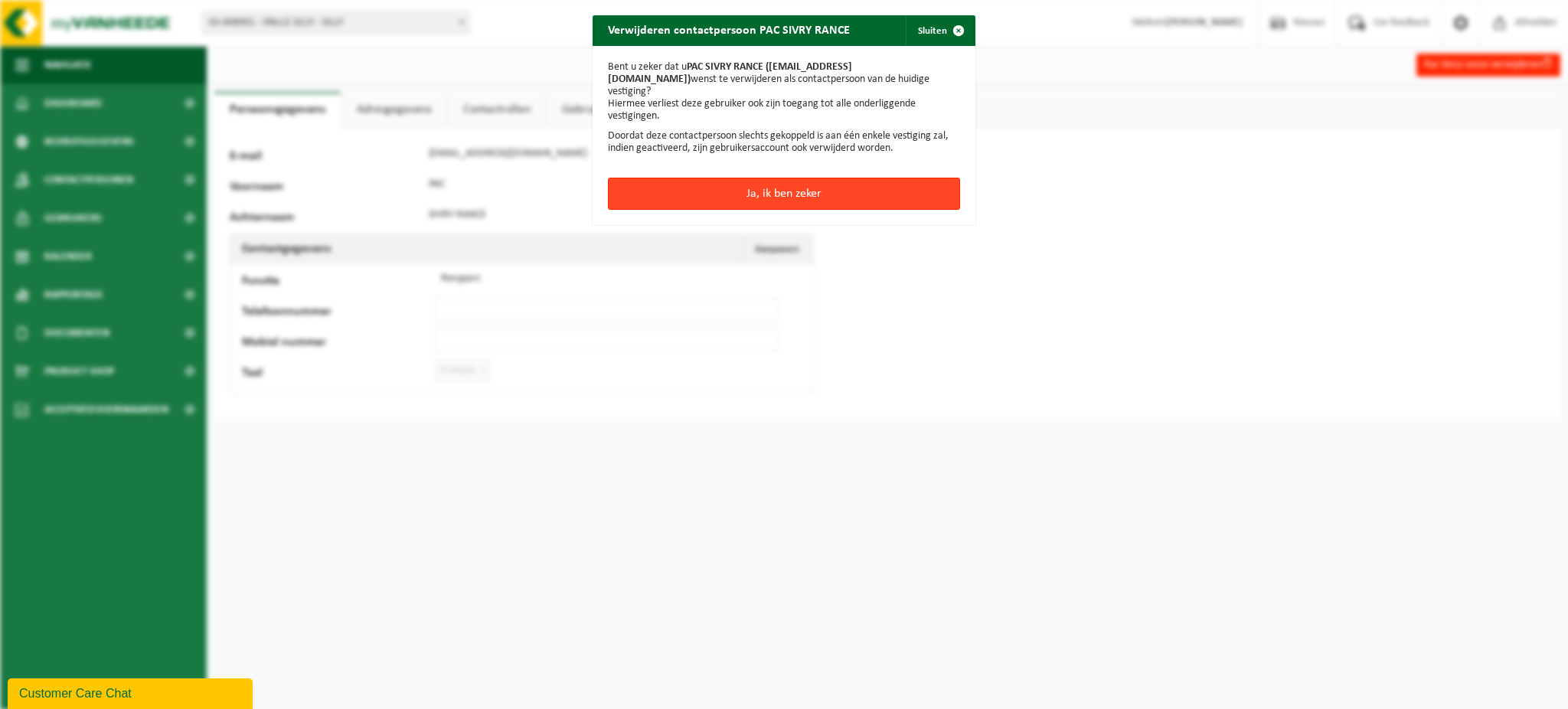
click at [804, 183] on button "Ja, ik ben zeker" at bounding box center [784, 193] width 352 height 32
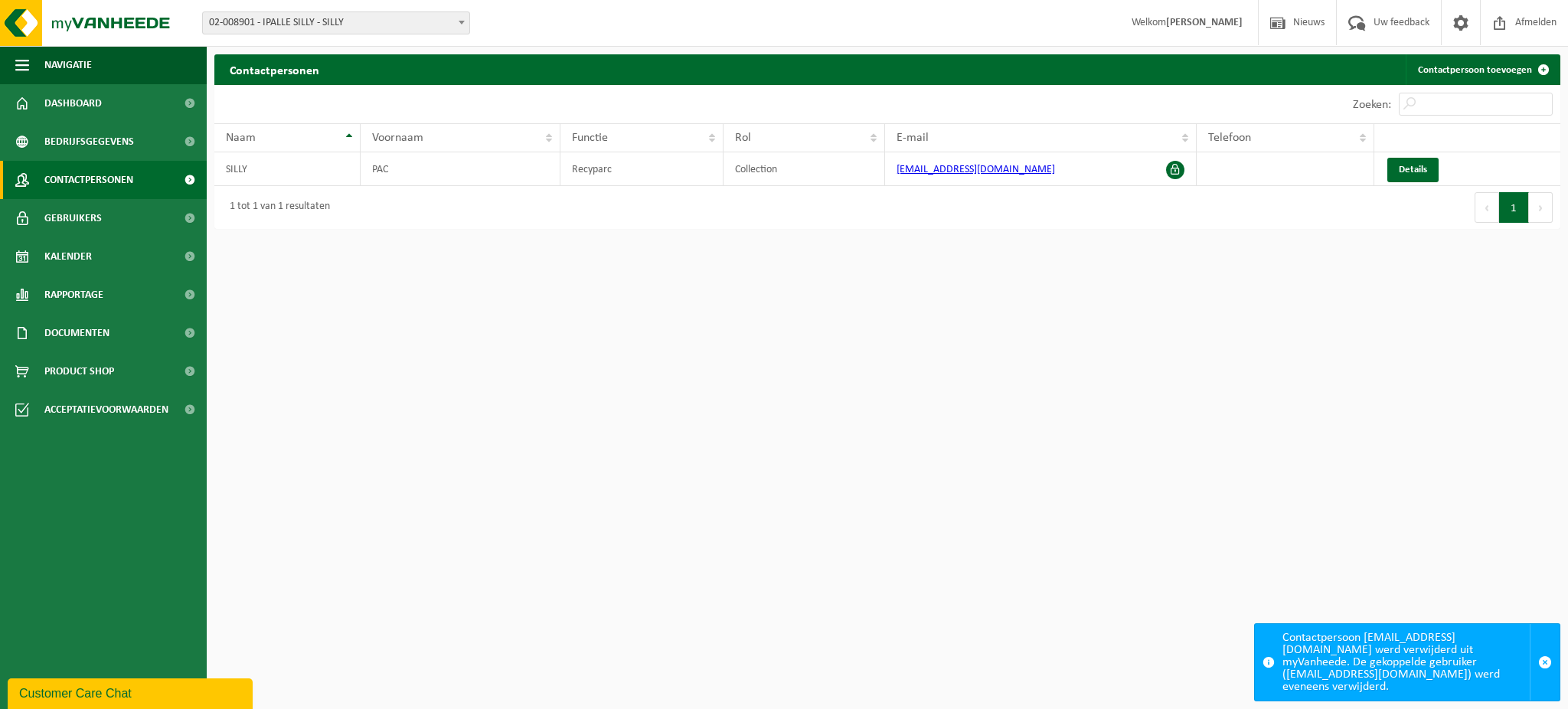
click at [466, 336] on html "Vestiging: 01-002460 - [GEOGRAPHIC_DATA] - FROYENNES 10-936400 - INCINERATEUR T…" at bounding box center [784, 354] width 1568 height 709
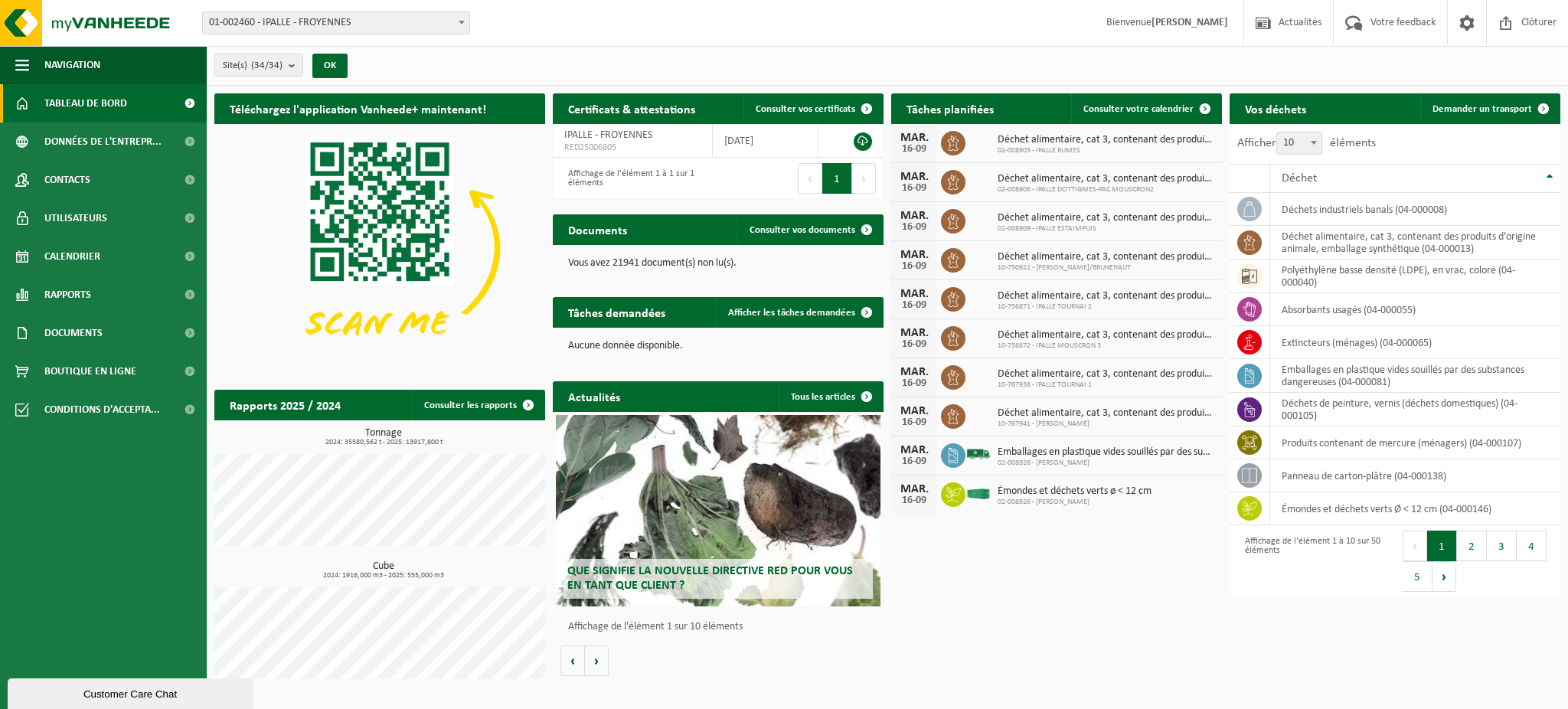
click at [362, 19] on span "01-002460 - IPALLE - FROYENNES" at bounding box center [336, 23] width 267 height 21
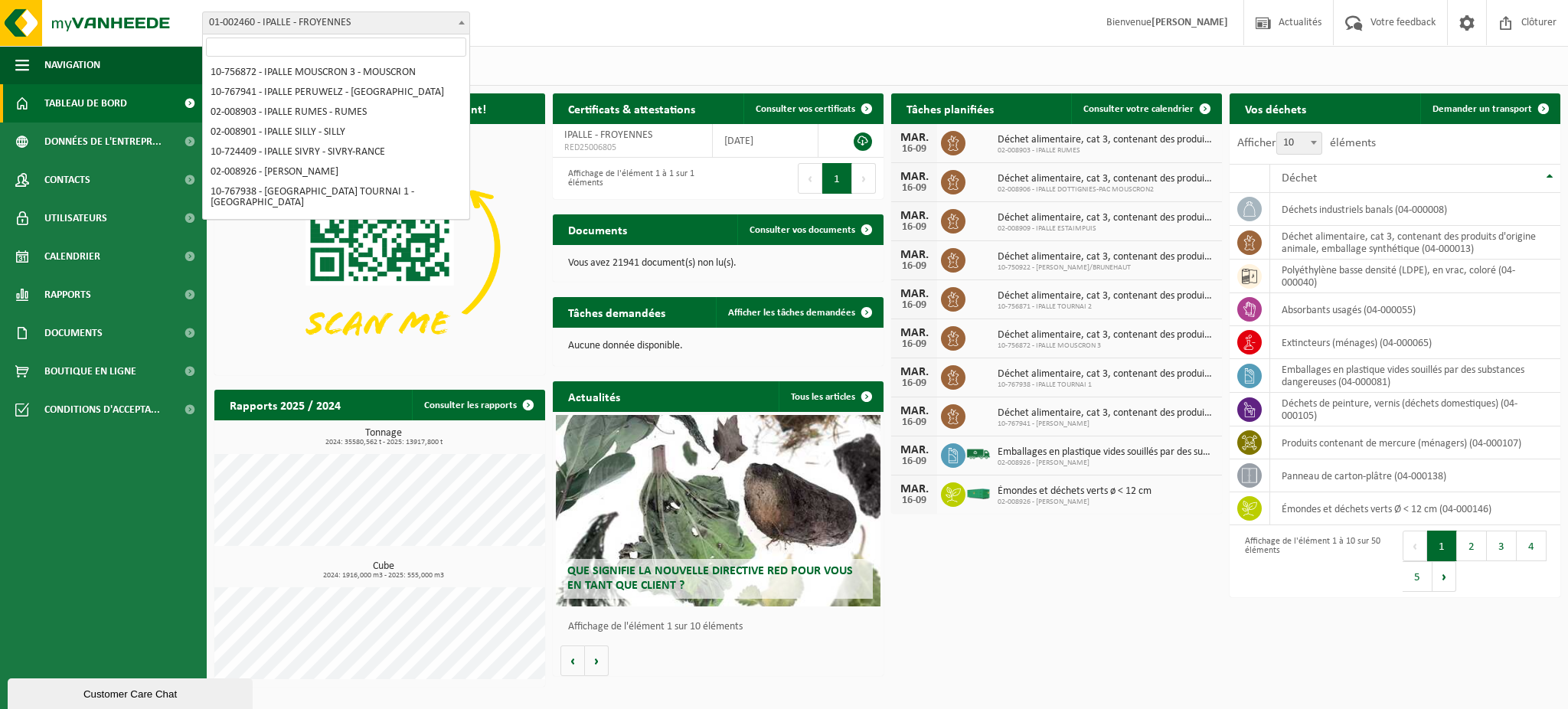
scroll to position [598, 0]
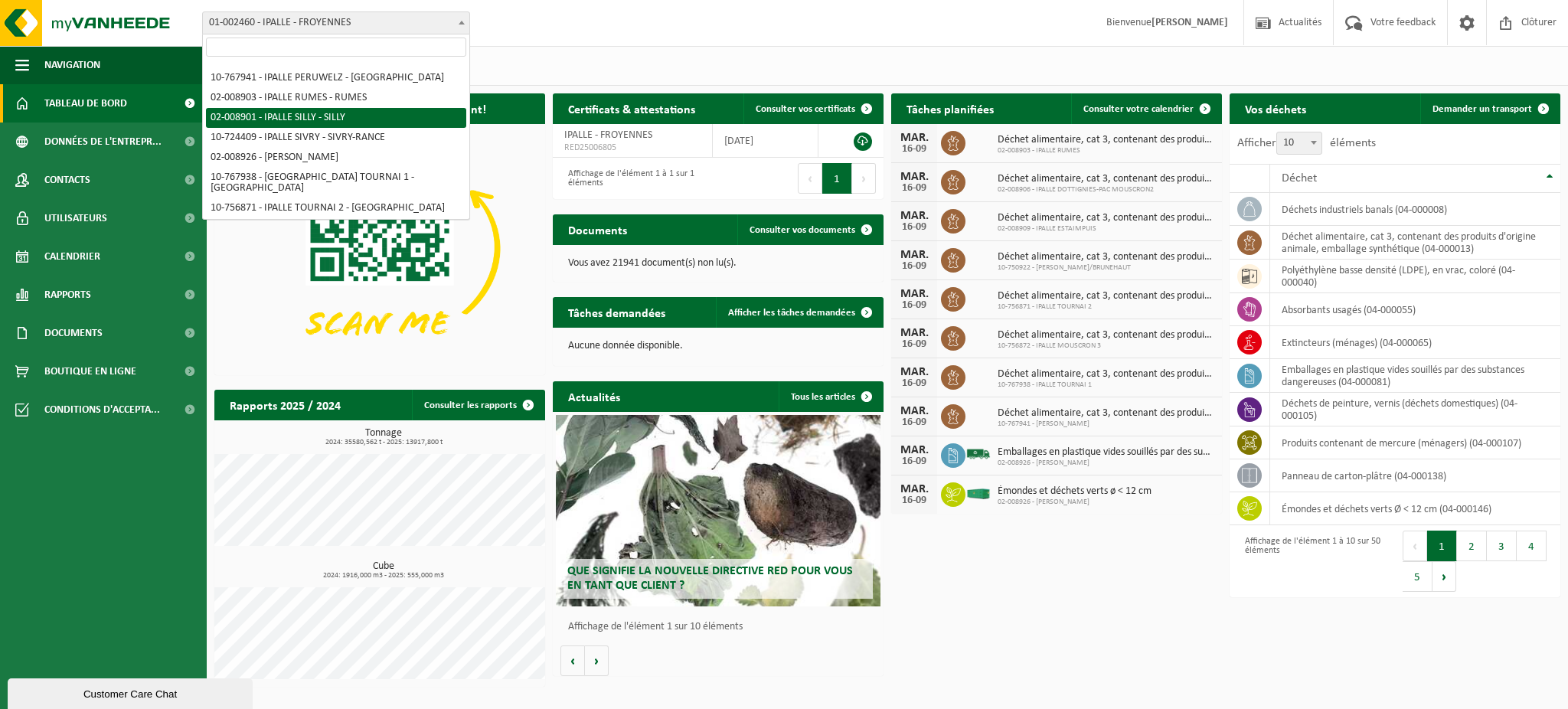
select select "9964"
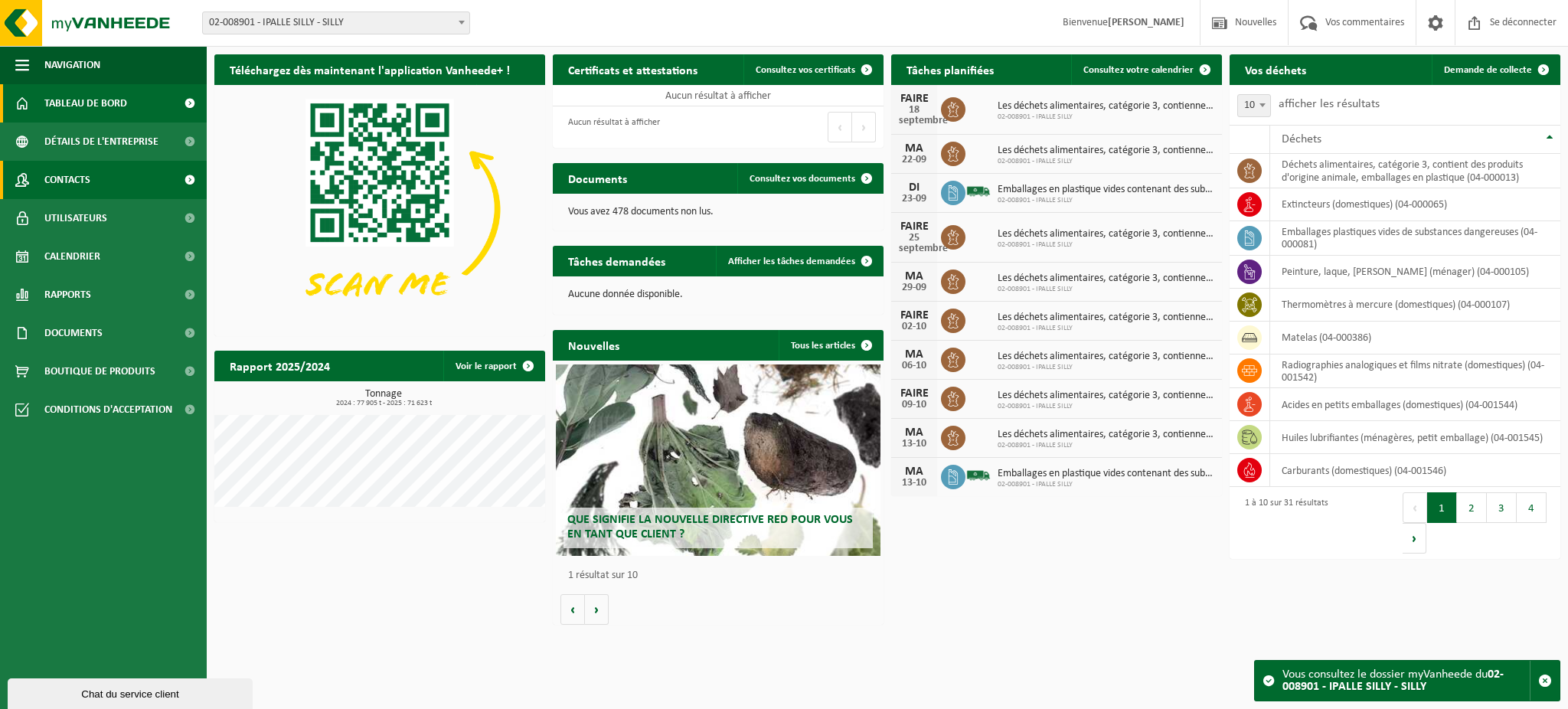
click at [72, 189] on span "Contacts" at bounding box center [67, 180] width 46 height 39
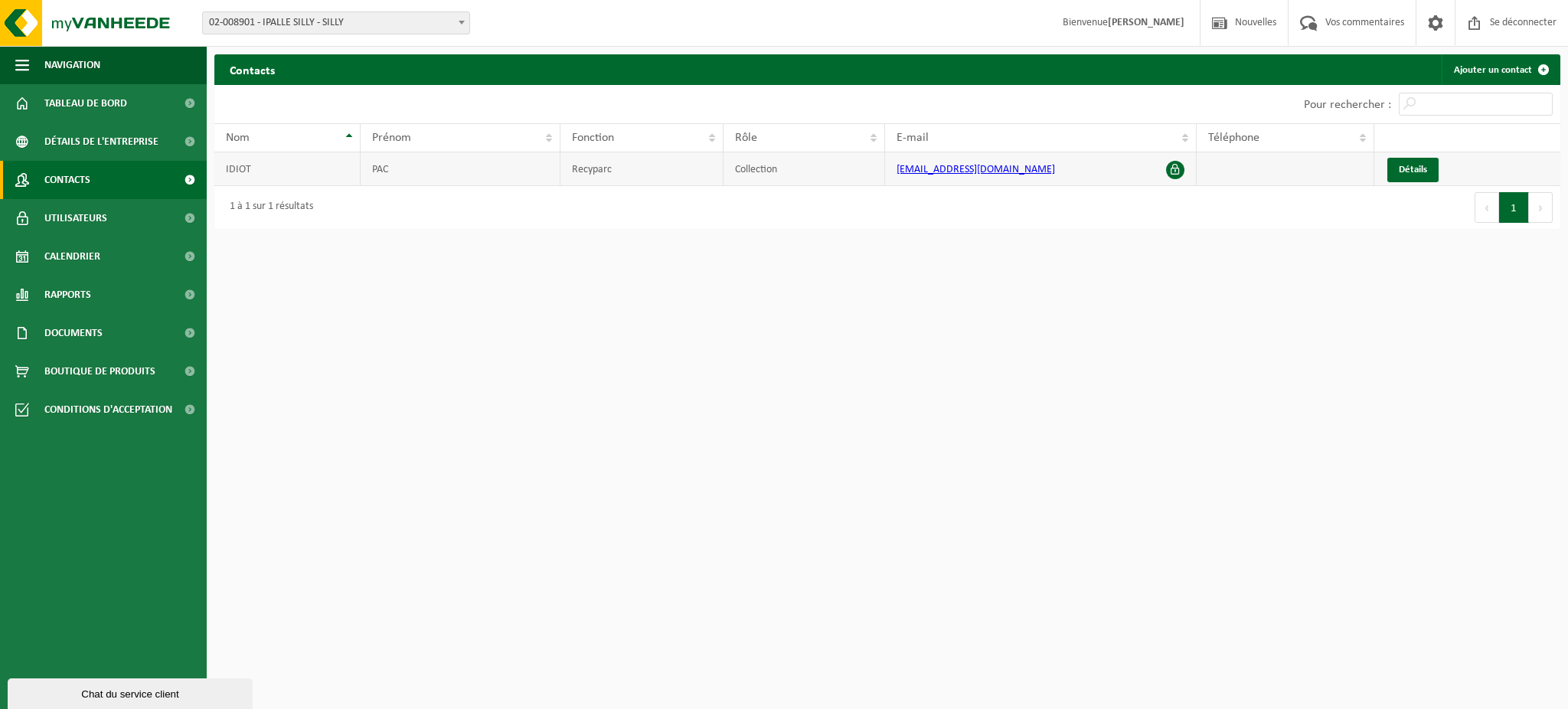
click at [252, 166] on td "IDIOT" at bounding box center [288, 169] width 146 height 34
click at [326, 18] on font "02-008901 - IPALLE SILLY - SILLY" at bounding box center [277, 23] width 135 height 12
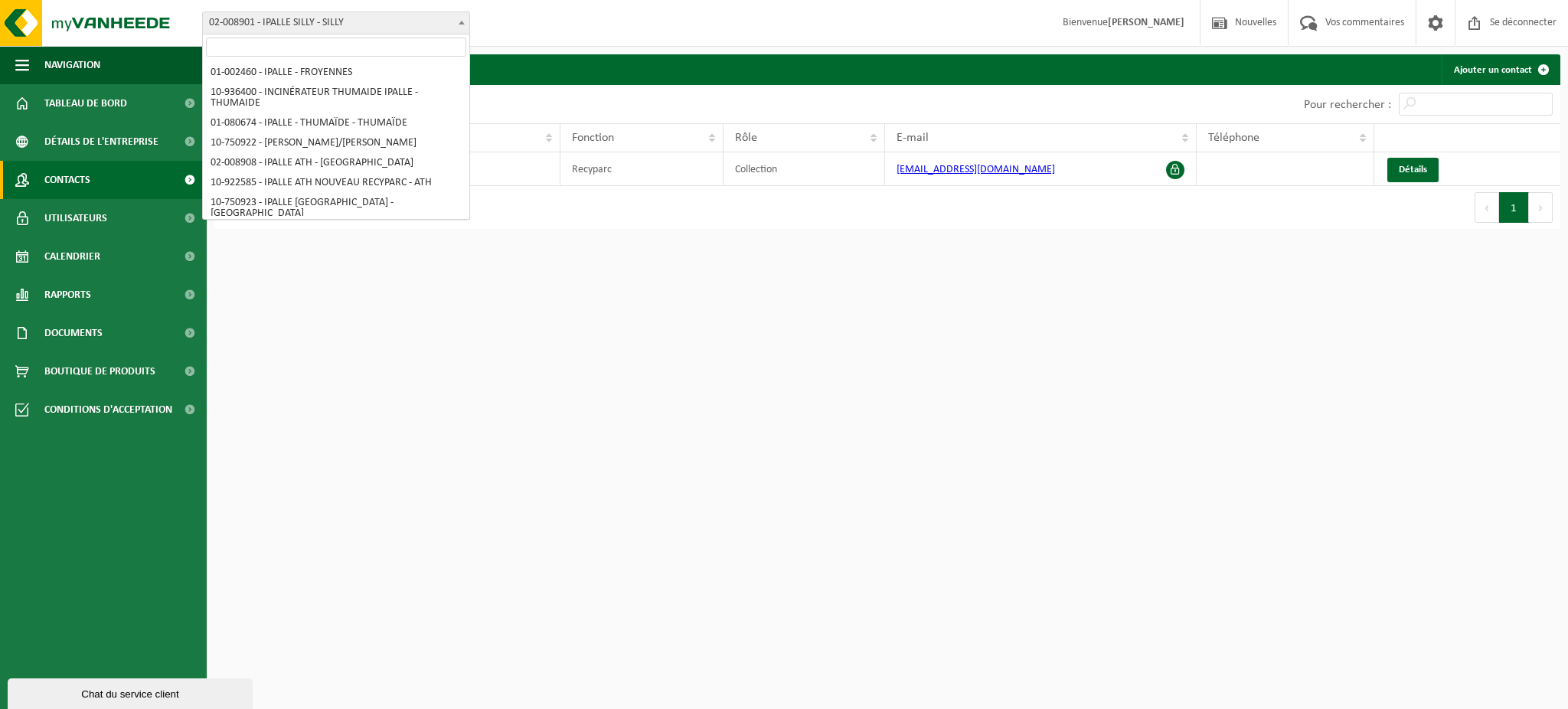
scroll to position [593, 0]
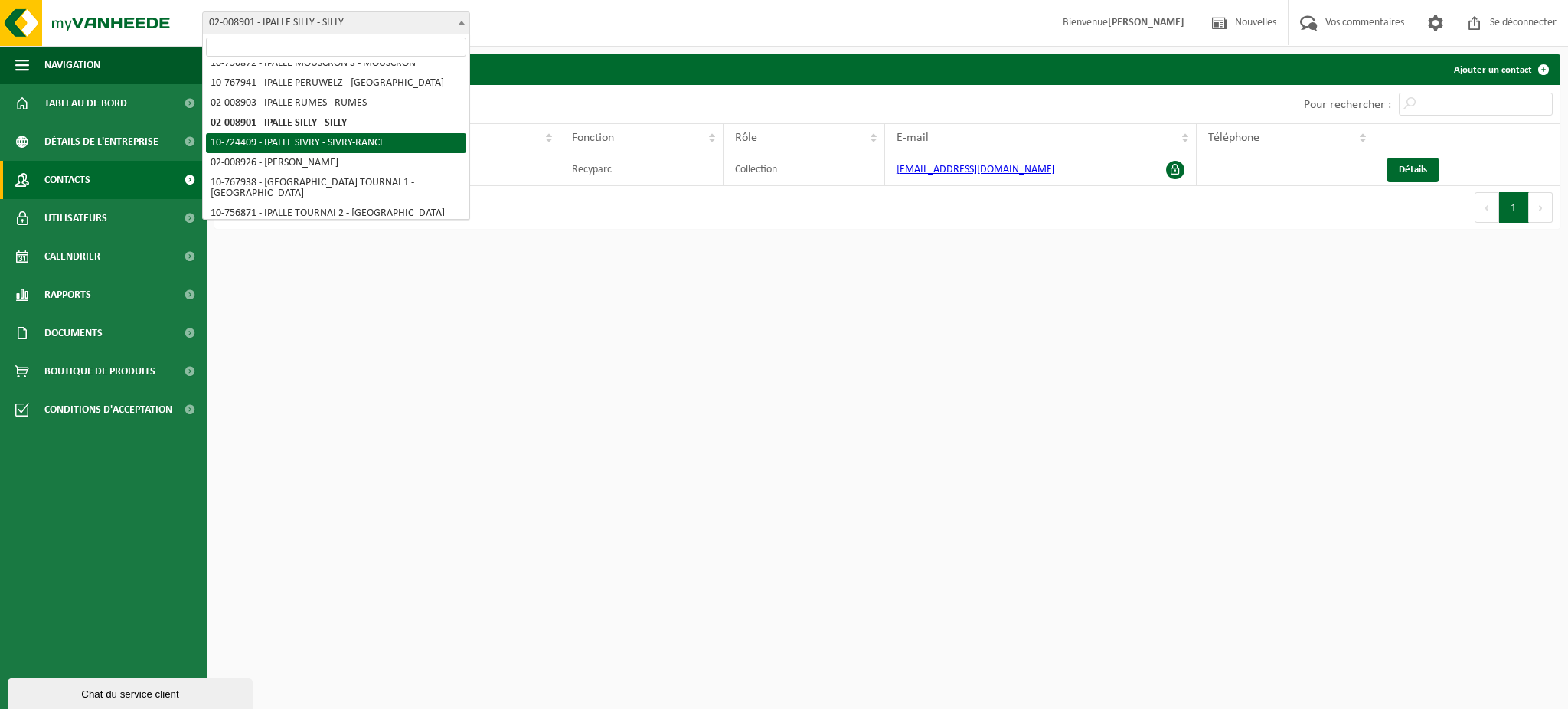
select select "26713"
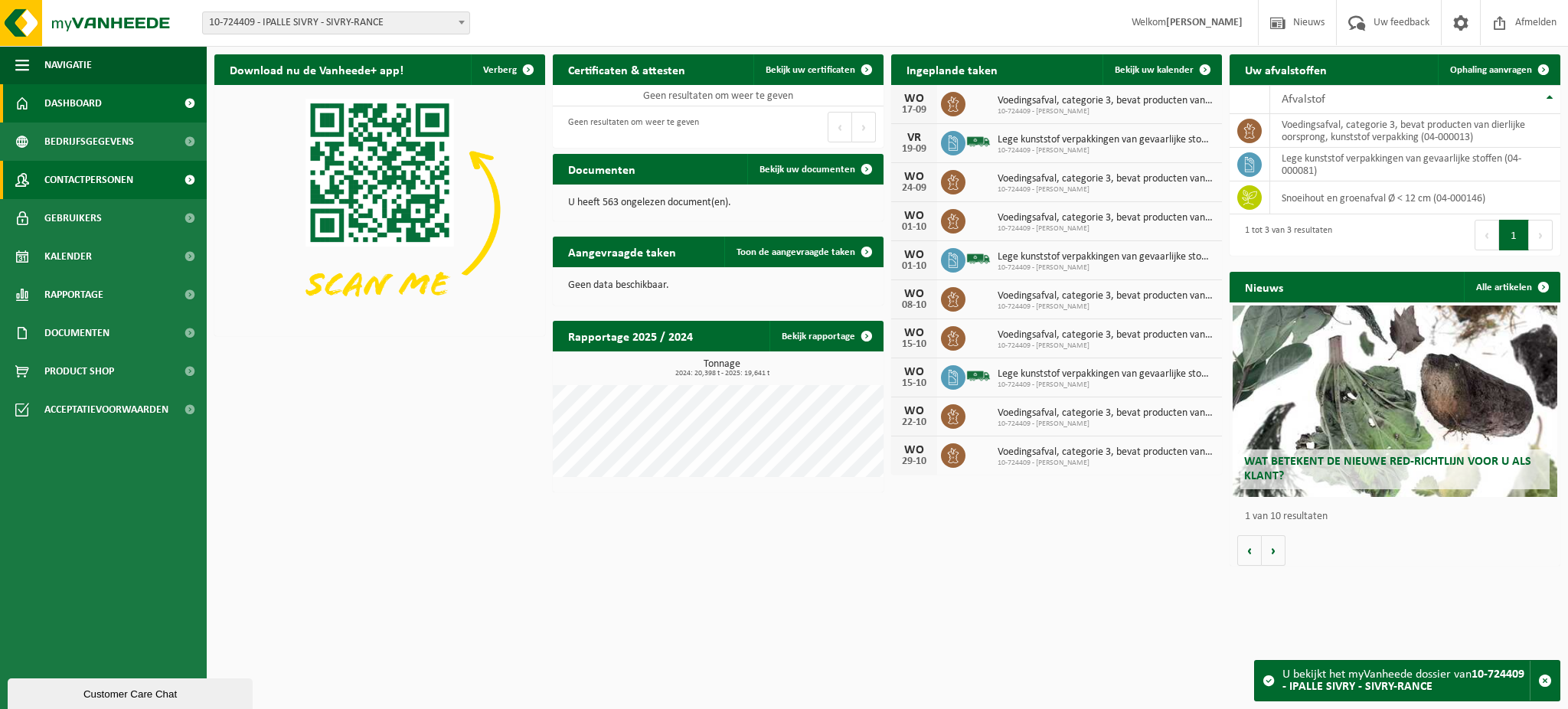
click at [107, 178] on span "Contactpersonen" at bounding box center [89, 180] width 89 height 39
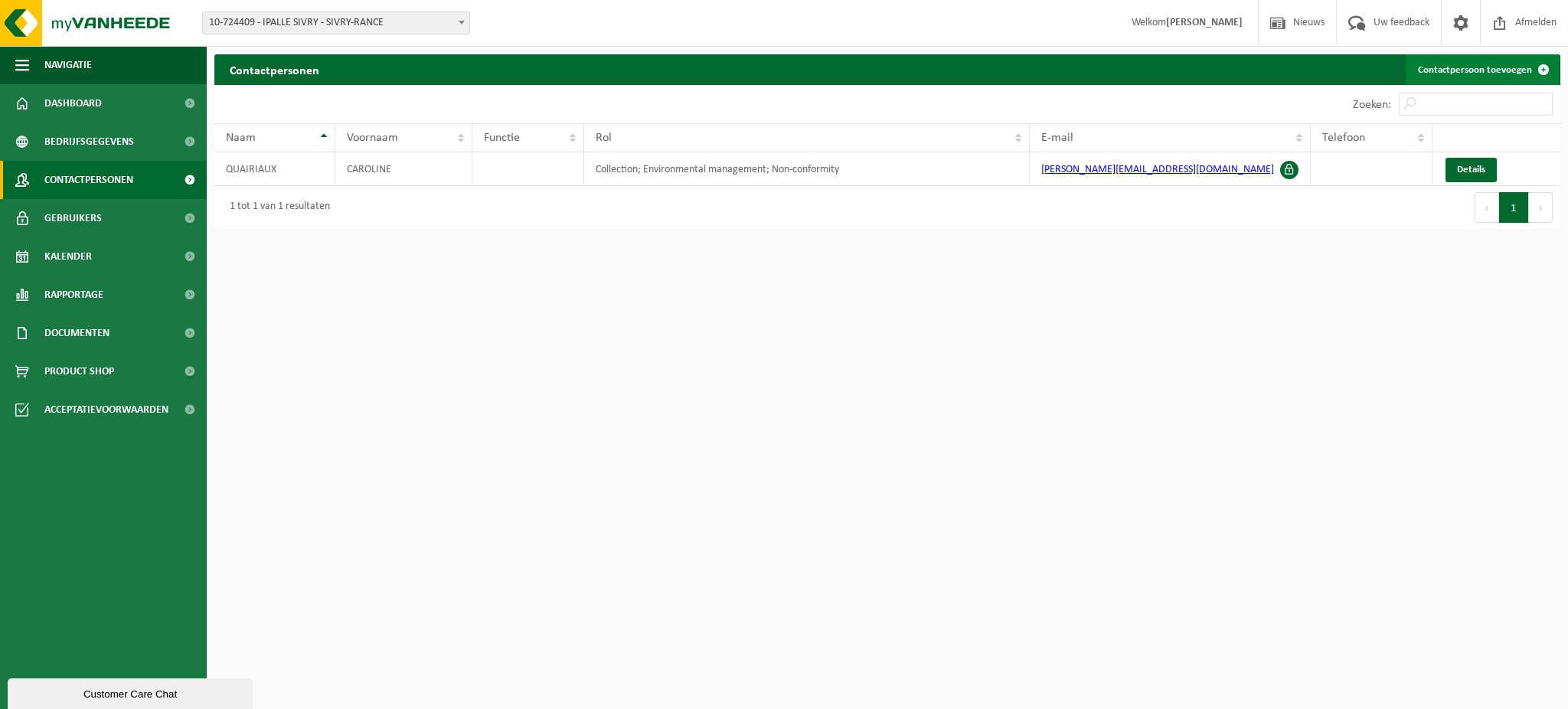
click at [1474, 72] on link "Contactpersoon toevoegen" at bounding box center [1482, 70] width 153 height 30
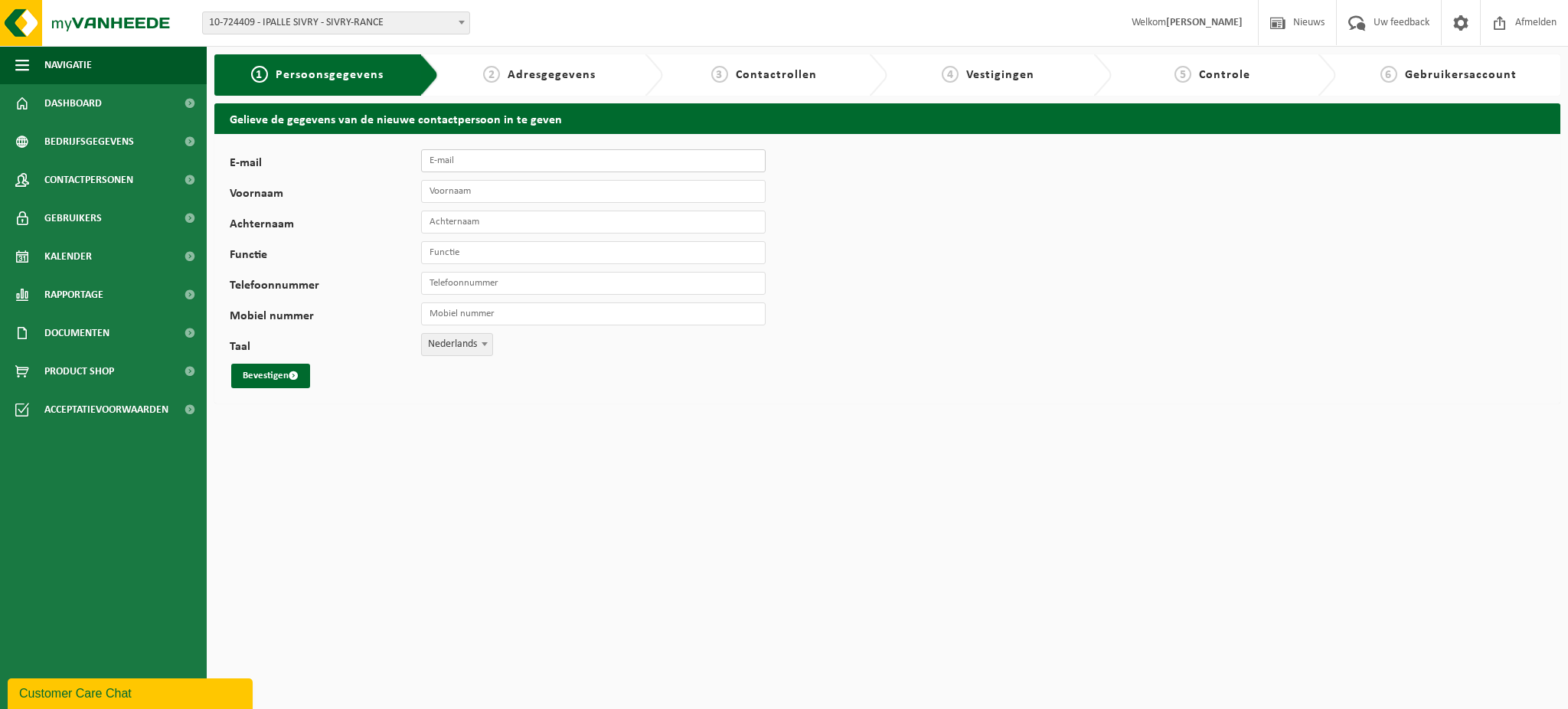
click at [495, 156] on input "E-mail" at bounding box center [594, 161] width 345 height 23
type input "[EMAIL_ADDRESS][DOMAIN_NAME]"
click at [432, 190] on input "Voornaam" at bounding box center [594, 191] width 345 height 23
type input "PAC"
type input "SIVRY RANCE"
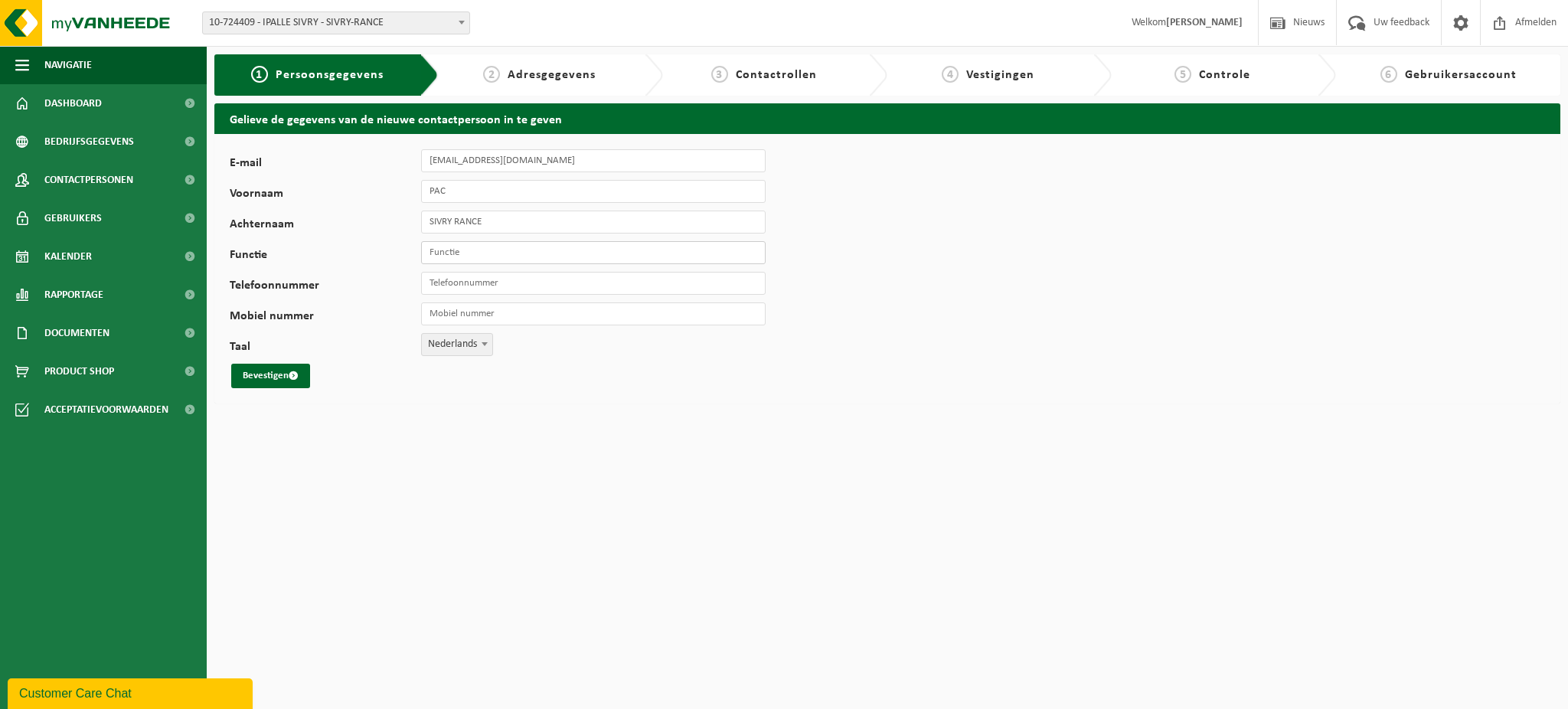
click at [508, 249] on input "Functie" at bounding box center [594, 252] width 345 height 23
type input "Recyparc"
click at [451, 347] on span "Nederlands" at bounding box center [458, 344] width 71 height 21
select select "1"
click at [274, 372] on button "Bevestigen" at bounding box center [271, 375] width 79 height 24
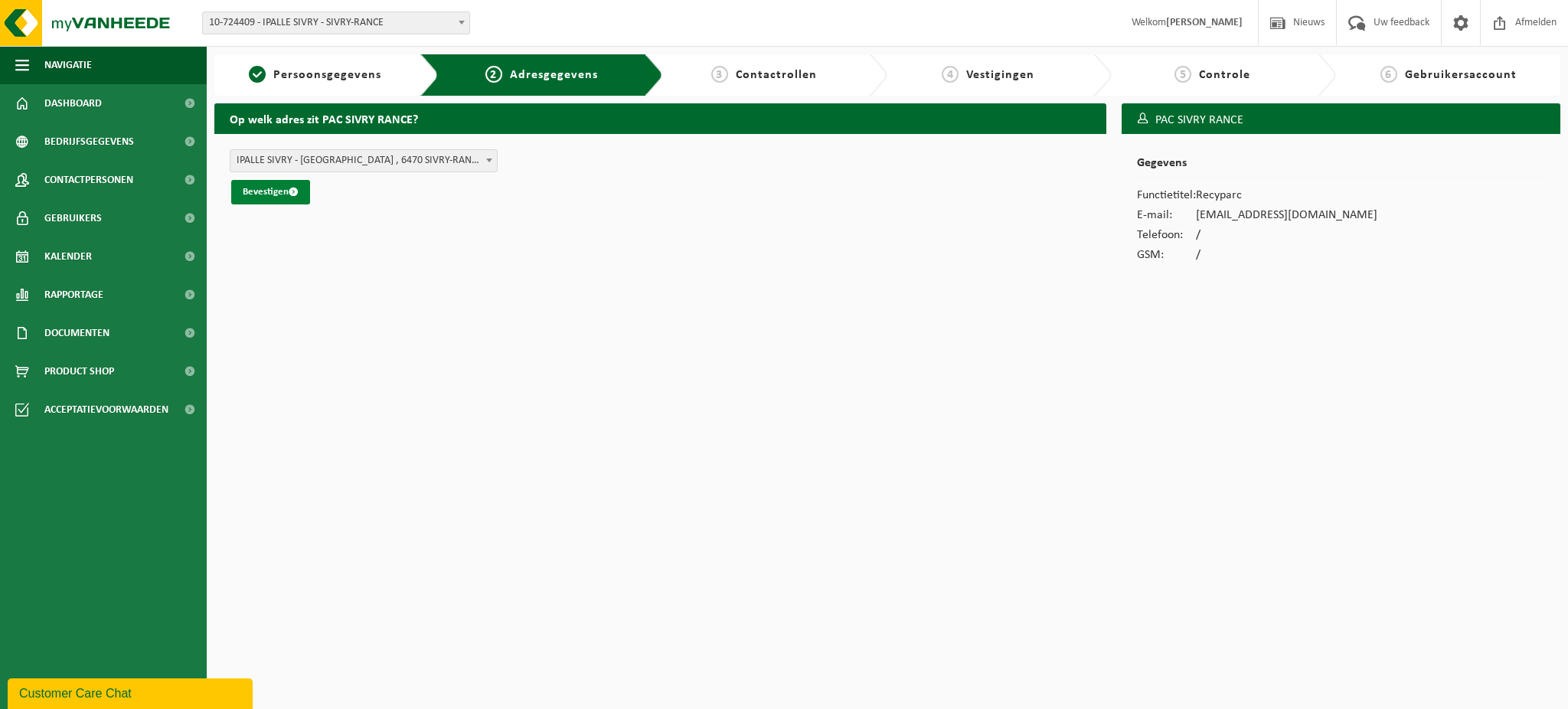
click at [270, 190] on button "Bevestigen" at bounding box center [271, 192] width 79 height 24
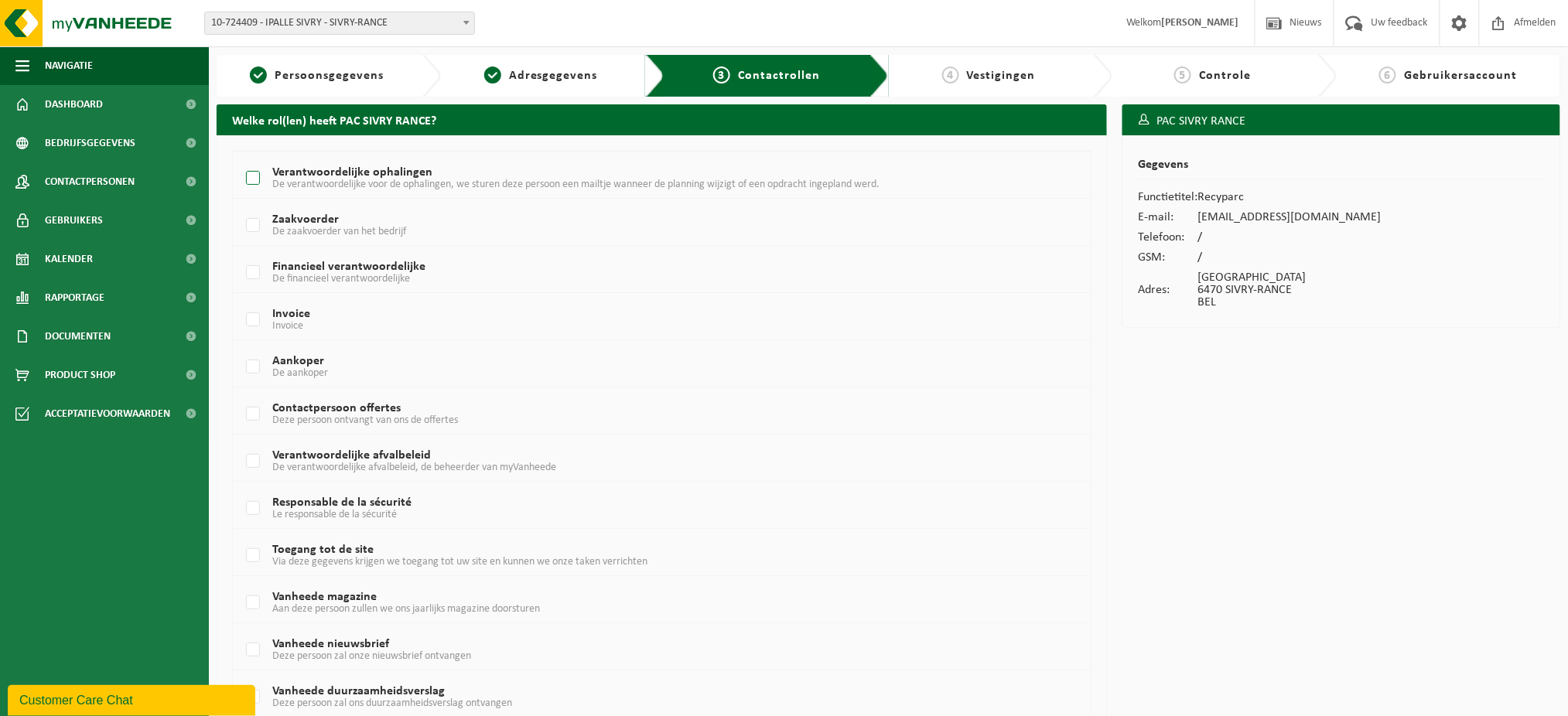
click at [258, 181] on label "Verantwoordelijke ophalingen De verantwoordelijke voor de ophalingen, we sturen…" at bounding box center [626, 178] width 765 height 23
click at [241, 160] on input "Verantwoordelijke ophalingen De verantwoordelijke voor de ophalingen, we sturen…" at bounding box center [240, 159] width 1 height 1
checkbox input "true"
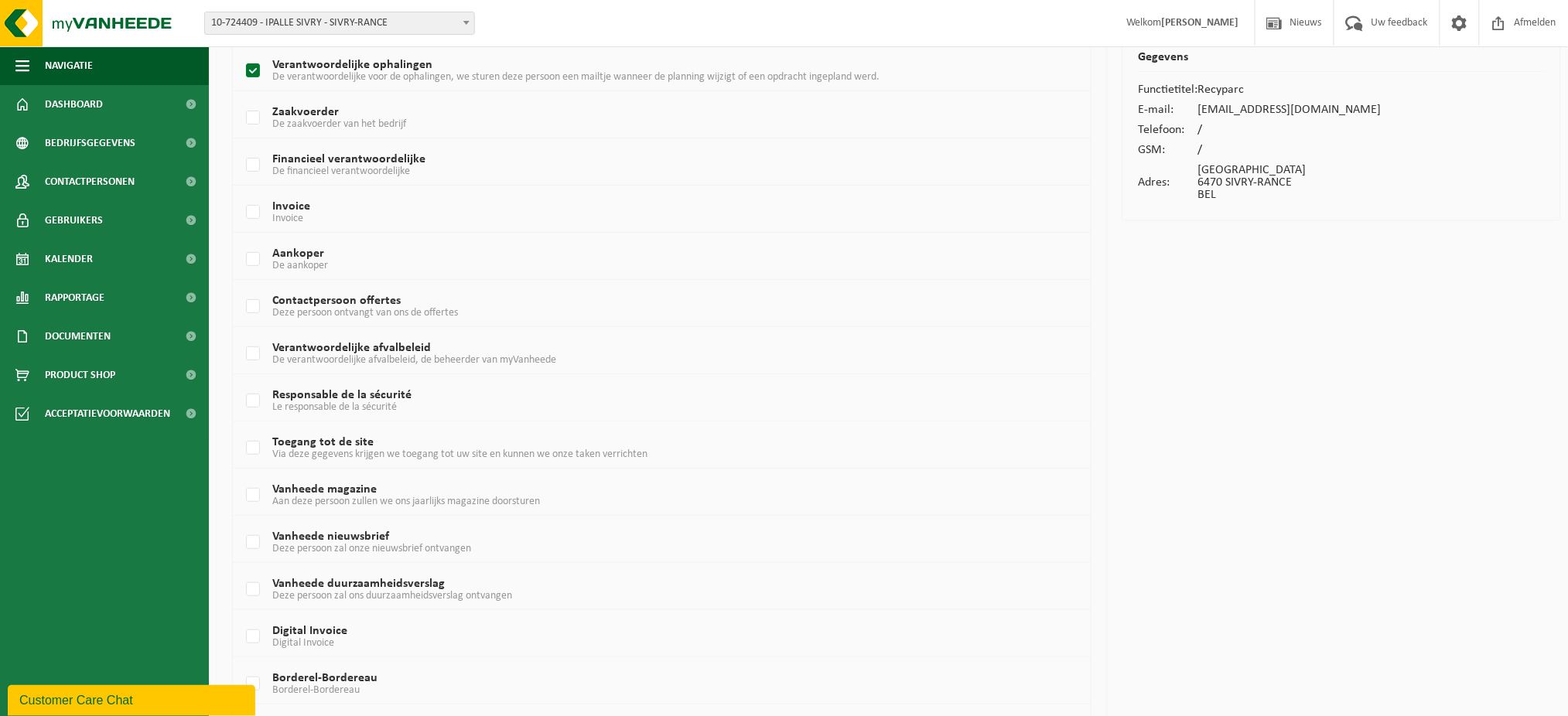
scroll to position [207, 0]
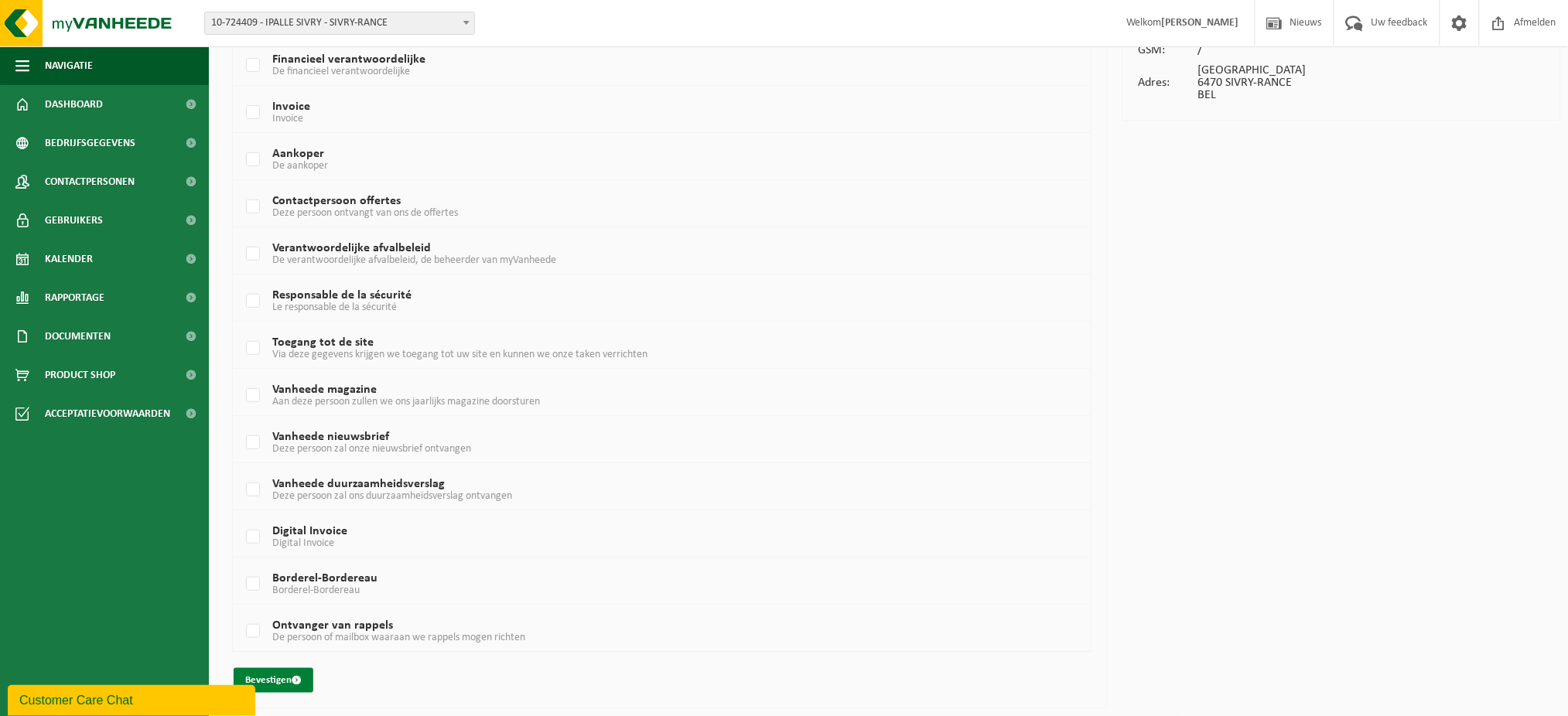
click at [269, 687] on button "Bevestigen" at bounding box center [274, 680] width 80 height 25
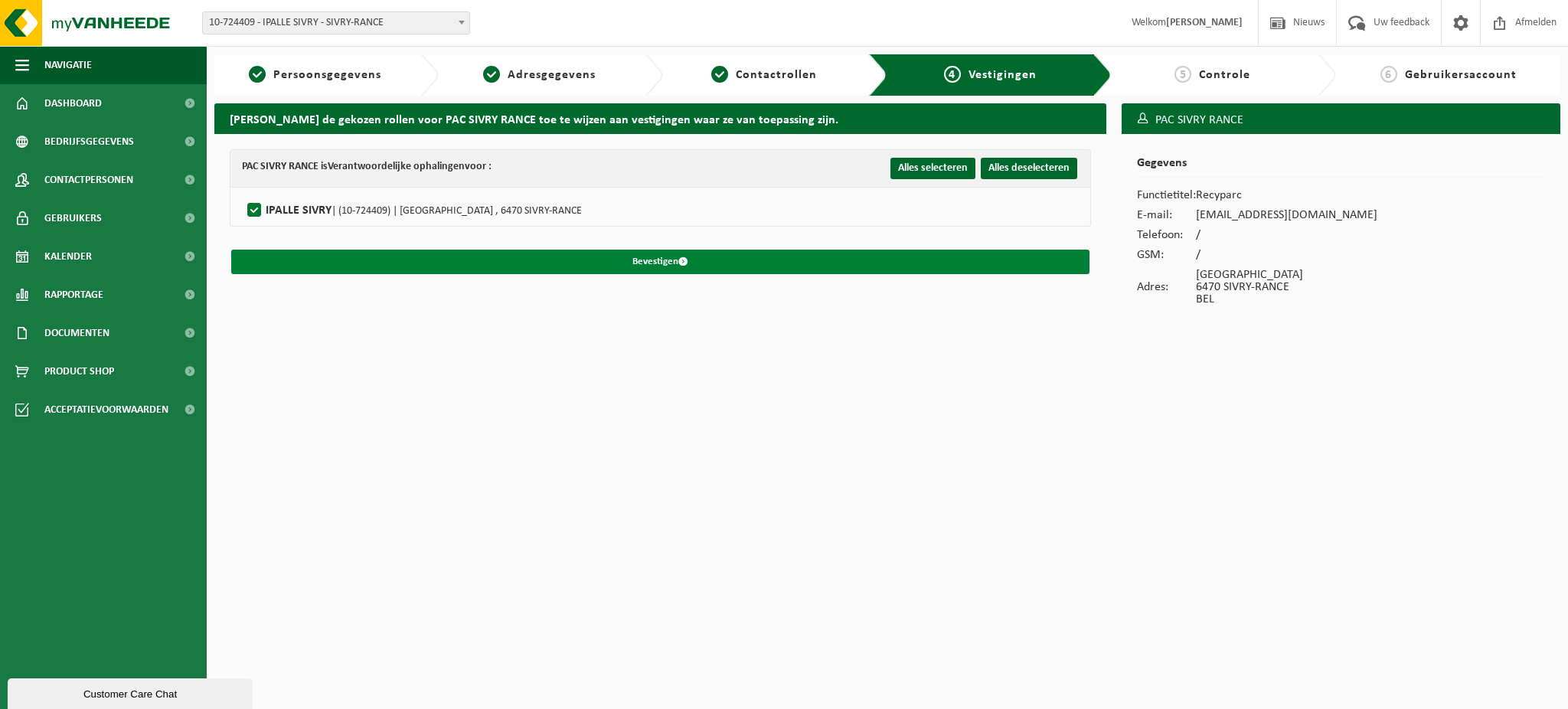
click at [660, 266] on button "Bevestigen" at bounding box center [660, 262] width 859 height 24
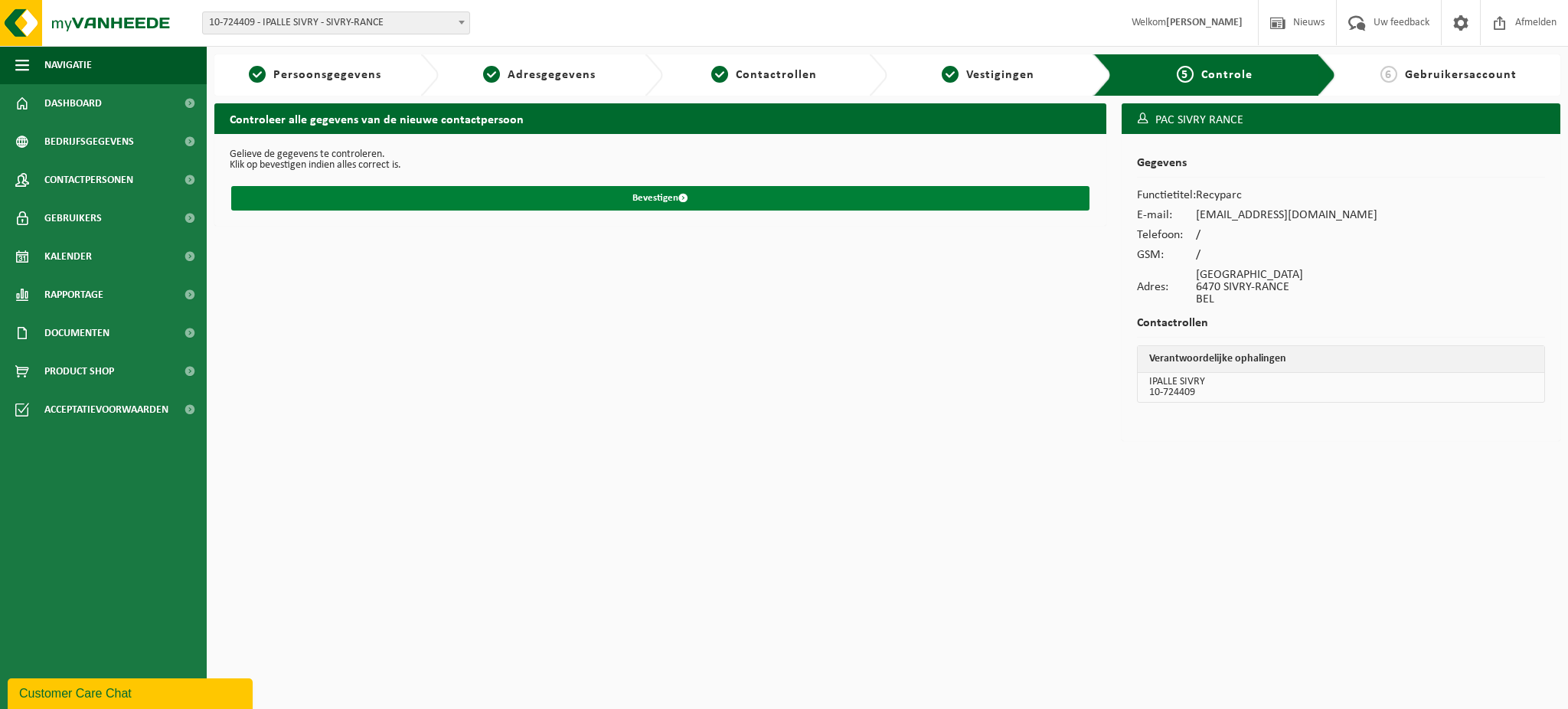
click at [672, 199] on button "Bevestigen" at bounding box center [660, 198] width 859 height 24
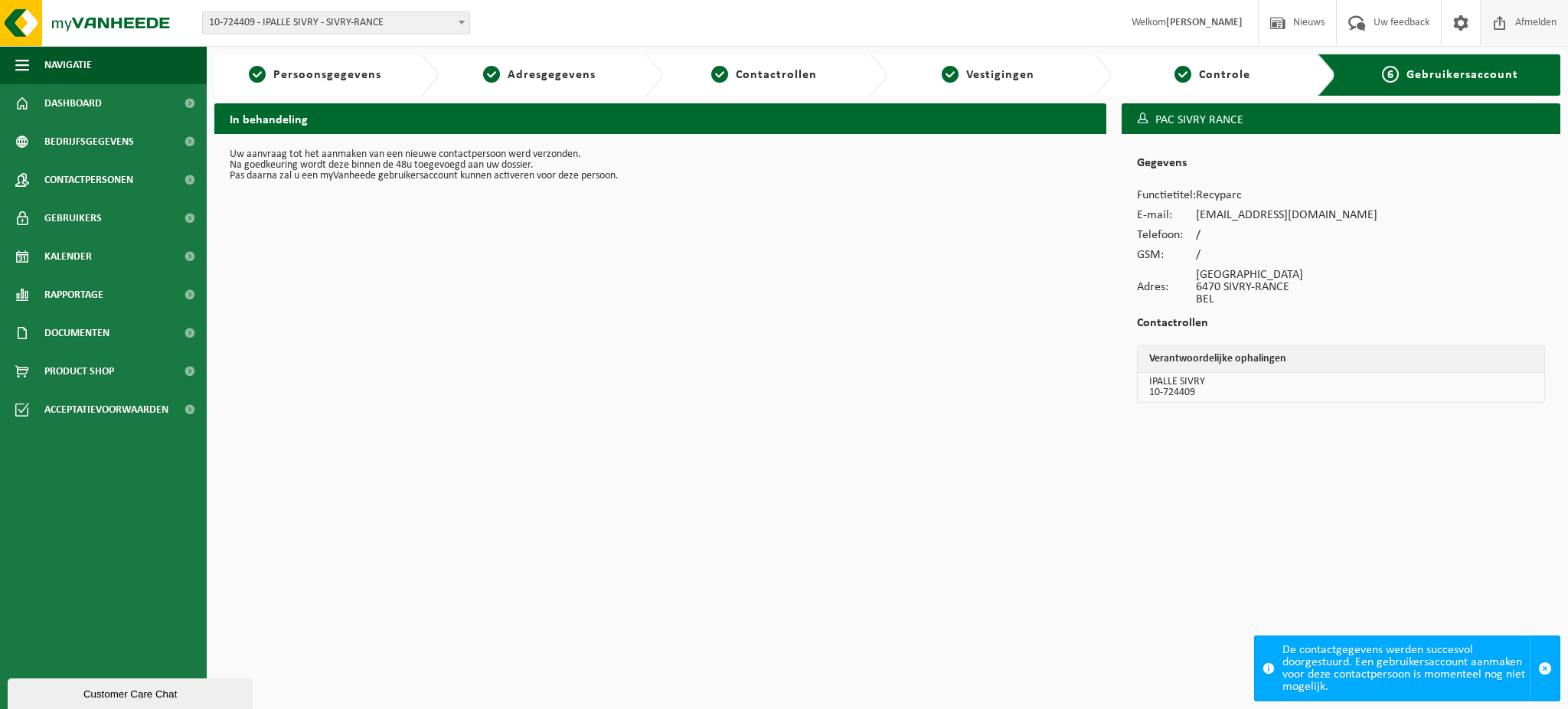
click at [1551, 19] on span "Afmelden" at bounding box center [1536, 23] width 49 height 45
